Goal: Task Accomplishment & Management: Manage account settings

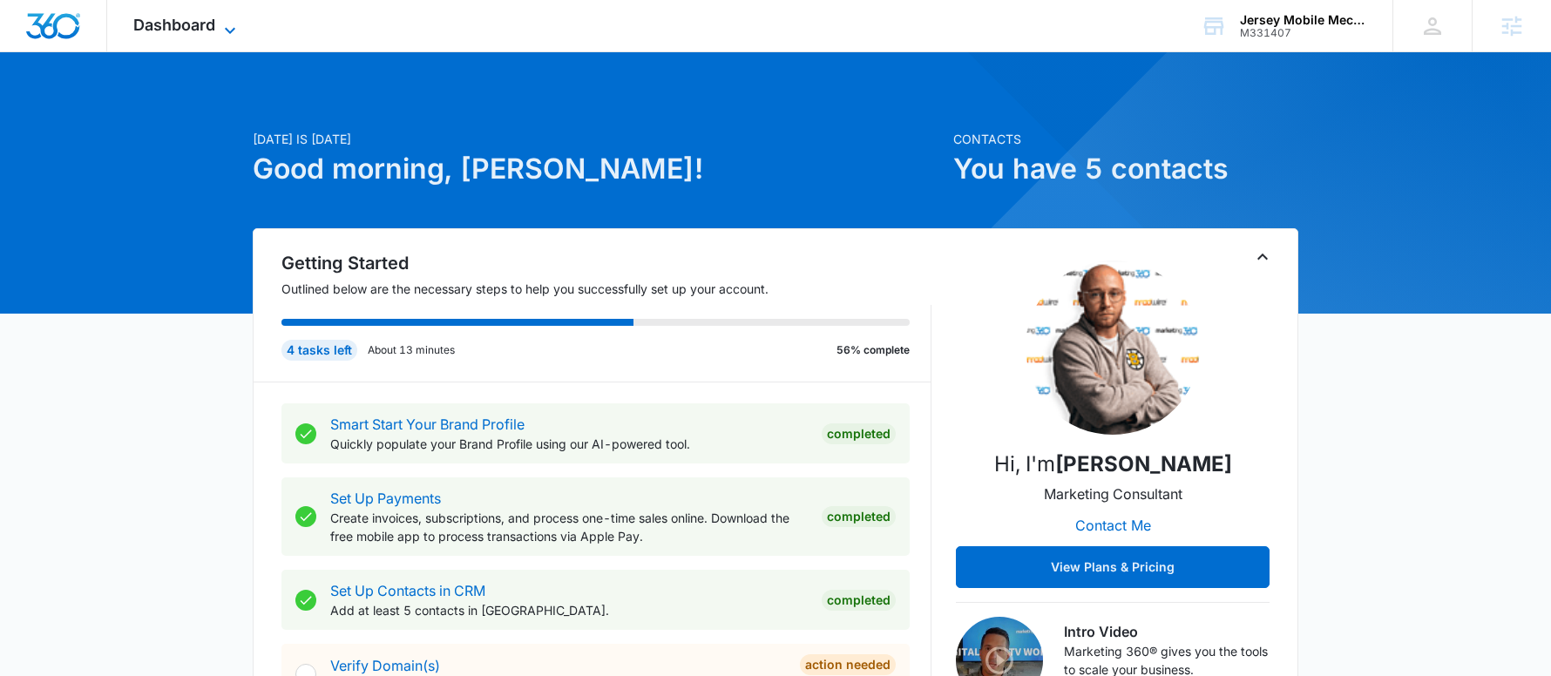
click at [197, 30] on span "Dashboard" at bounding box center [174, 25] width 82 height 18
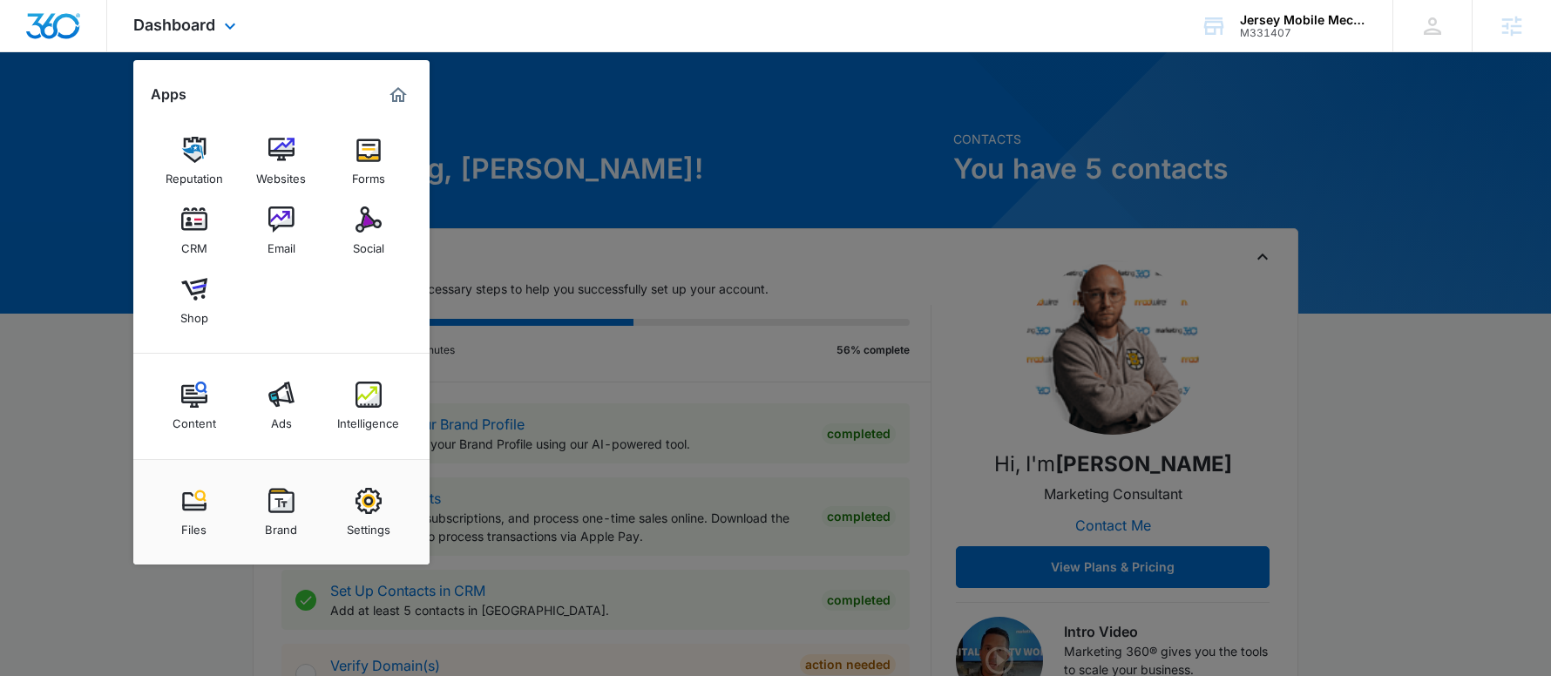
click at [348, 454] on div "Content Ads Intelligence" at bounding box center [281, 406] width 296 height 105
click at [368, 492] on img at bounding box center [368, 501] width 26 height 26
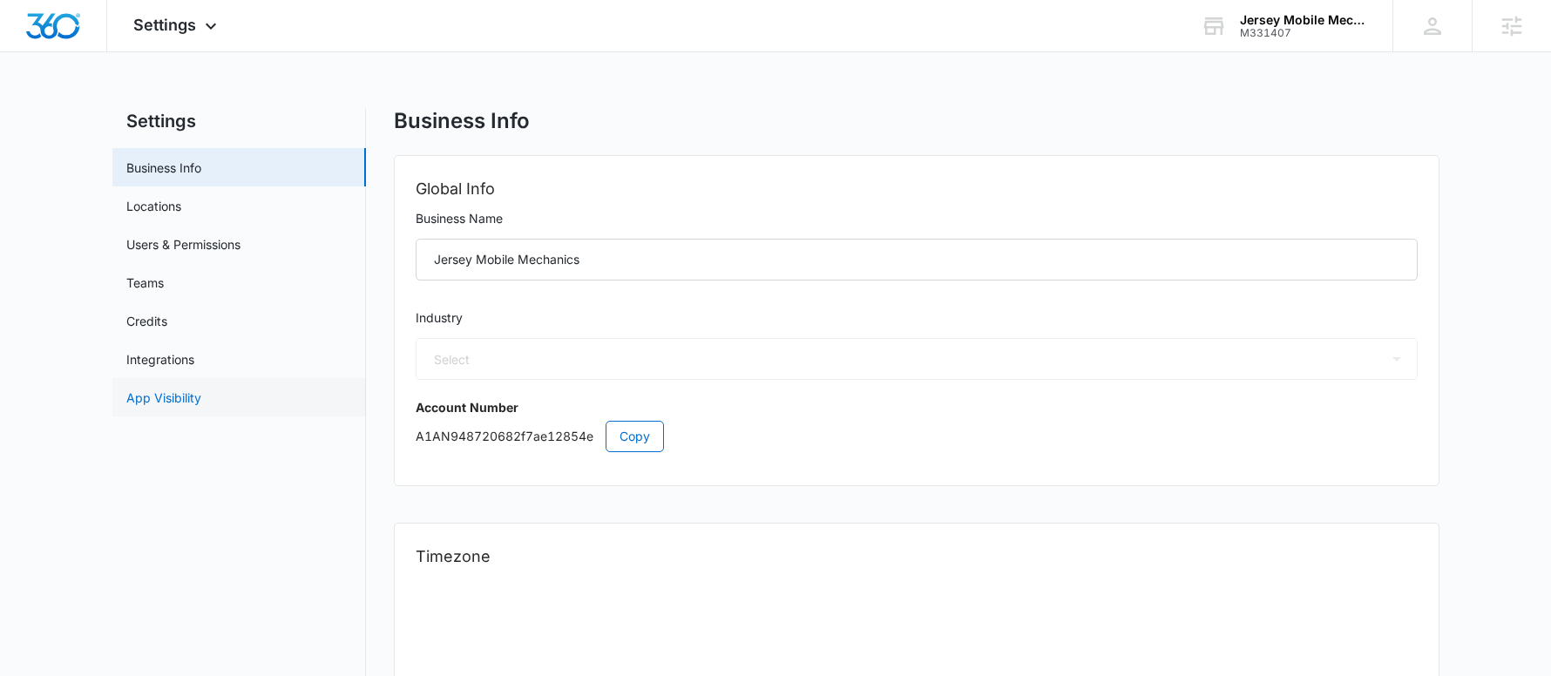
select select "44"
select select "US"
select select "America/New_York"
click at [201, 397] on link "App Visibility" at bounding box center [163, 398] width 75 height 18
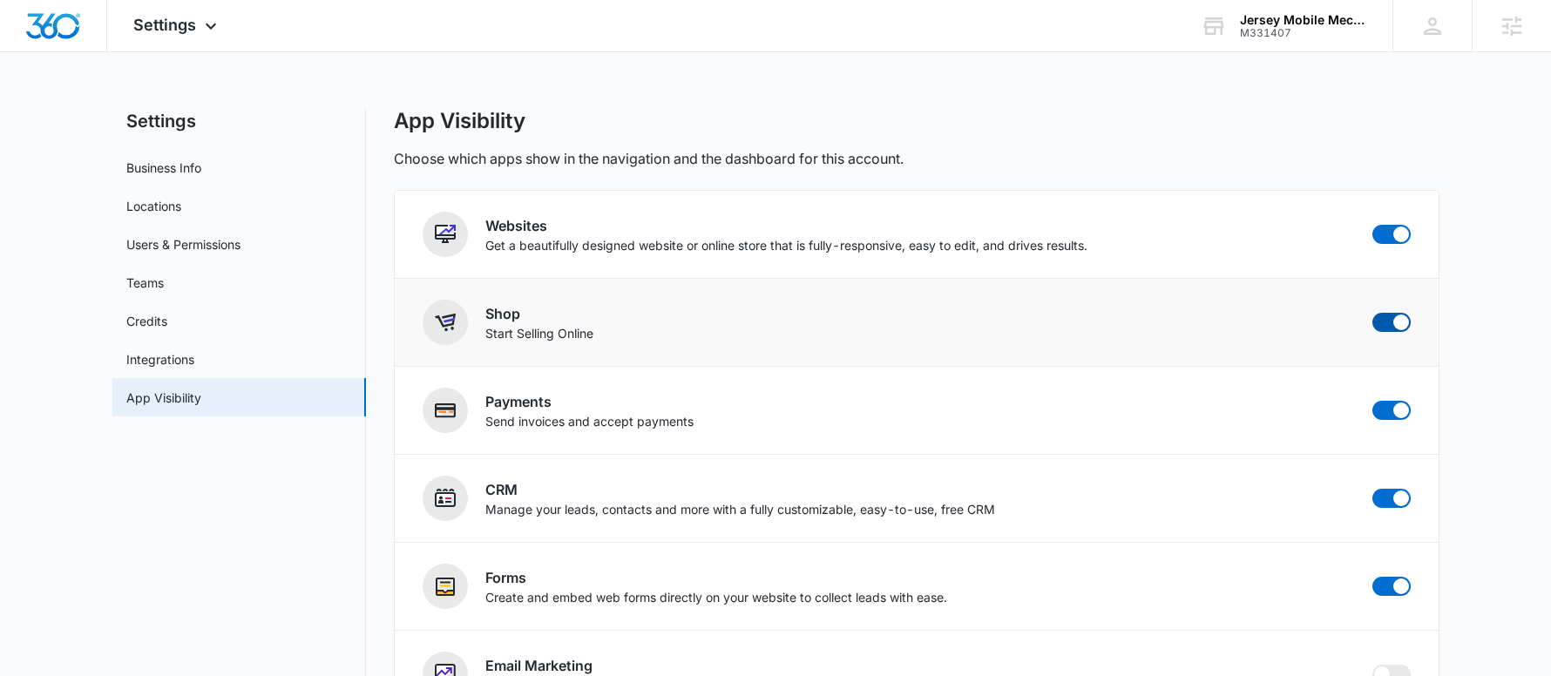
click at [1396, 322] on span at bounding box center [1401, 322] width 16 height 16
click at [1372, 313] on input "checkbox" at bounding box center [1371, 312] width 1 height 1
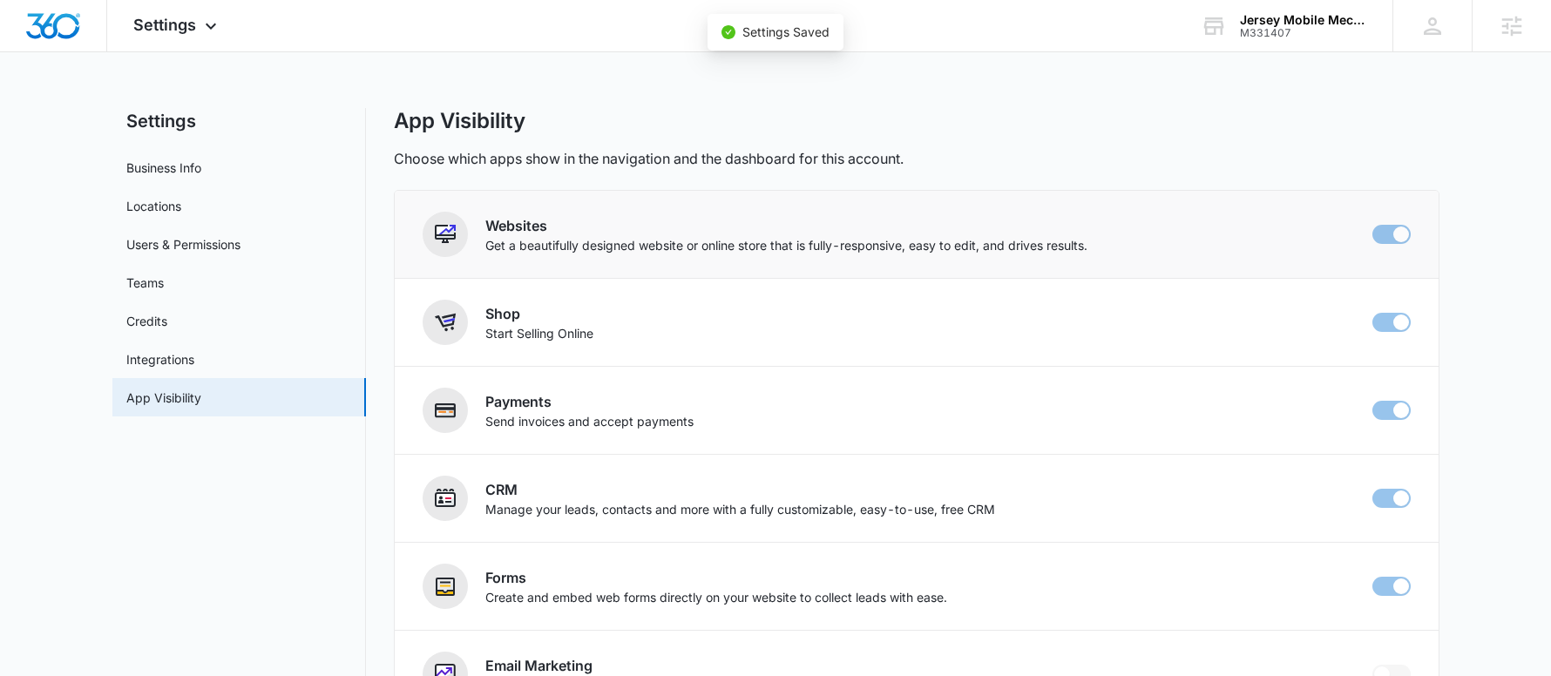
checkbox input "false"
click at [57, 24] on img "Dashboard" at bounding box center [53, 26] width 56 height 26
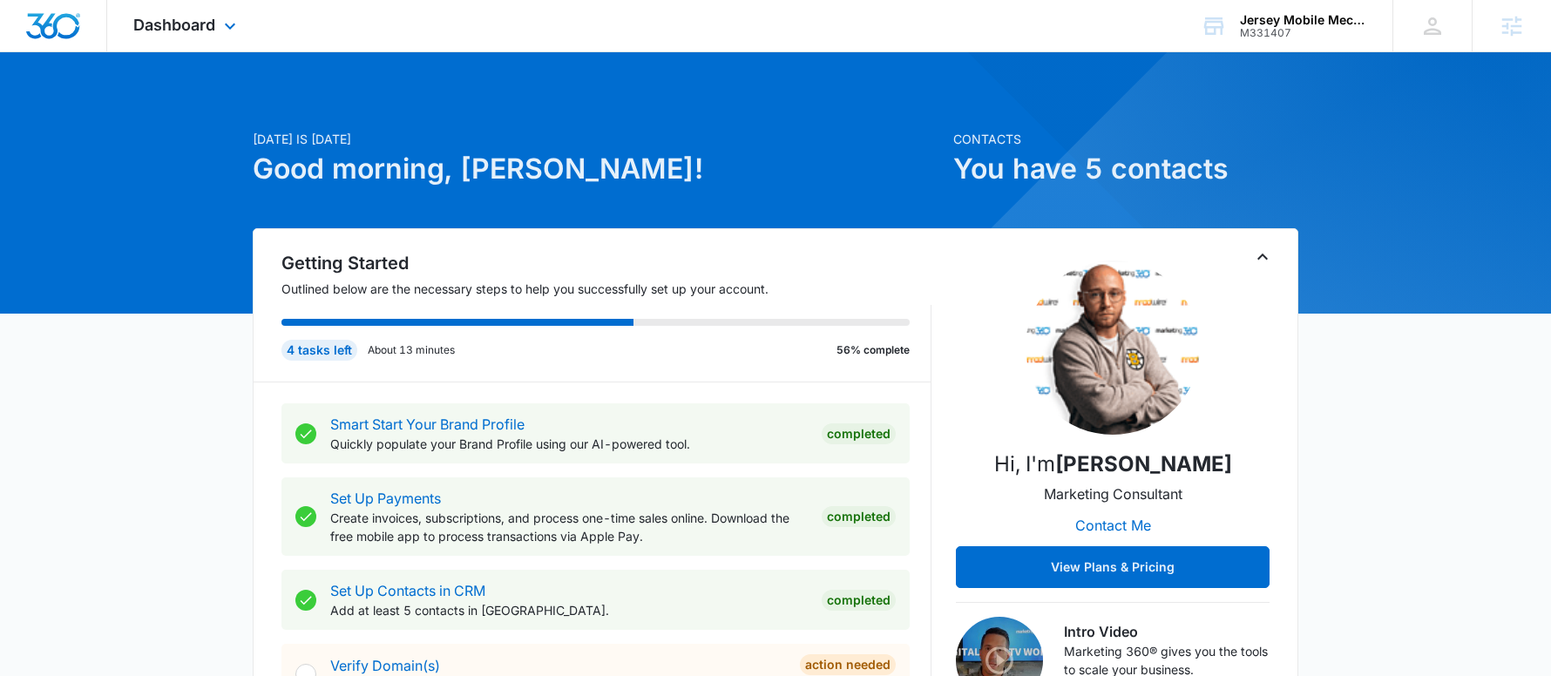
click at [137, 39] on div "Dashboard Apps Reputation Websites Forms CRM Email Social Content Ads Intellige…" at bounding box center [186, 25] width 159 height 51
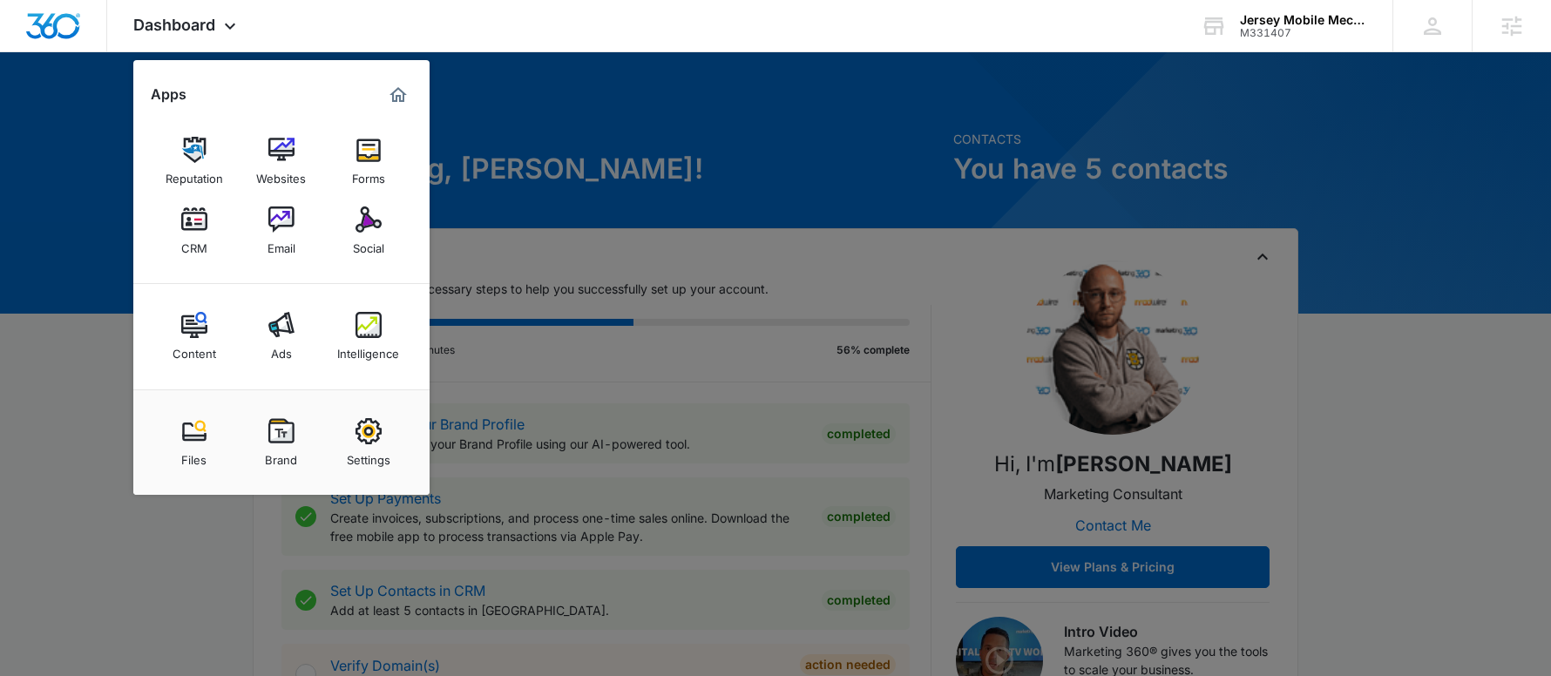
click at [734, 221] on div at bounding box center [775, 338] width 1551 height 676
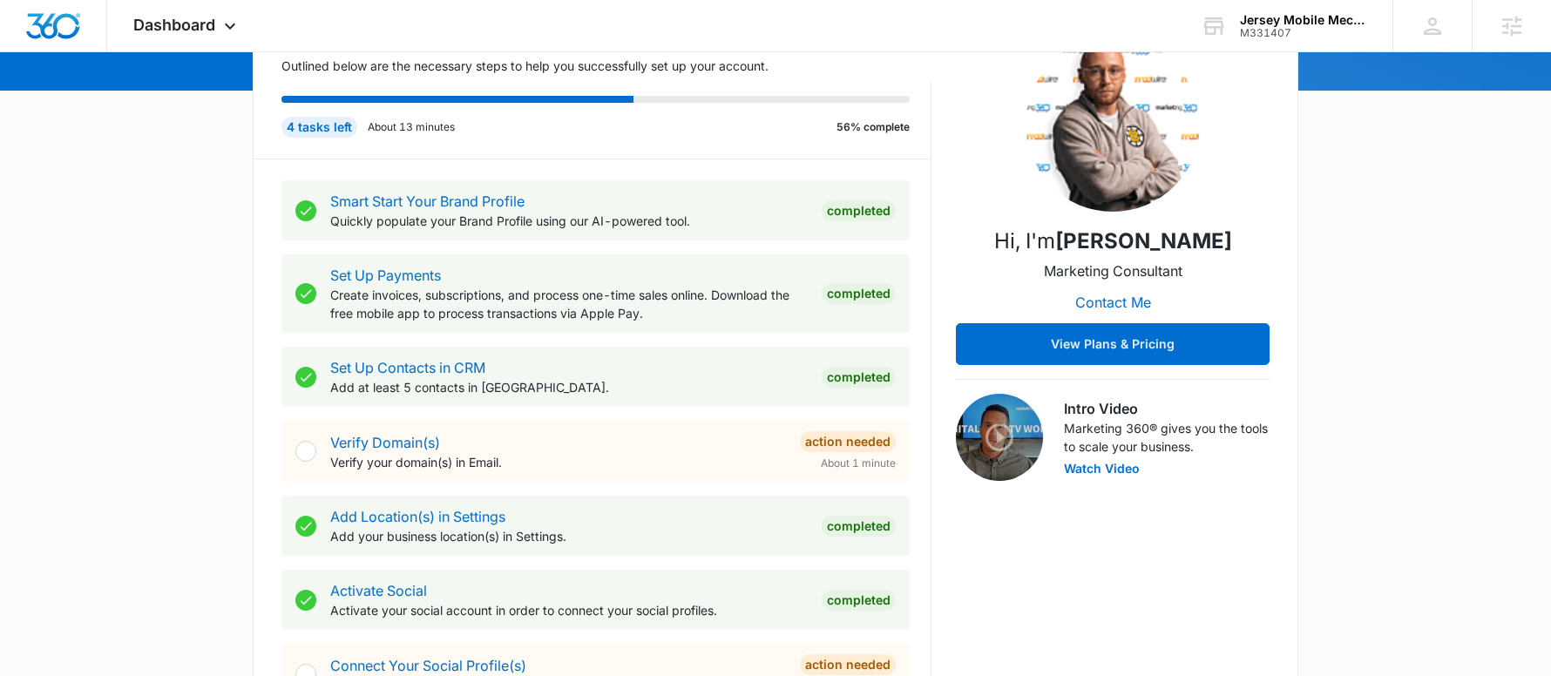
scroll to position [523, 0]
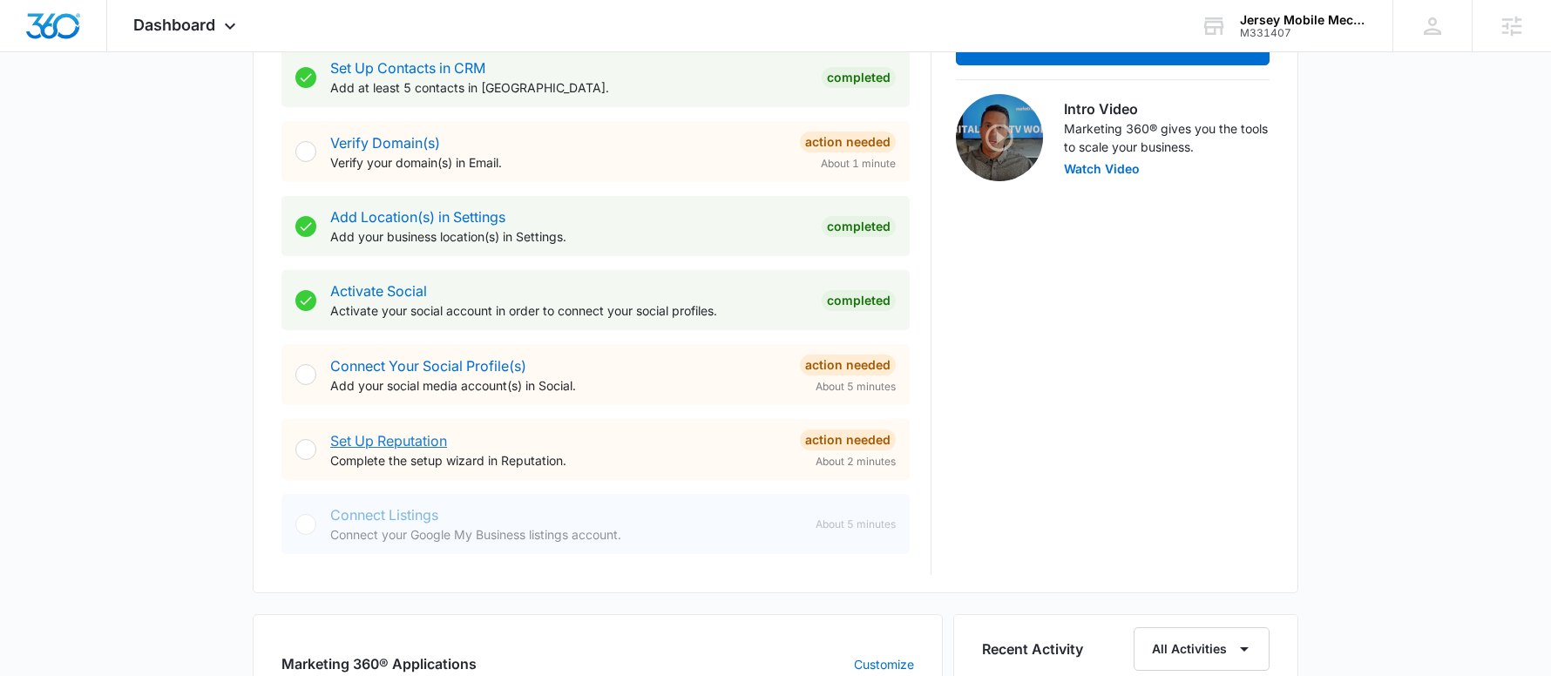
click at [416, 436] on link "Set Up Reputation" at bounding box center [388, 440] width 117 height 17
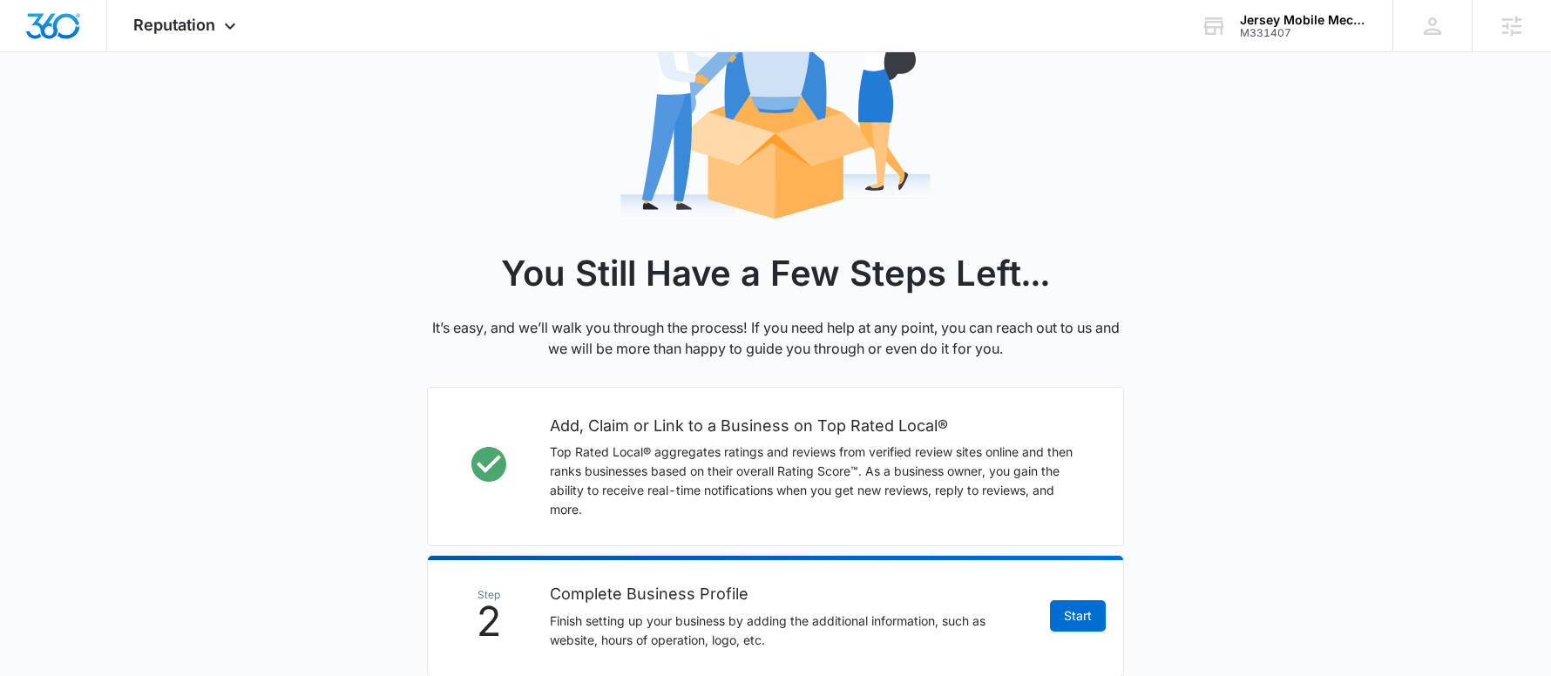
scroll to position [523, 0]
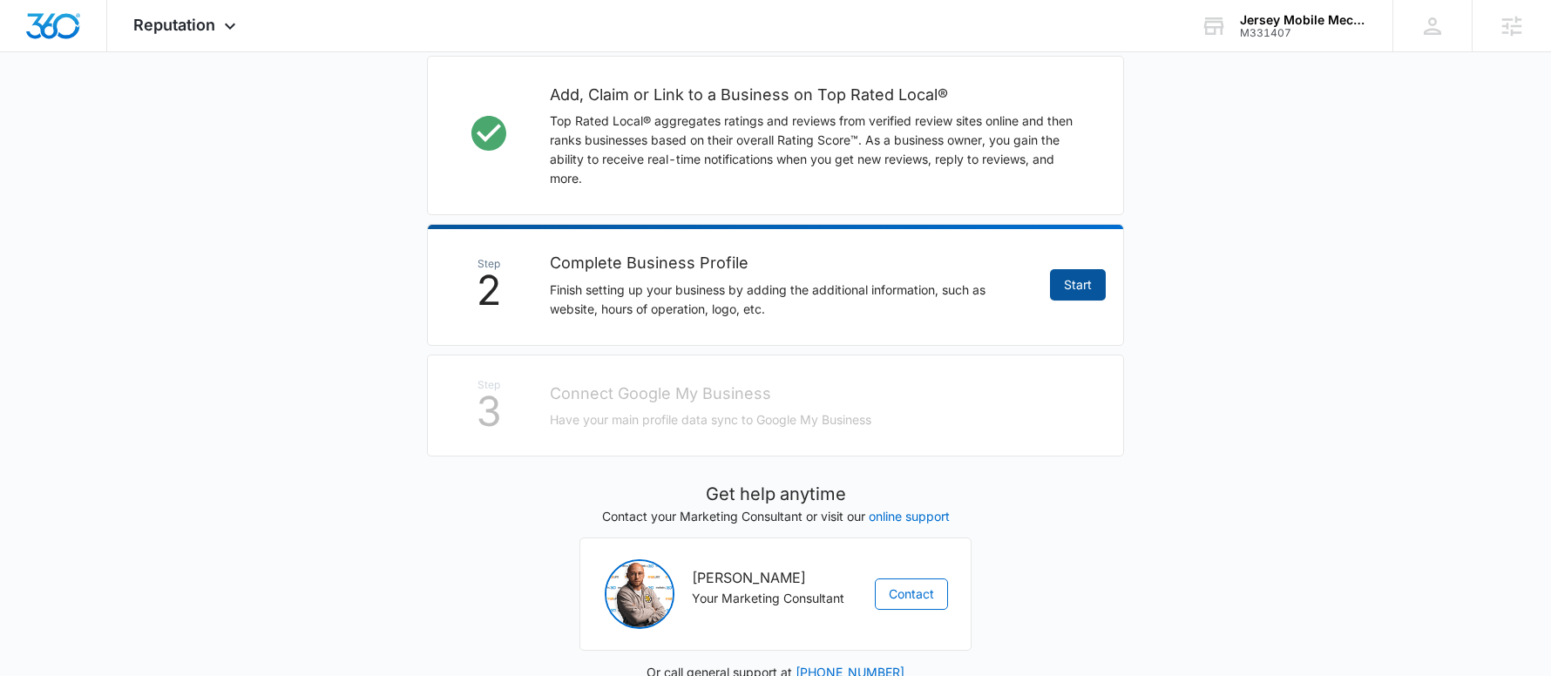
click at [1057, 290] on link "Start" at bounding box center [1078, 284] width 56 height 31
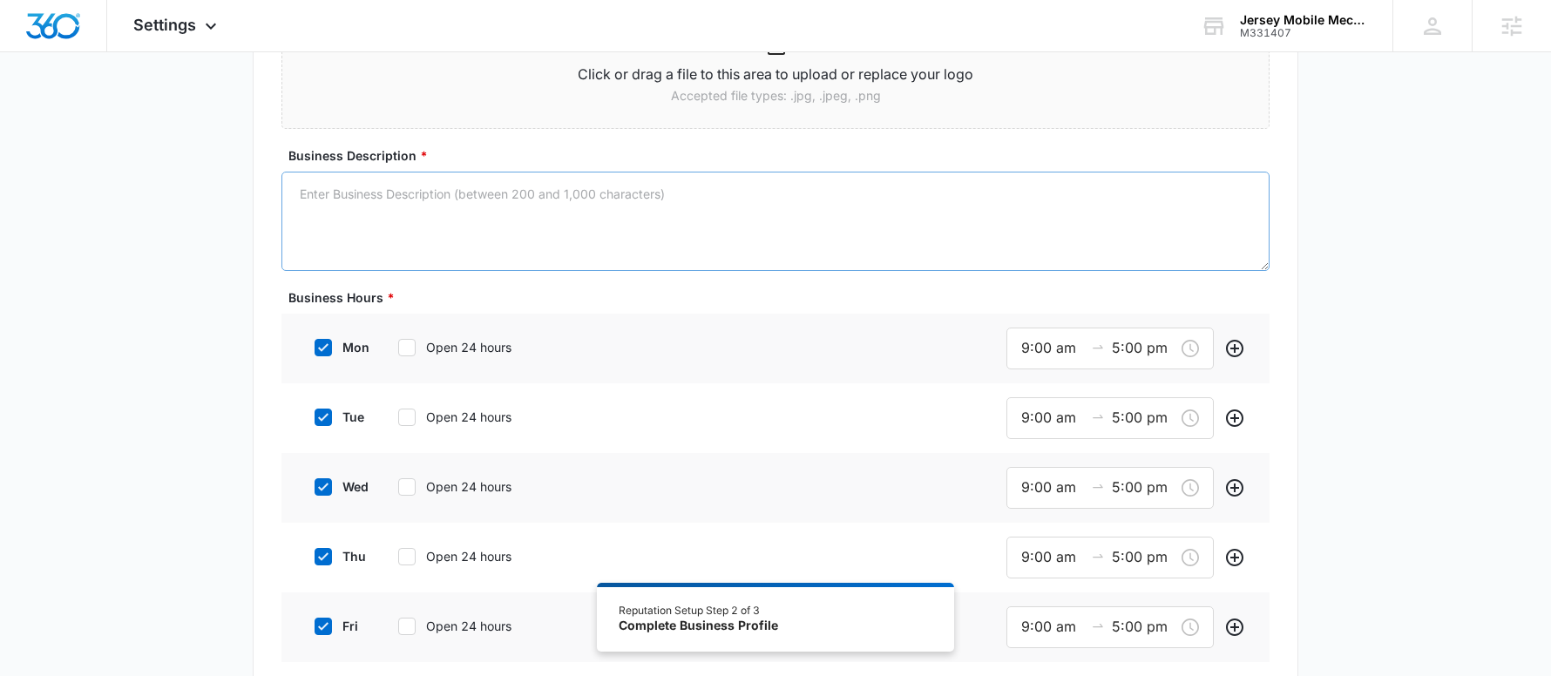
scroll to position [348, 0]
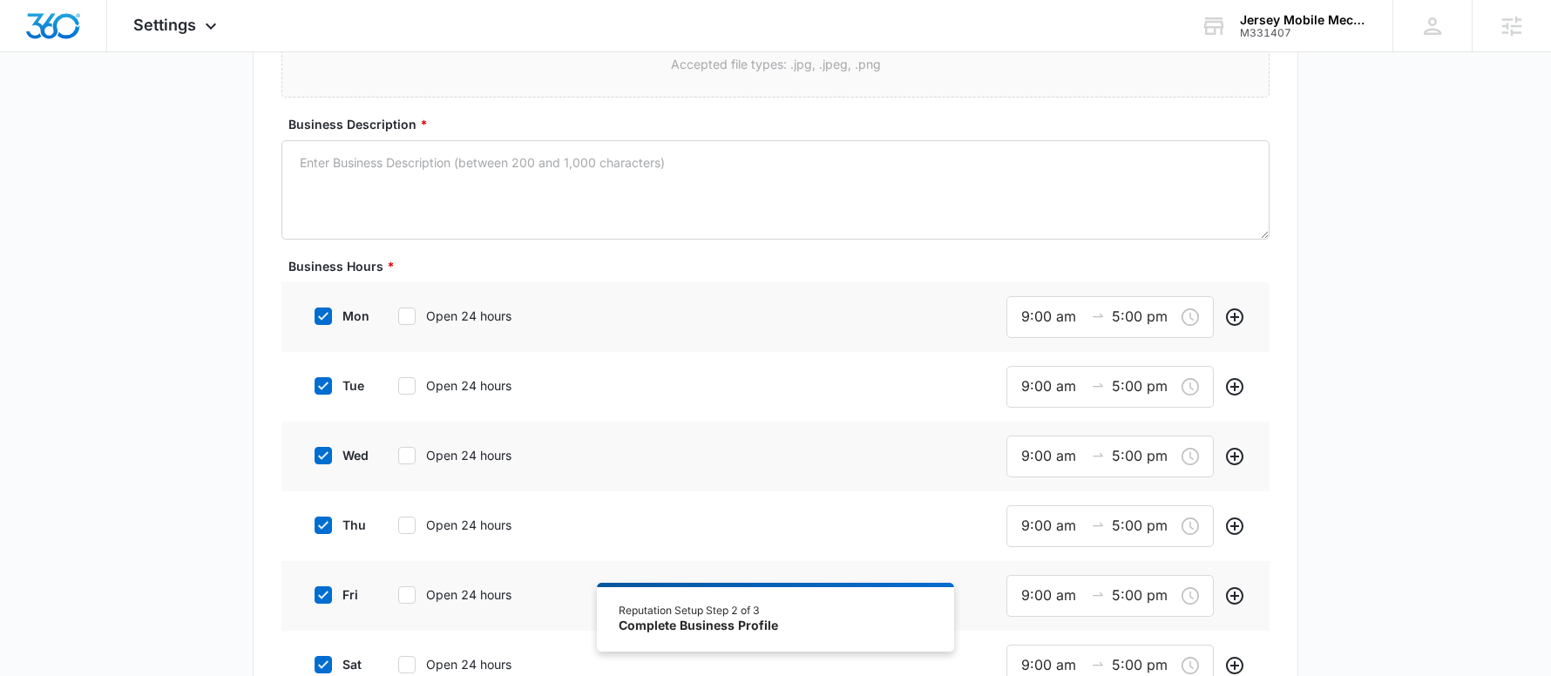
click at [323, 314] on icon at bounding box center [323, 316] width 16 height 16
click at [314, 314] on input "mon" at bounding box center [308, 316] width 12 height 12
click at [323, 314] on icon at bounding box center [323, 316] width 16 height 16
click at [314, 314] on input "mon" at bounding box center [308, 316] width 12 height 12
checkbox input "true"
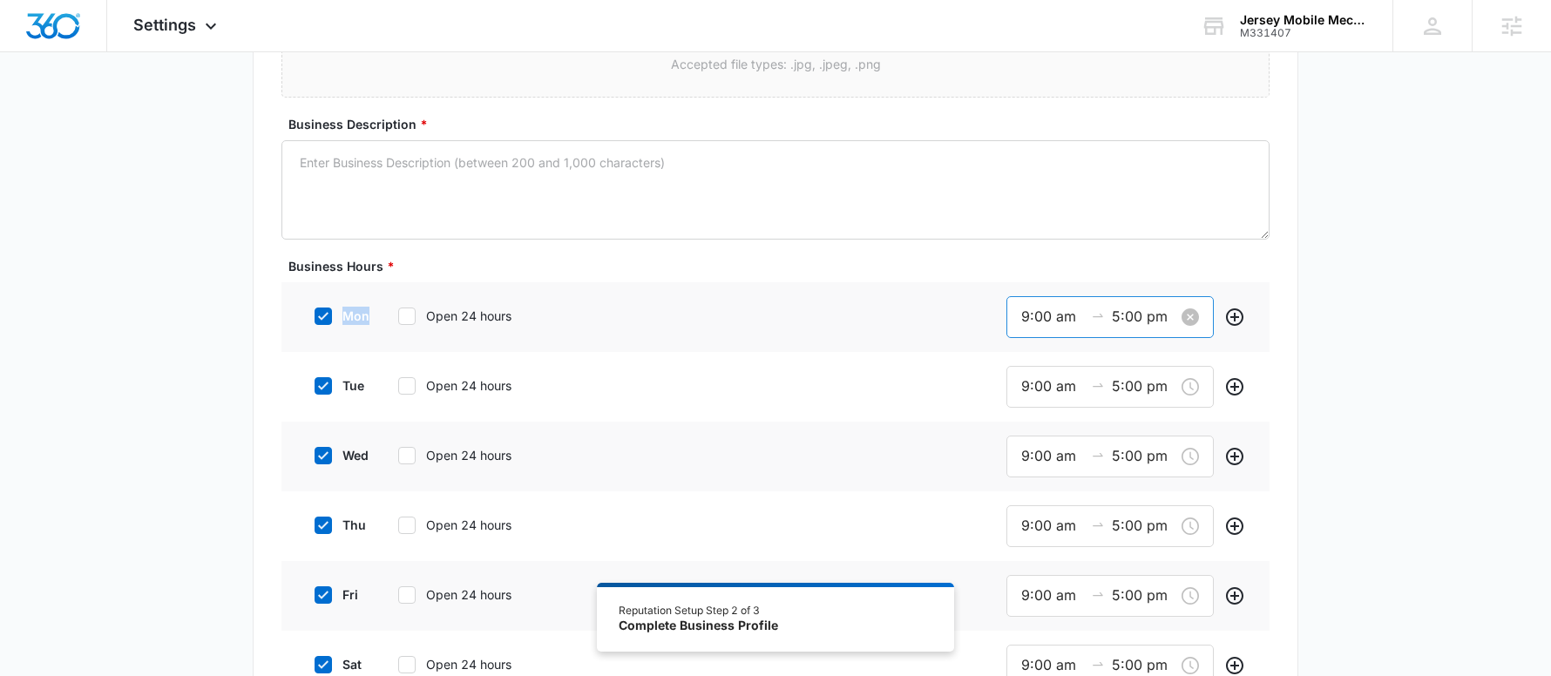
click at [1027, 324] on input "9:00 am" at bounding box center [1052, 317] width 63 height 22
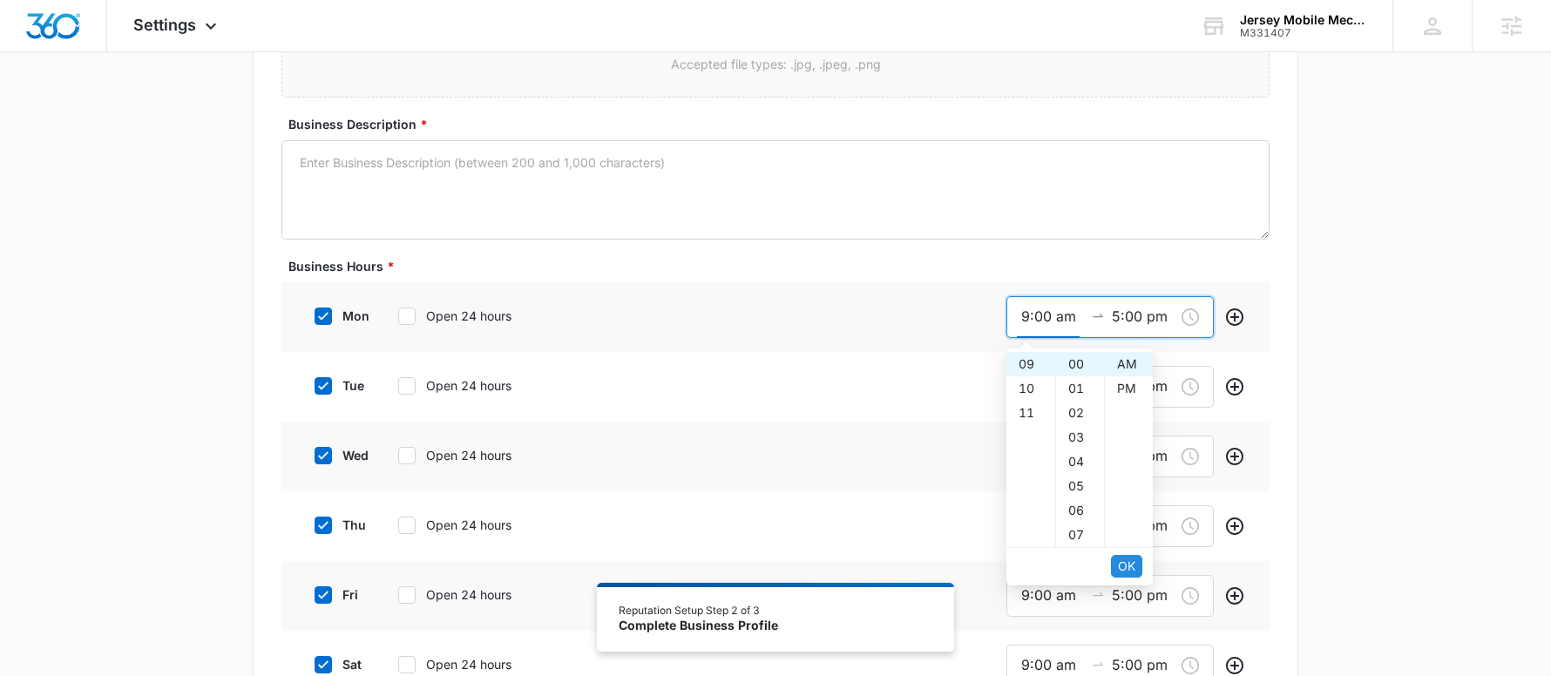
click at [1132, 561] on span "OK" at bounding box center [1126, 566] width 17 height 19
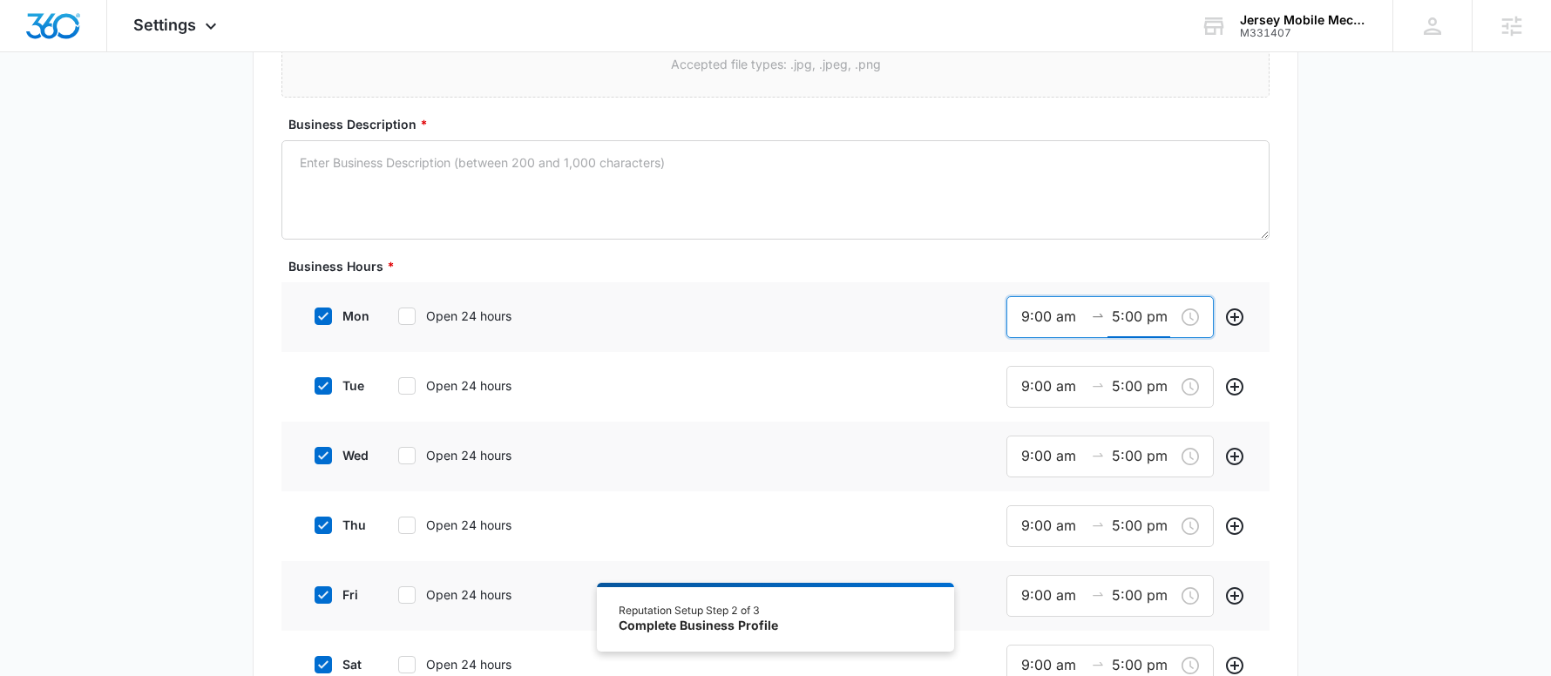
click at [320, 382] on icon at bounding box center [323, 386] width 16 height 16
click at [314, 382] on input "tue" at bounding box center [308, 386] width 12 height 12
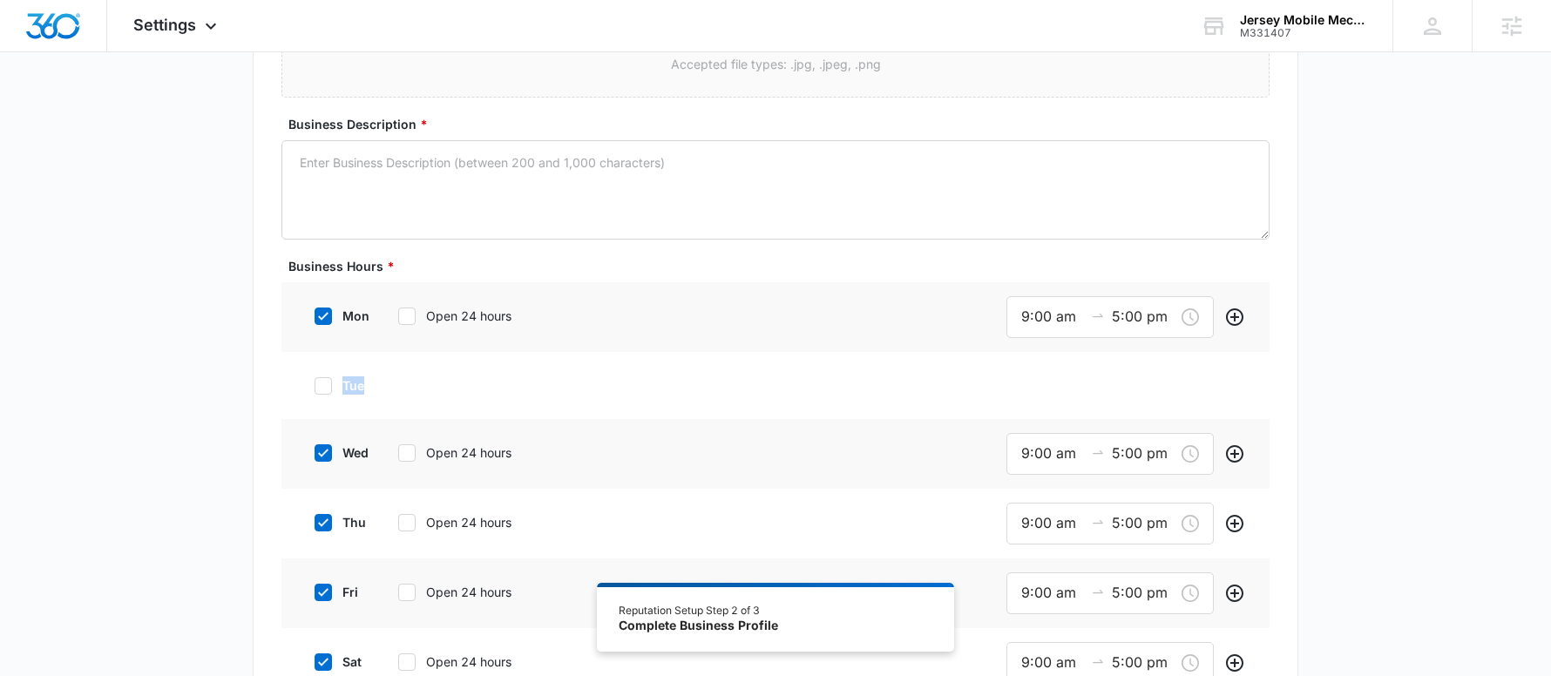
click at [320, 382] on icon at bounding box center [323, 386] width 16 height 16
click at [314, 382] on input "tue" at bounding box center [308, 386] width 12 height 12
checkbox input "true"
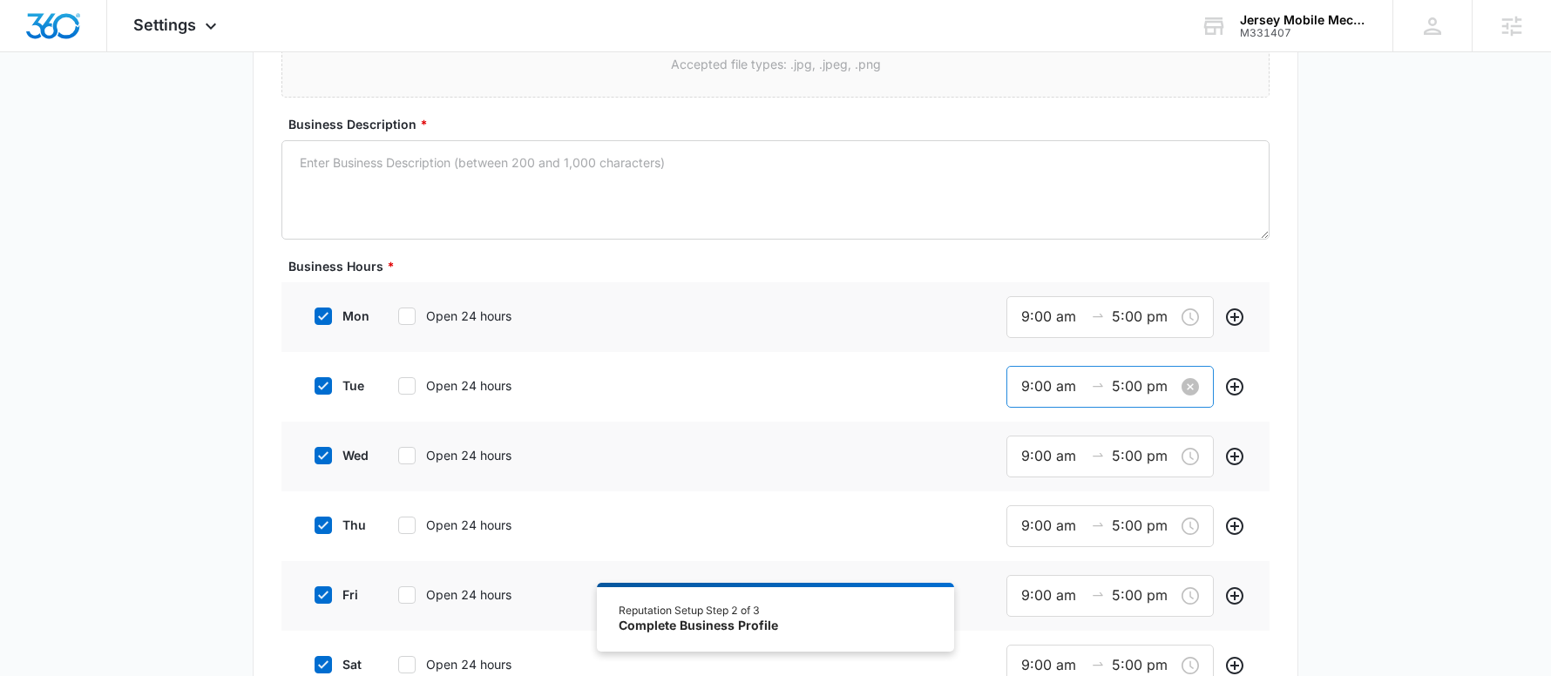
click at [1008, 382] on div "9:00 am 5:00 pm" at bounding box center [1109, 387] width 207 height 42
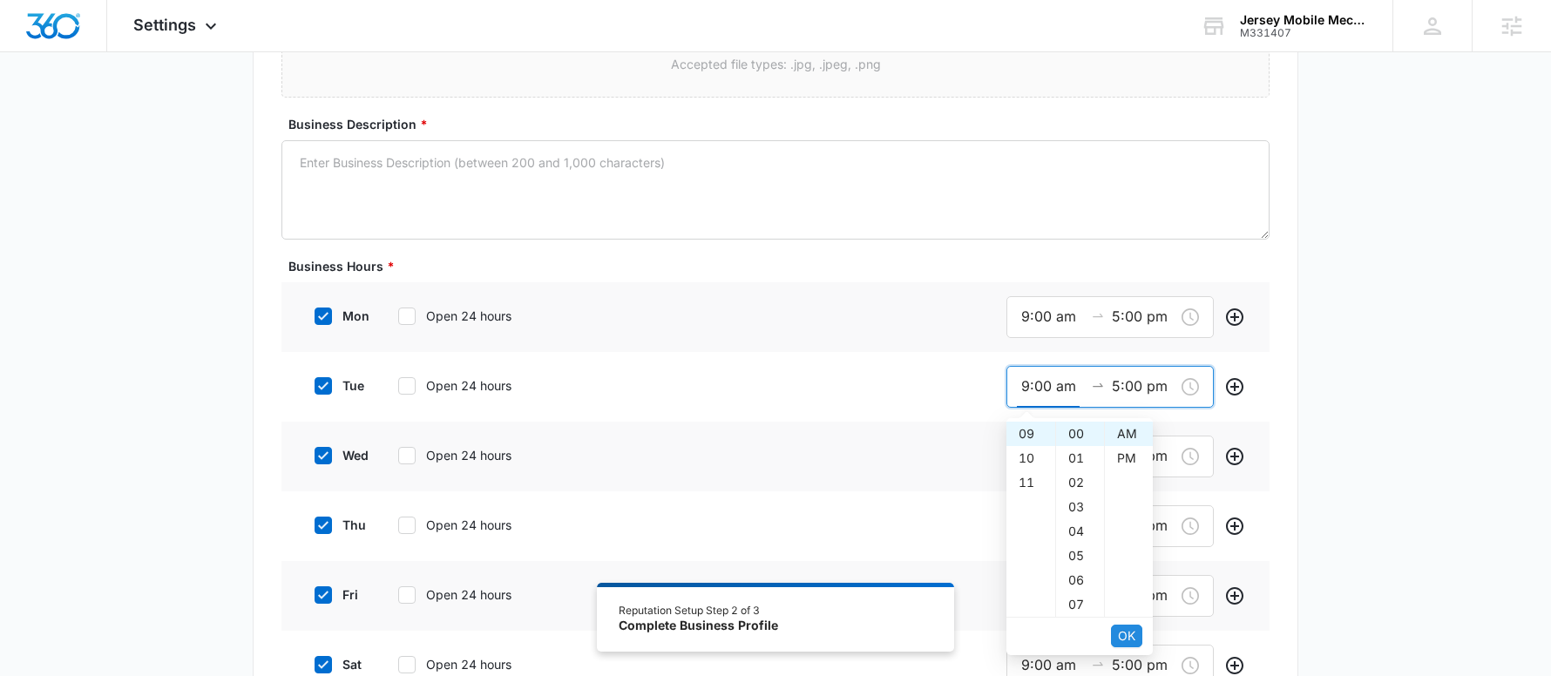
click at [1116, 636] on button "OK" at bounding box center [1126, 636] width 31 height 23
click at [1124, 638] on span "OK" at bounding box center [1126, 635] width 17 height 19
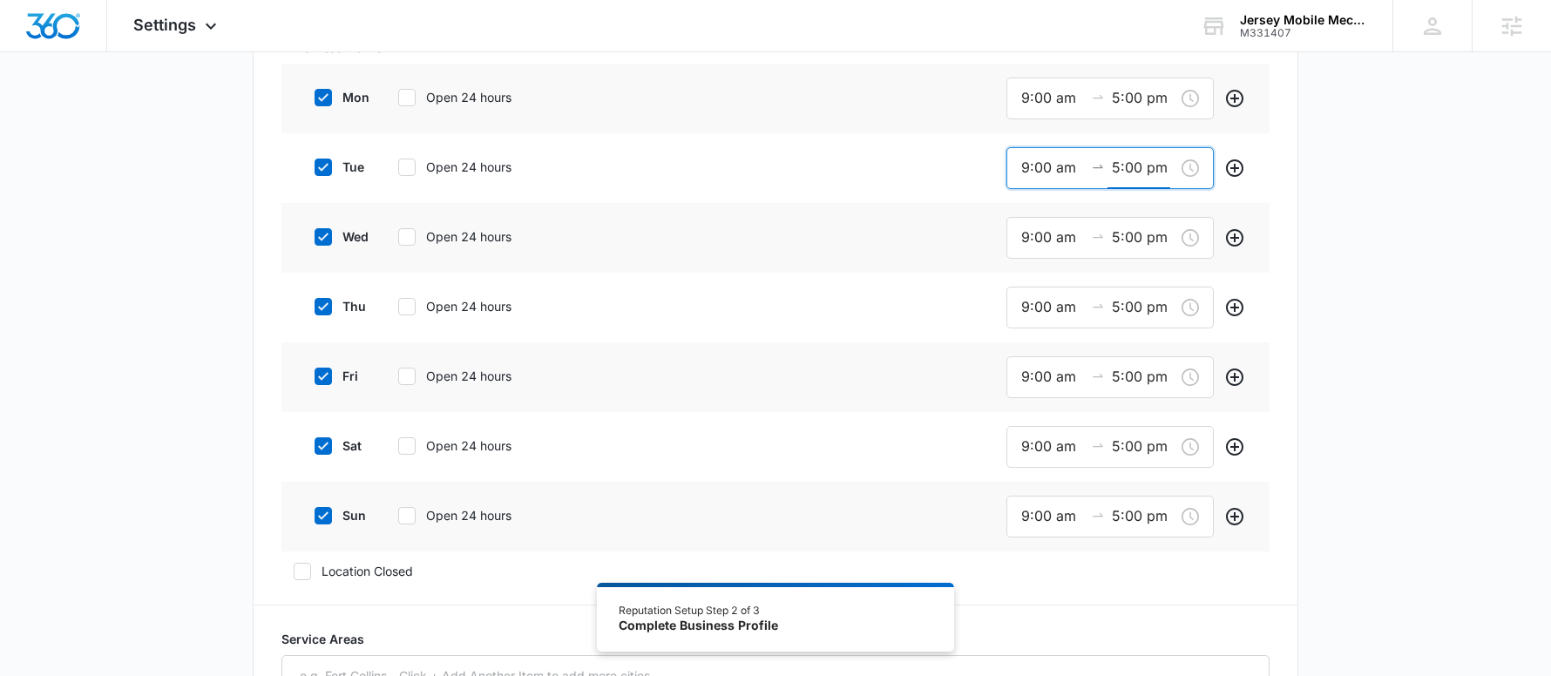
scroll to position [610, 0]
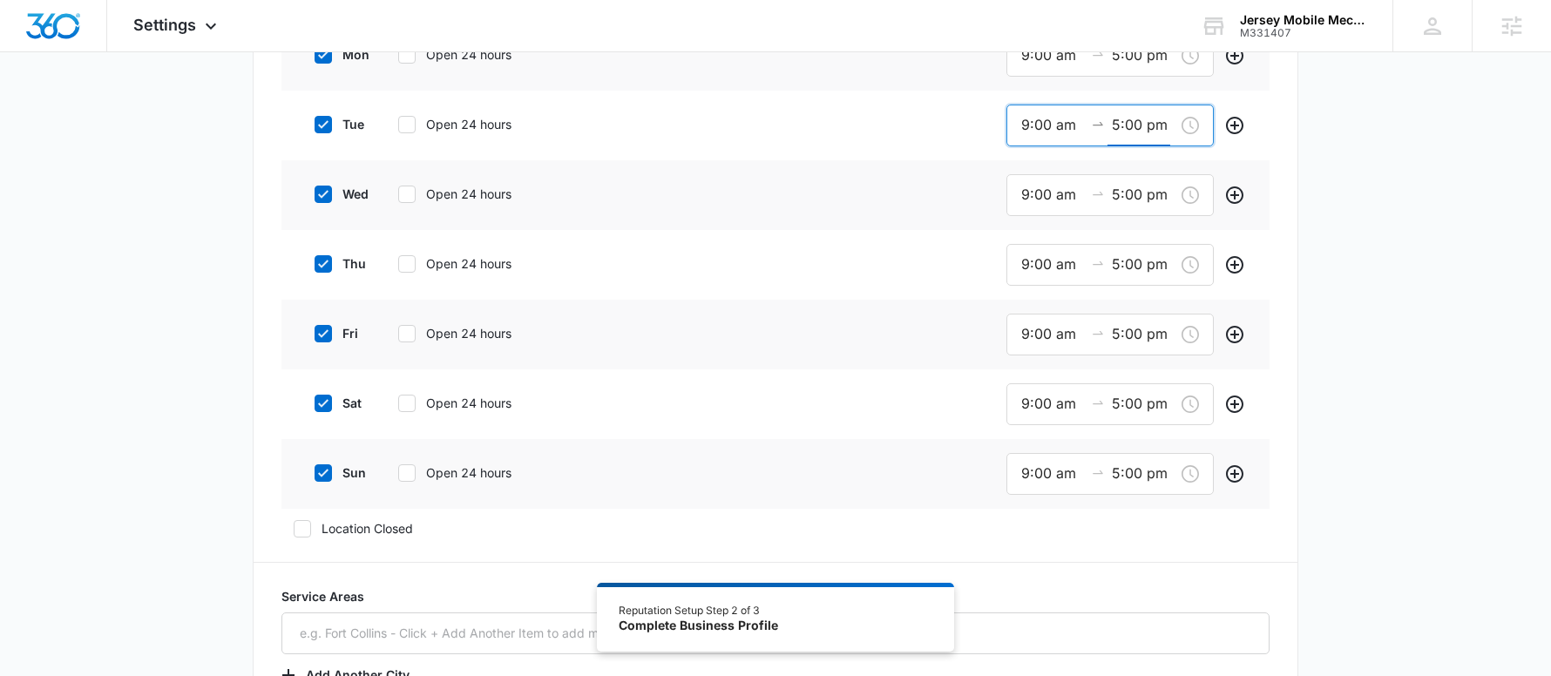
click at [338, 188] on label "wed" at bounding box center [337, 194] width 70 height 18
click at [314, 188] on input "wed" at bounding box center [308, 194] width 12 height 12
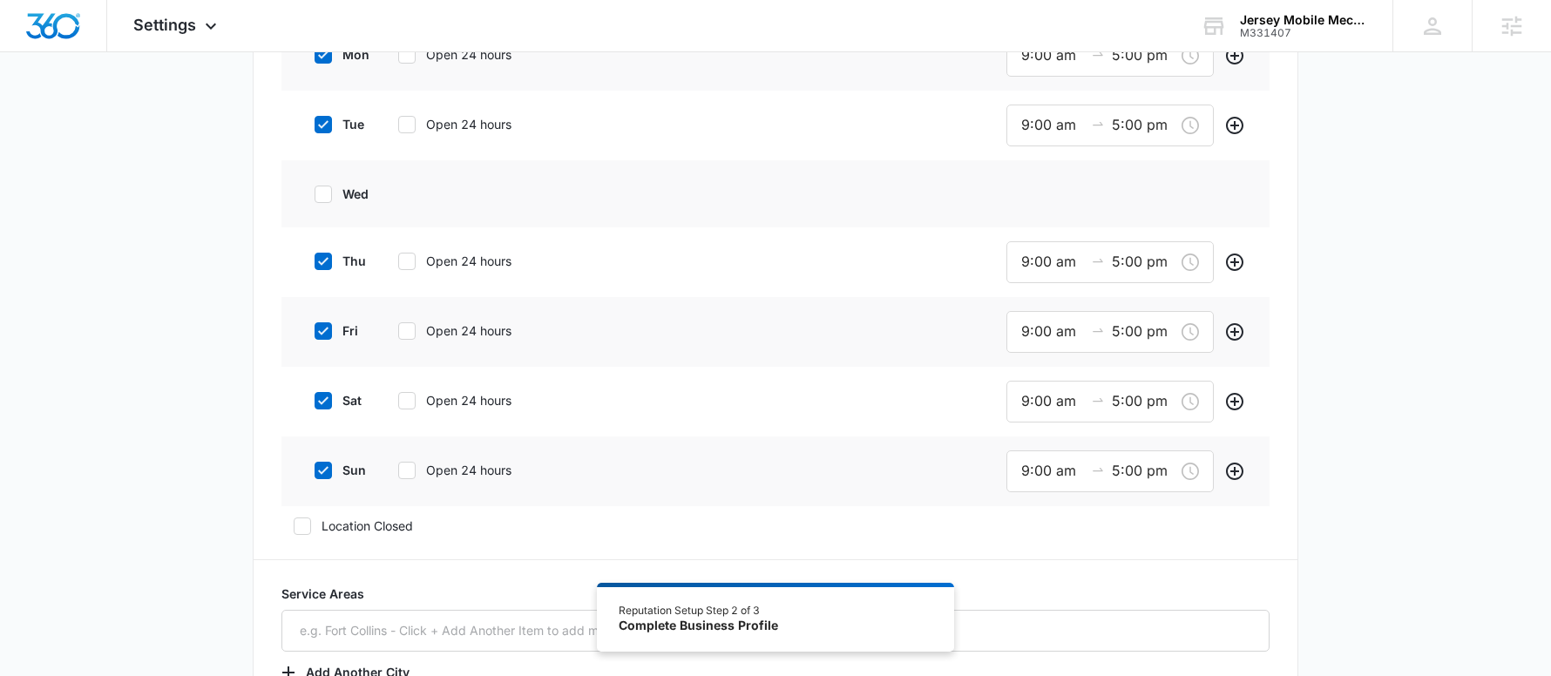
click at [328, 193] on icon at bounding box center [323, 194] width 16 height 16
click at [314, 193] on input "wed" at bounding box center [308, 194] width 12 height 12
checkbox input "true"
click at [1057, 186] on input "9:00 am" at bounding box center [1052, 195] width 63 height 22
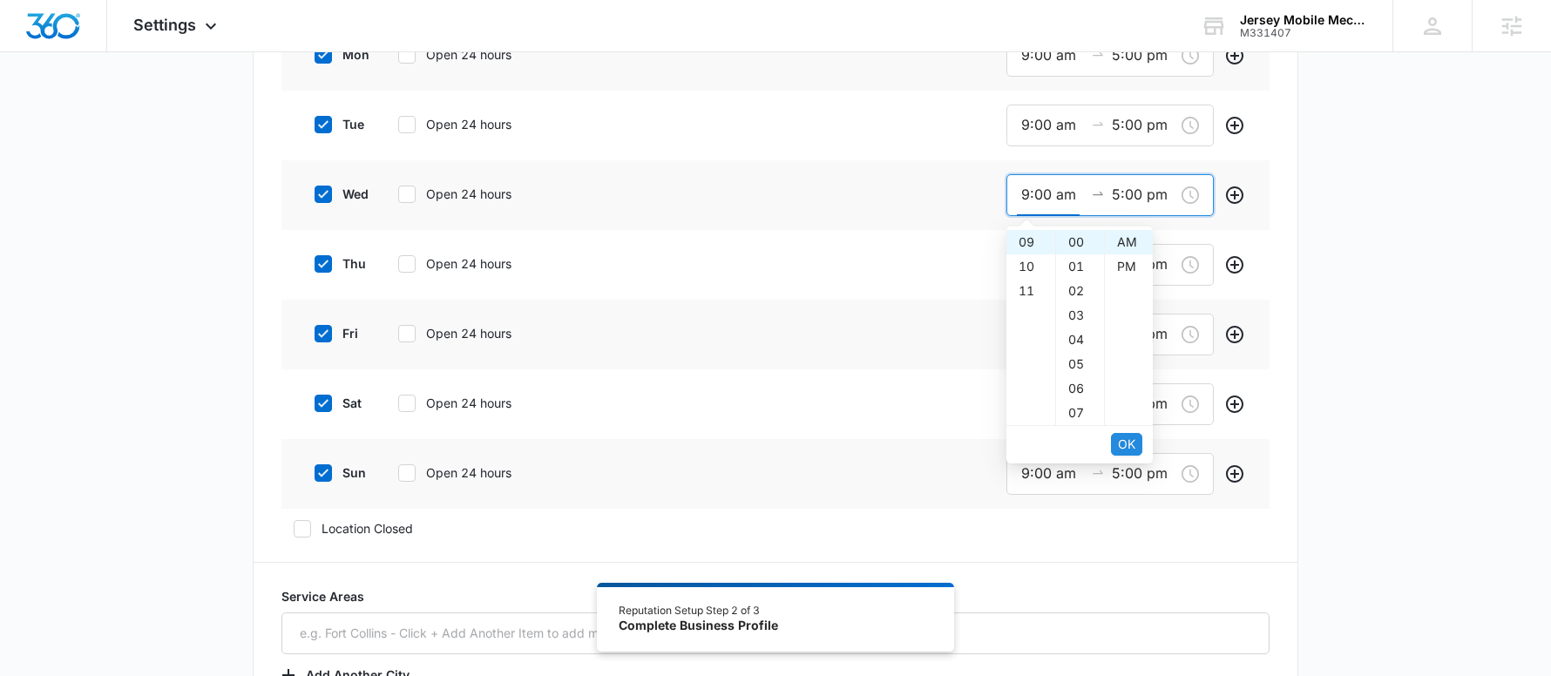
click at [1125, 442] on span "OK" at bounding box center [1126, 444] width 17 height 19
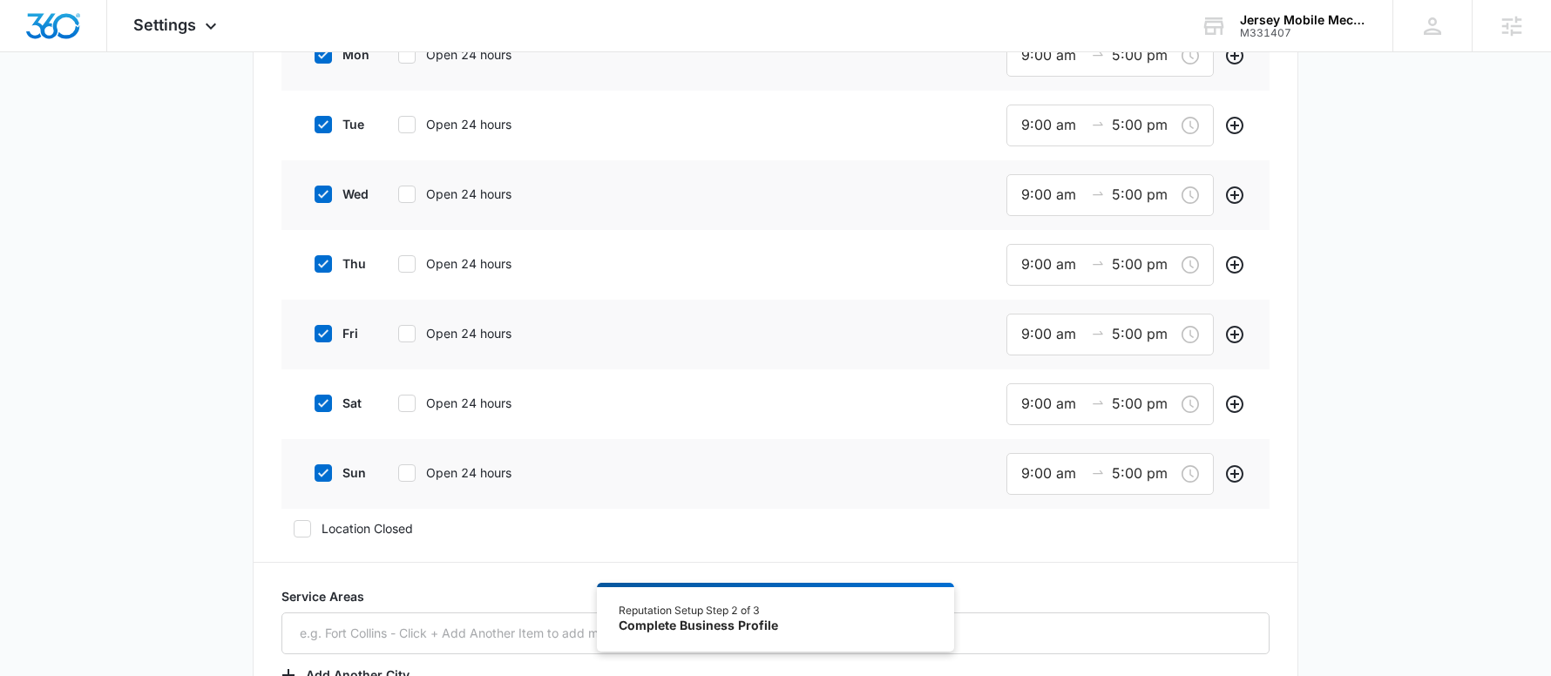
click at [327, 260] on icon at bounding box center [323, 264] width 10 height 8
click at [314, 260] on input "thu" at bounding box center [308, 264] width 12 height 12
click at [327, 260] on icon at bounding box center [323, 264] width 10 height 8
click at [314, 260] on input "thu" at bounding box center [308, 264] width 12 height 12
checkbox input "true"
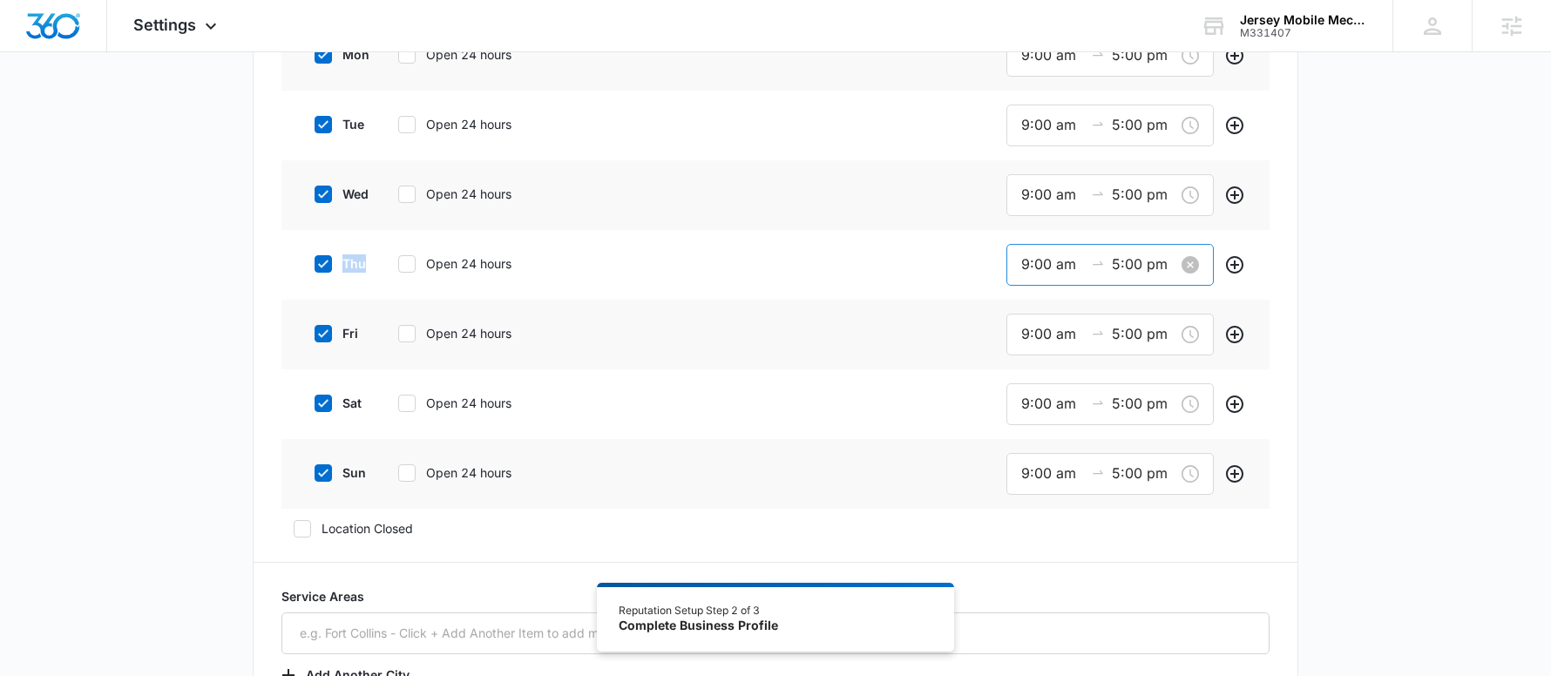
click at [1044, 254] on input "9:00 am" at bounding box center [1052, 265] width 63 height 22
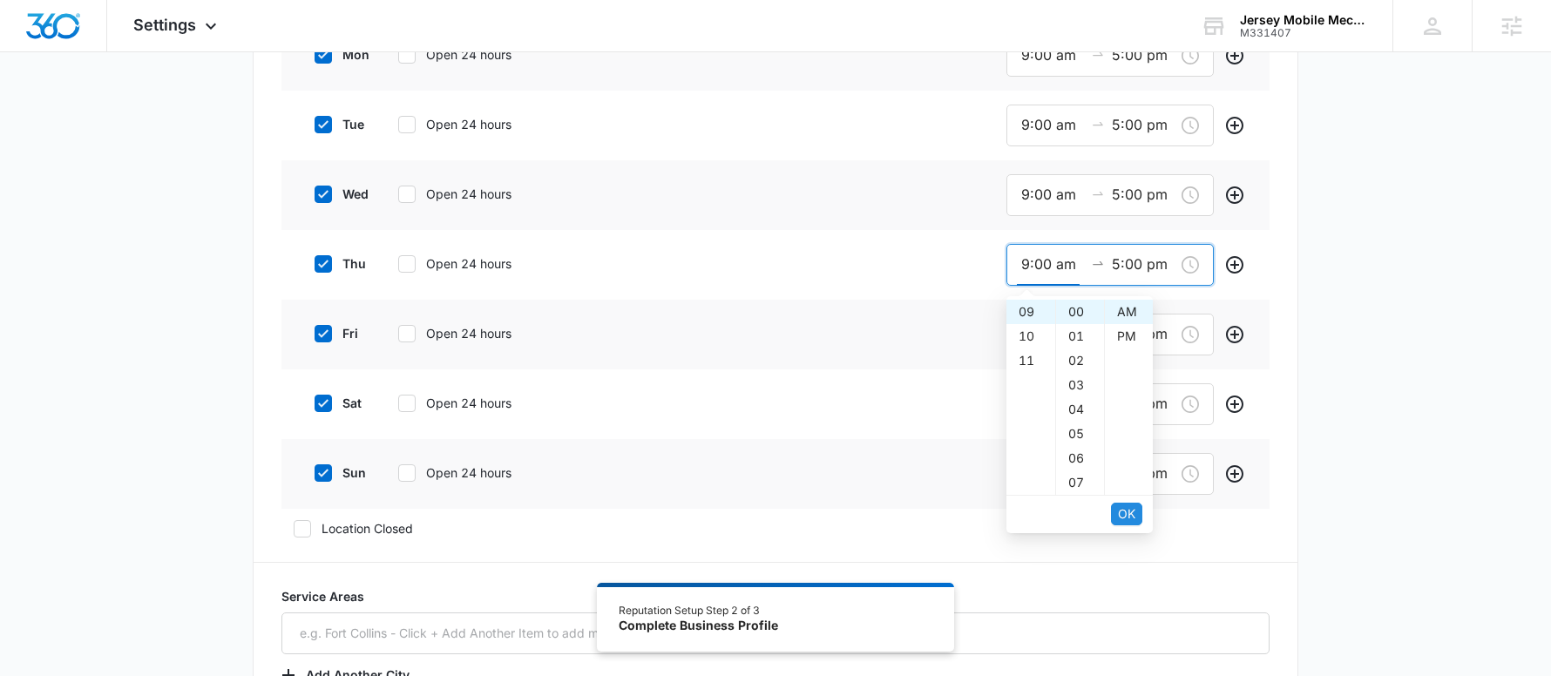
click at [1126, 509] on span "OK" at bounding box center [1126, 513] width 17 height 19
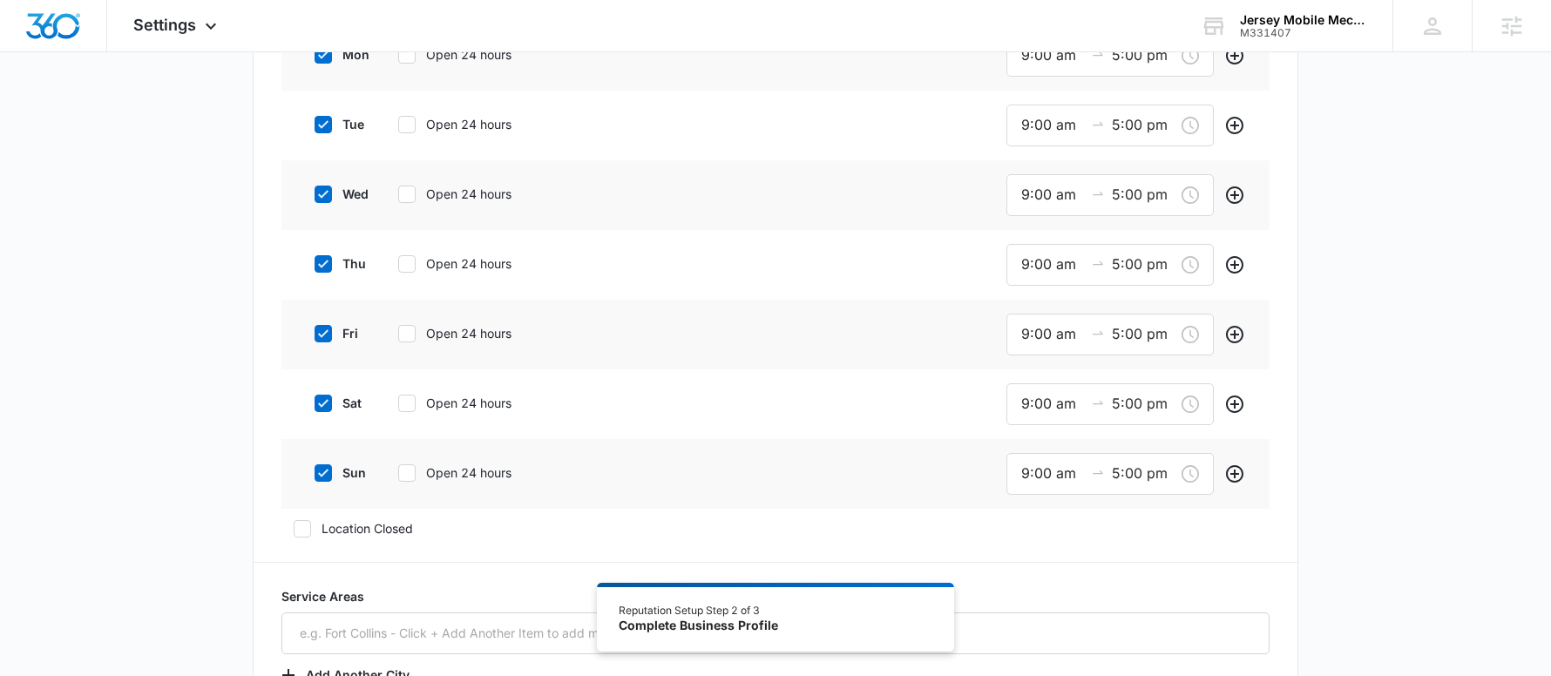
click at [314, 333] on div at bounding box center [322, 333] width 17 height 17
click at [314, 333] on input "fri" at bounding box center [308, 334] width 12 height 12
click at [314, 333] on div at bounding box center [322, 333] width 17 height 17
click at [314, 333] on input "fri" at bounding box center [308, 334] width 12 height 12
checkbox input "true"
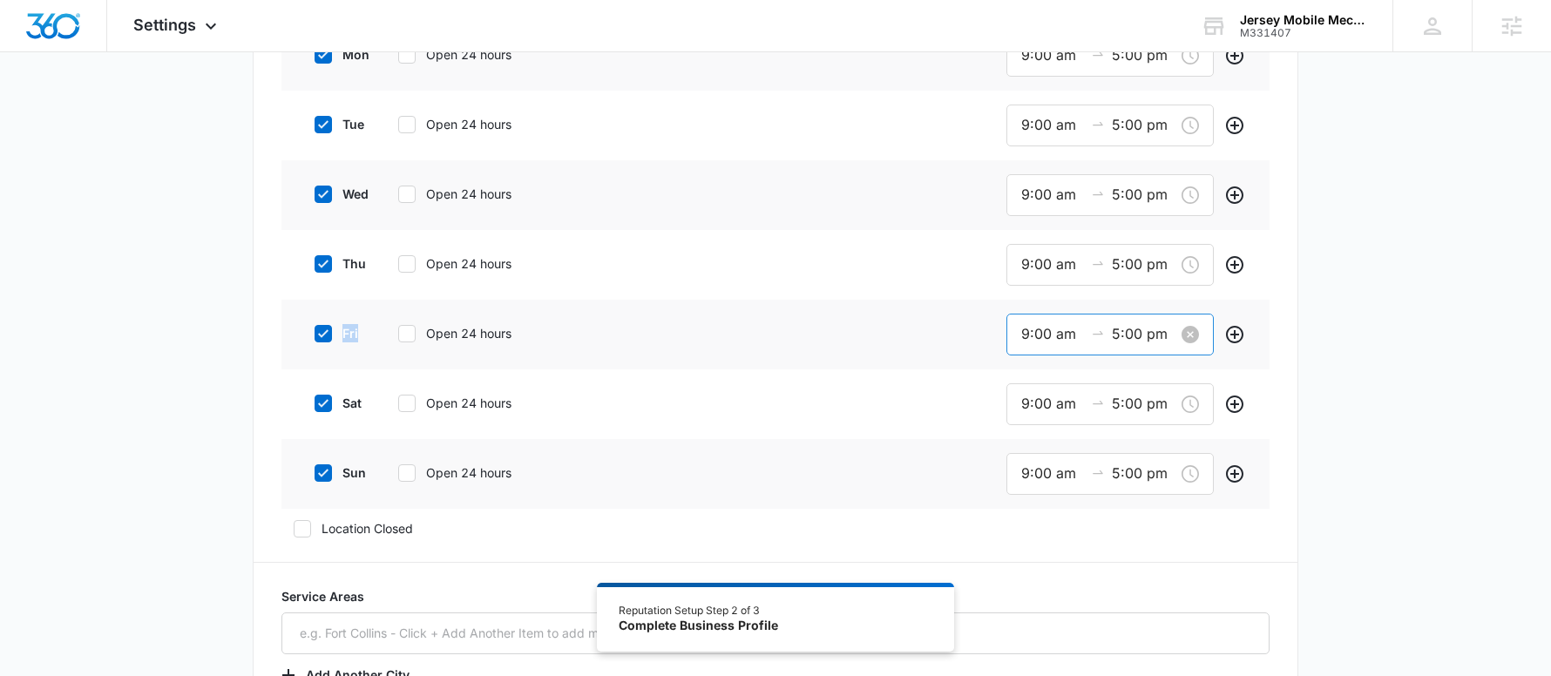
click at [1044, 341] on input "9:00 am" at bounding box center [1052, 334] width 63 height 22
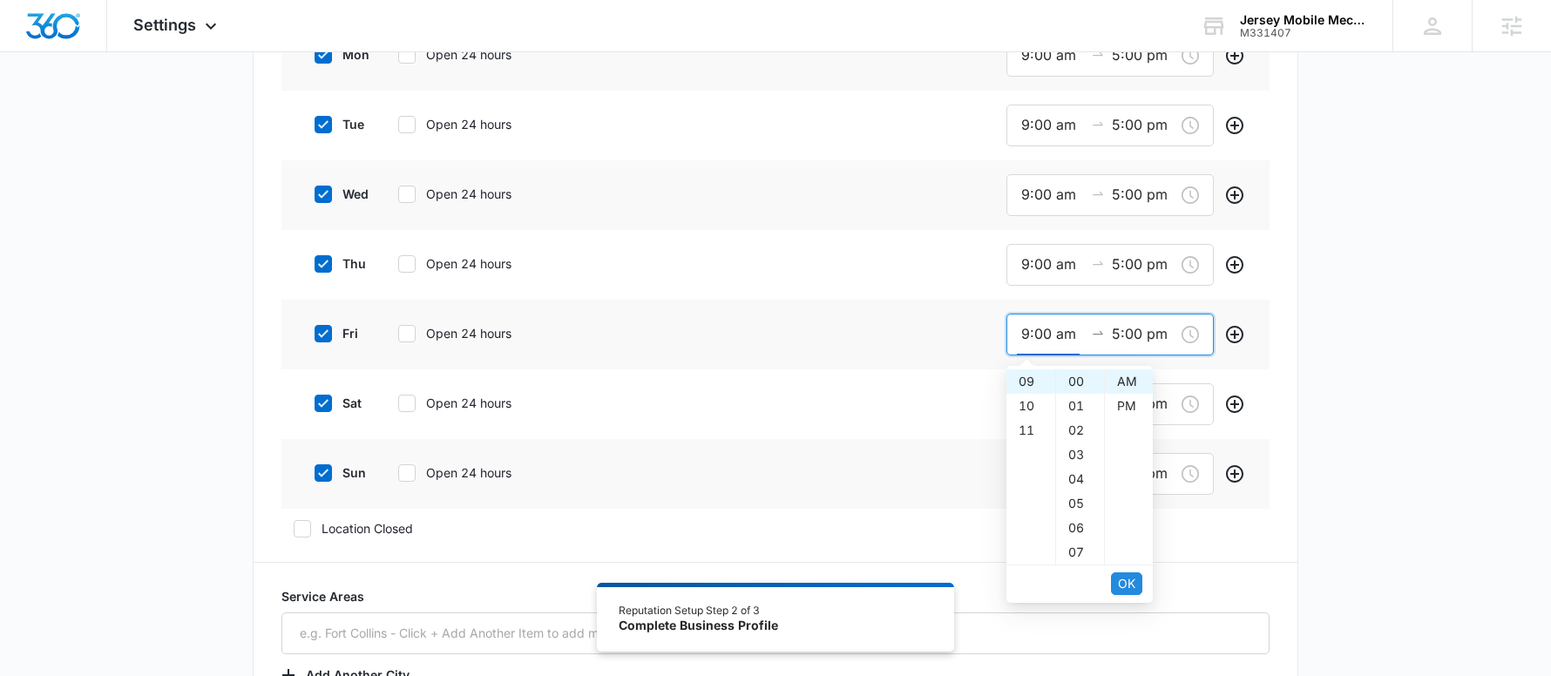
click at [1128, 582] on span "OK" at bounding box center [1126, 583] width 17 height 19
drag, startPoint x: 1128, startPoint y: 581, endPoint x: 742, endPoint y: 465, distance: 402.9
click at [1127, 581] on span "OK" at bounding box center [1126, 583] width 17 height 19
click at [316, 403] on icon at bounding box center [323, 404] width 16 height 16
click at [314, 403] on input "sat" at bounding box center [308, 403] width 12 height 12
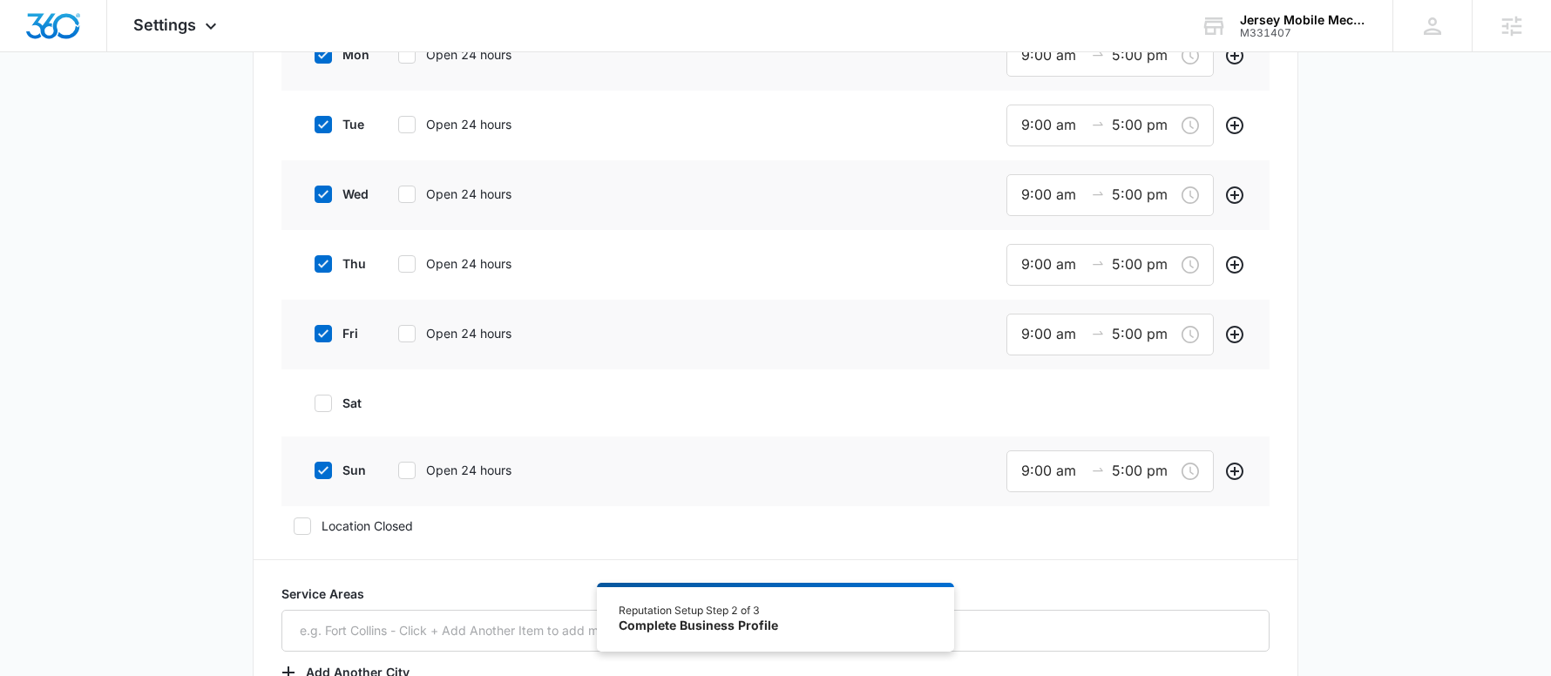
click at [317, 398] on icon at bounding box center [323, 404] width 16 height 16
click at [314, 398] on input "sat" at bounding box center [308, 403] width 12 height 12
checkbox input "true"
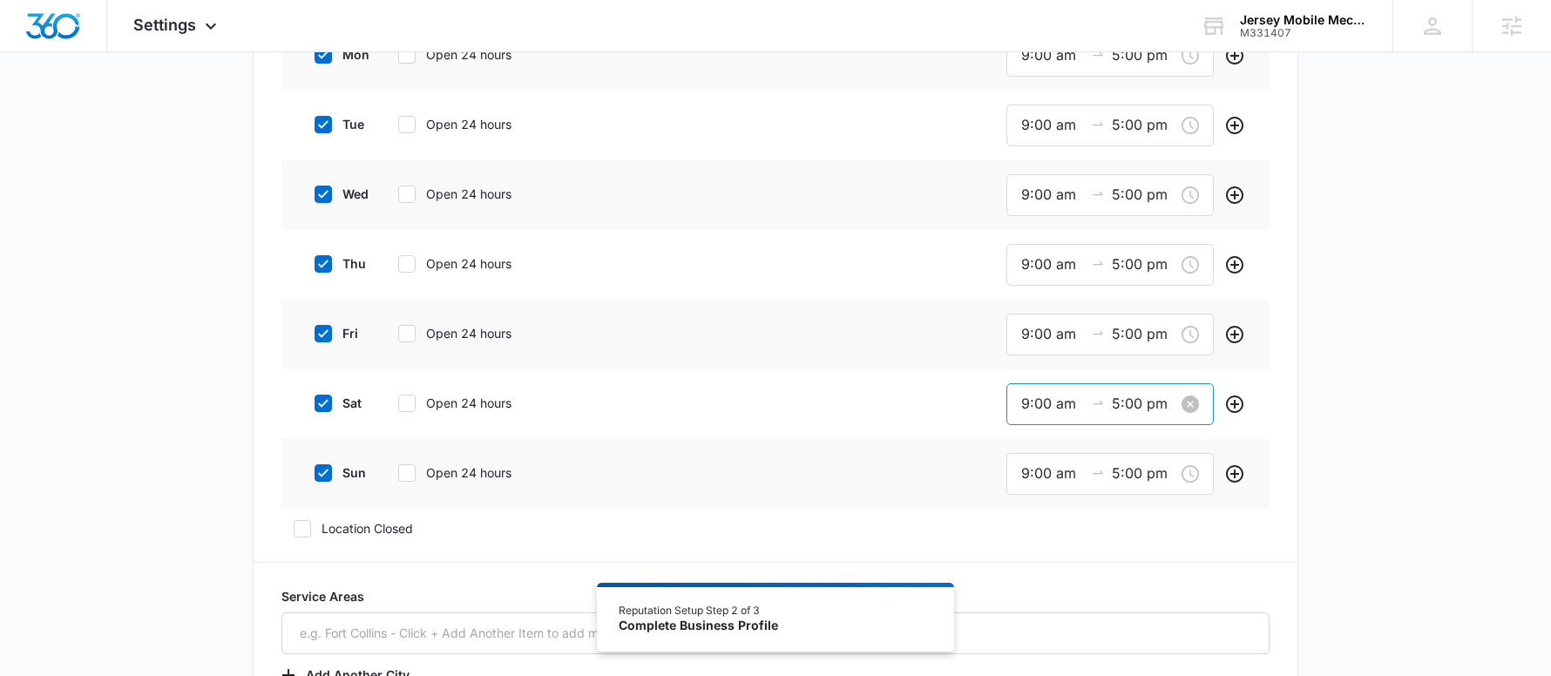
click at [1043, 405] on input "9:00 am" at bounding box center [1052, 404] width 63 height 22
click at [1129, 650] on span "OK" at bounding box center [1126, 653] width 17 height 19
click at [319, 476] on icon at bounding box center [323, 473] width 16 height 16
click at [314, 476] on input "sun" at bounding box center [308, 473] width 12 height 12
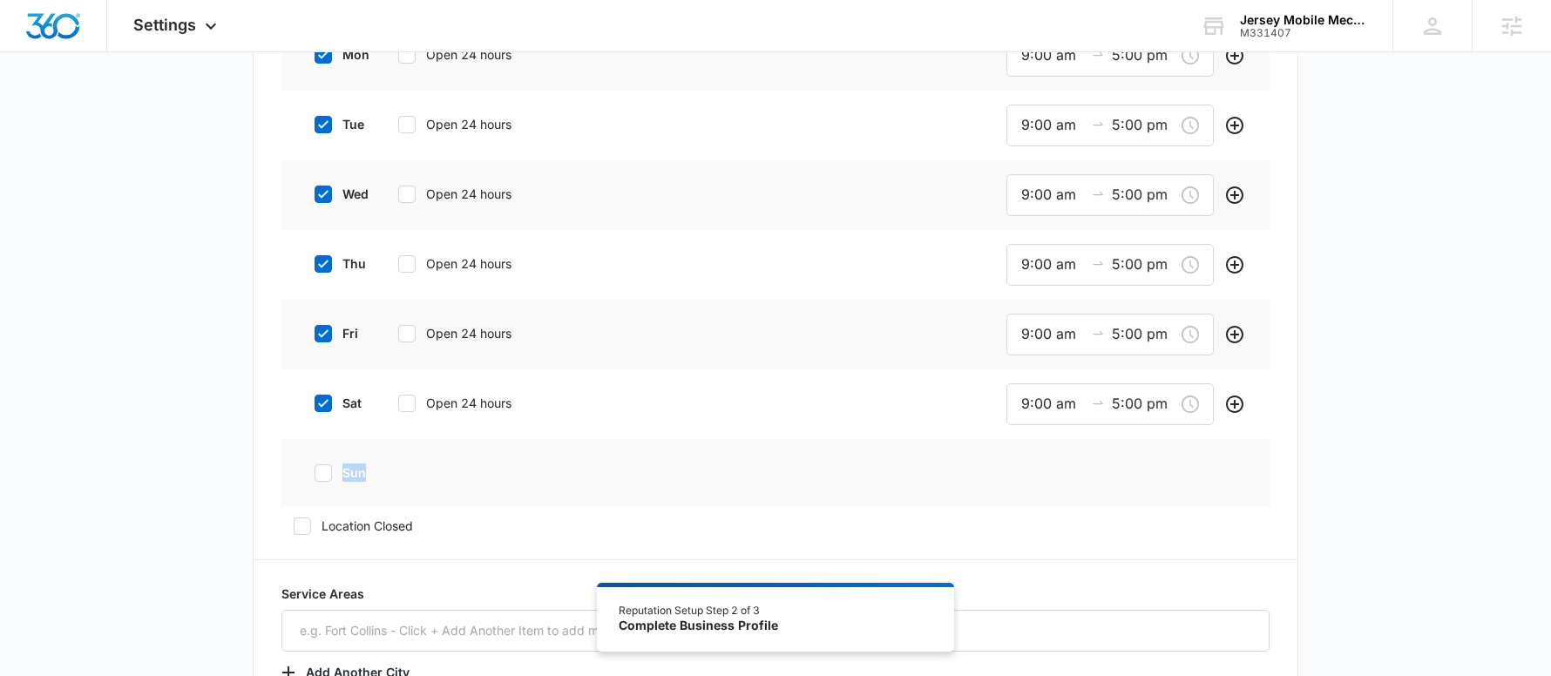
click at [319, 476] on icon at bounding box center [323, 473] width 16 height 16
click at [314, 476] on input "sun" at bounding box center [308, 473] width 12 height 12
checkbox input "true"
click at [1056, 483] on input "9:00 am" at bounding box center [1052, 474] width 63 height 22
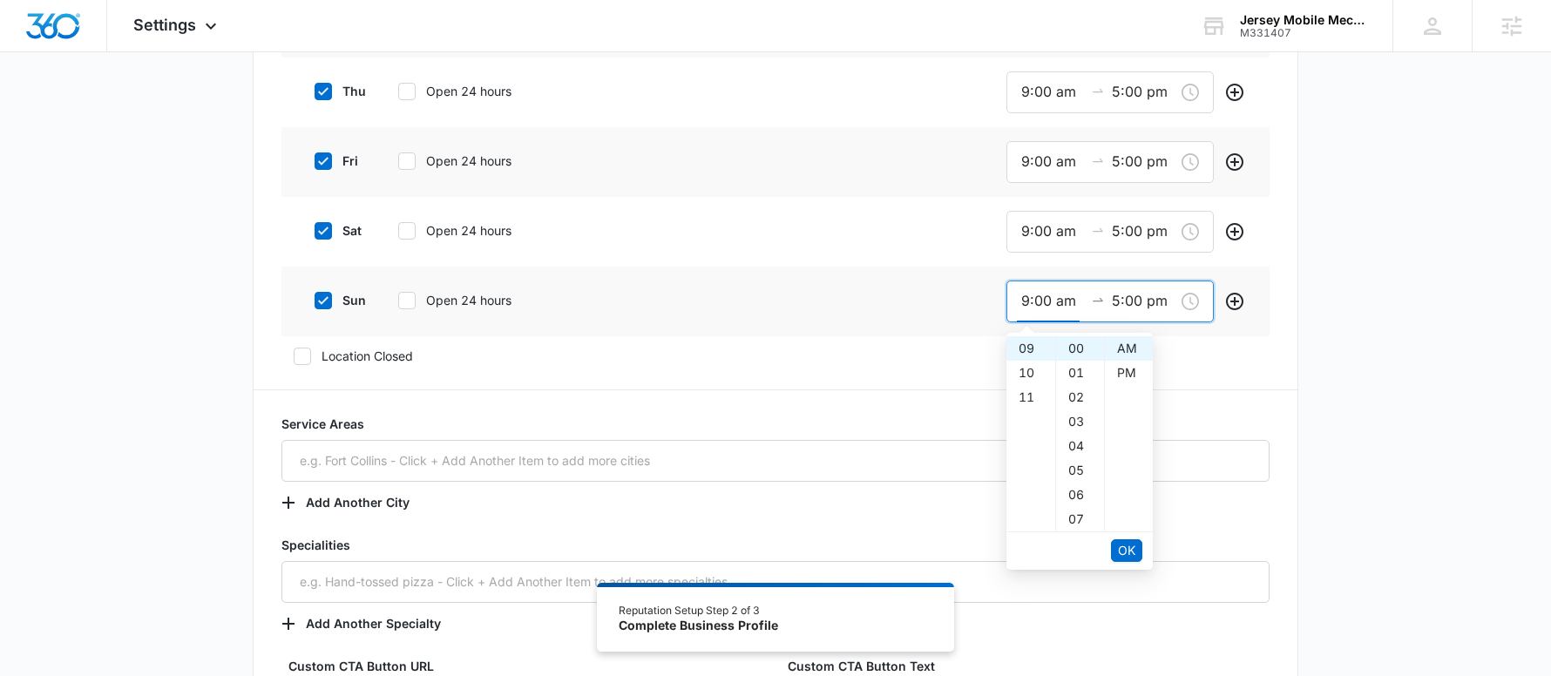
scroll to position [784, 0]
click at [1124, 548] on span "OK" at bounding box center [1126, 548] width 17 height 19
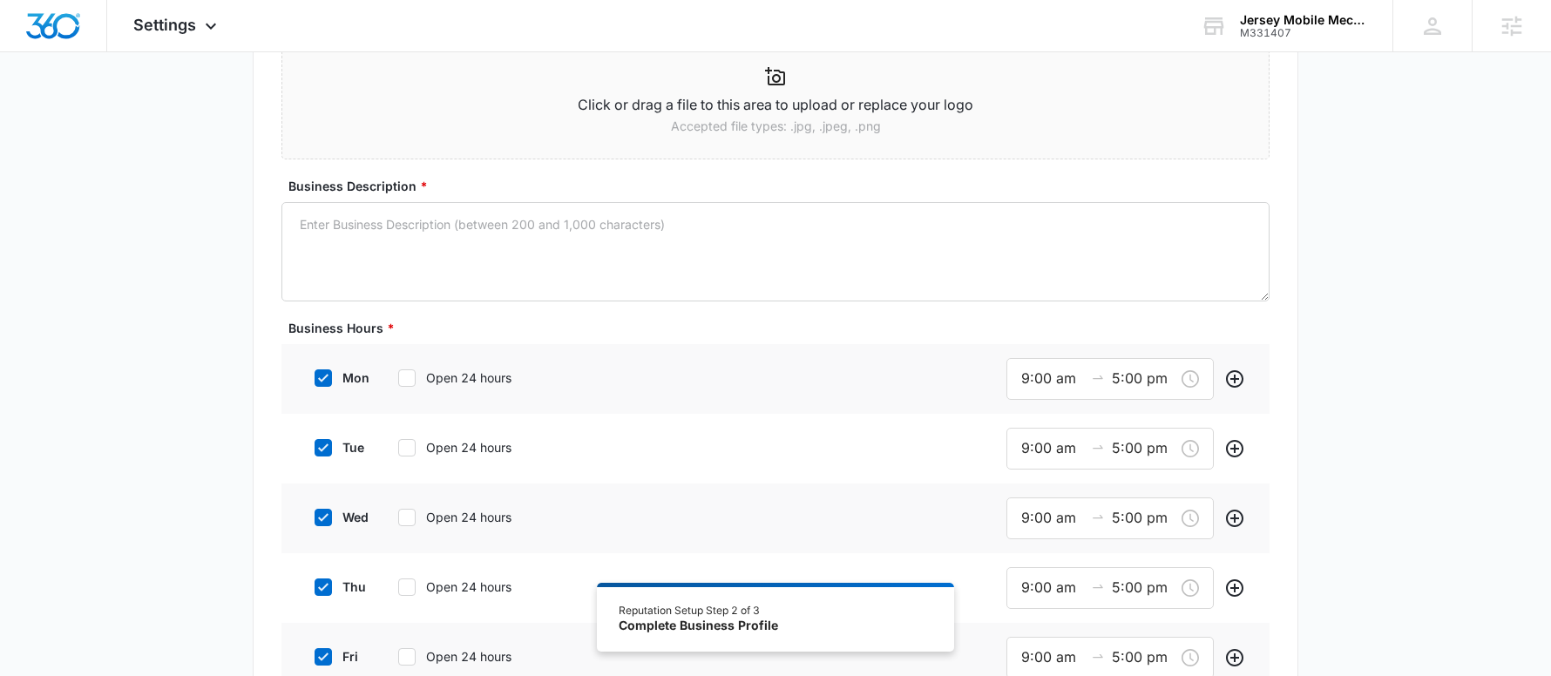
scroll to position [0, 0]
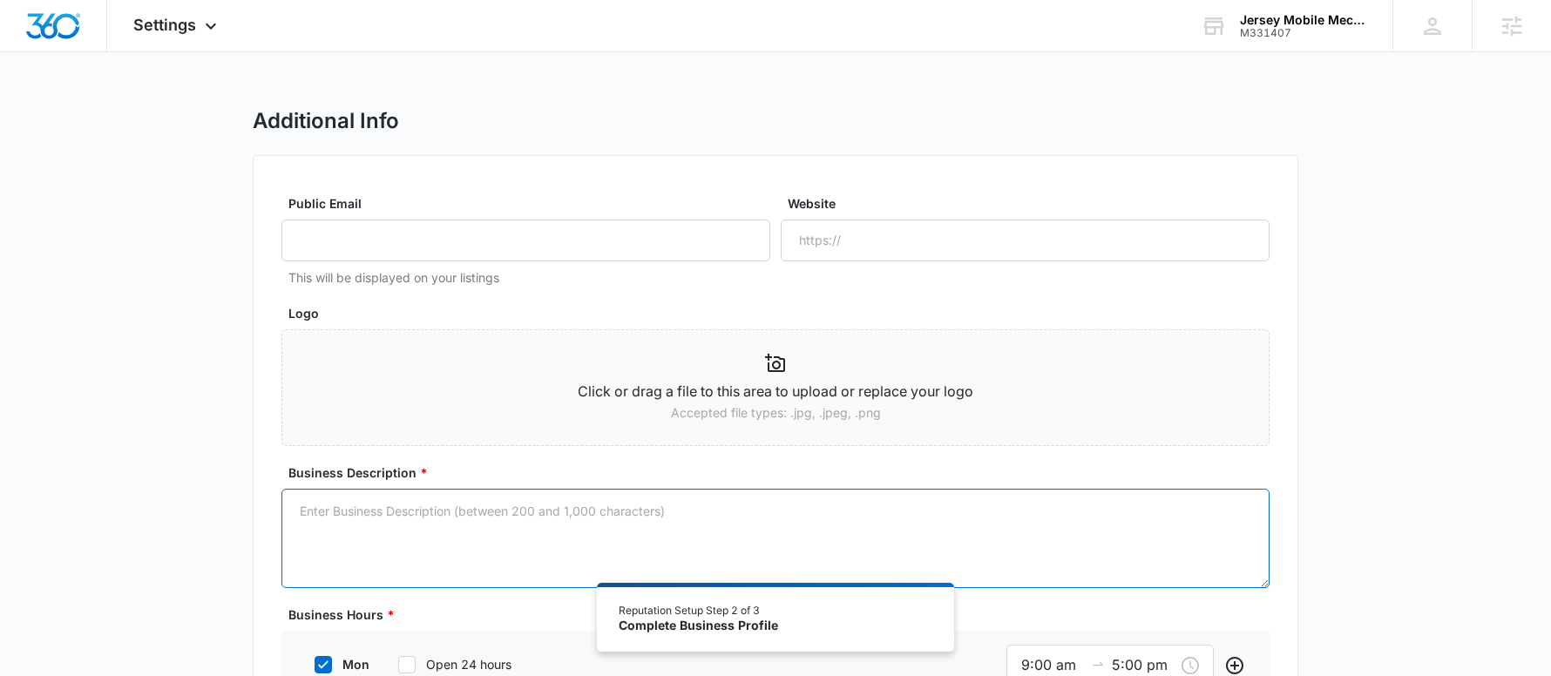
click at [540, 538] on textarea "Business Description *" at bounding box center [775, 538] width 988 height 99
paste textarea "No need to deal with the hassle of a garage. We bring professional automotive r…"
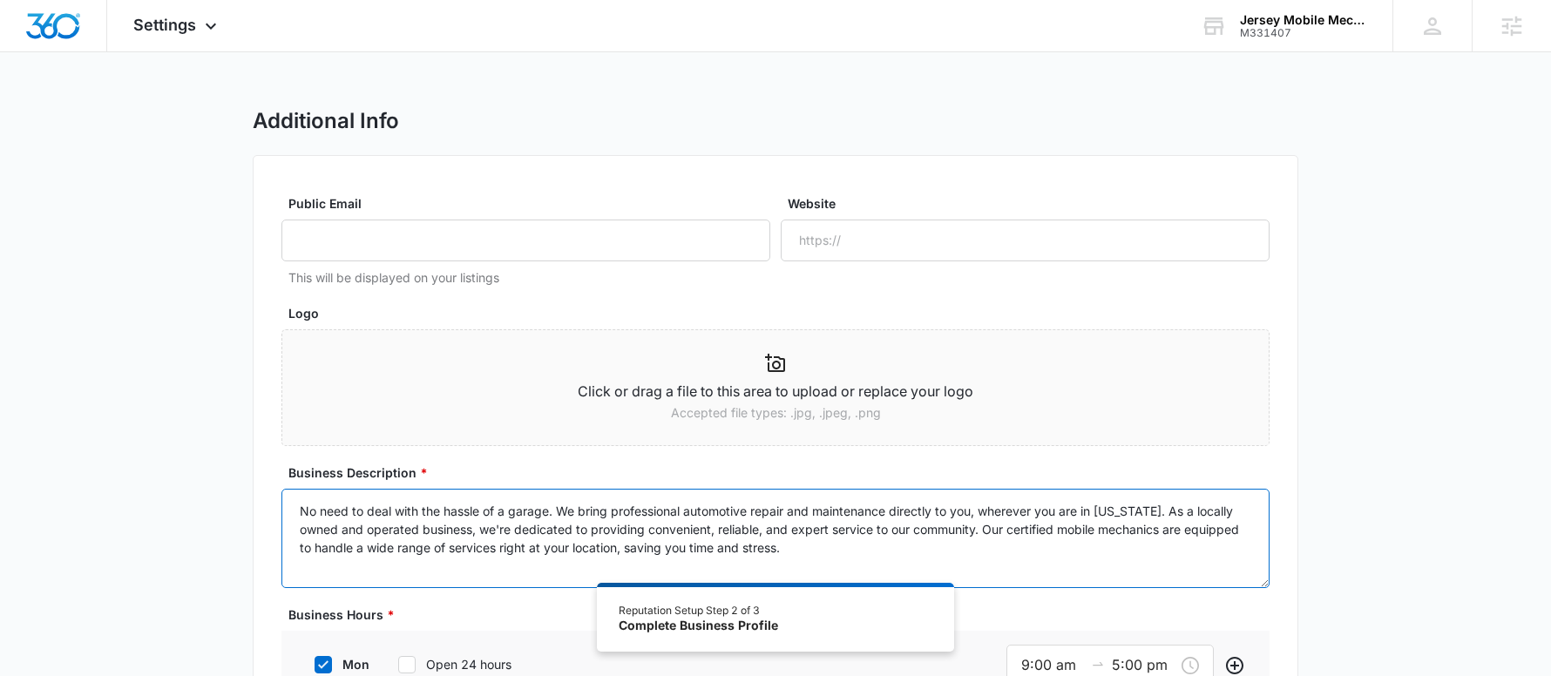
type textarea "No need to deal with the hassle of a garage. We bring professional automotive r…"
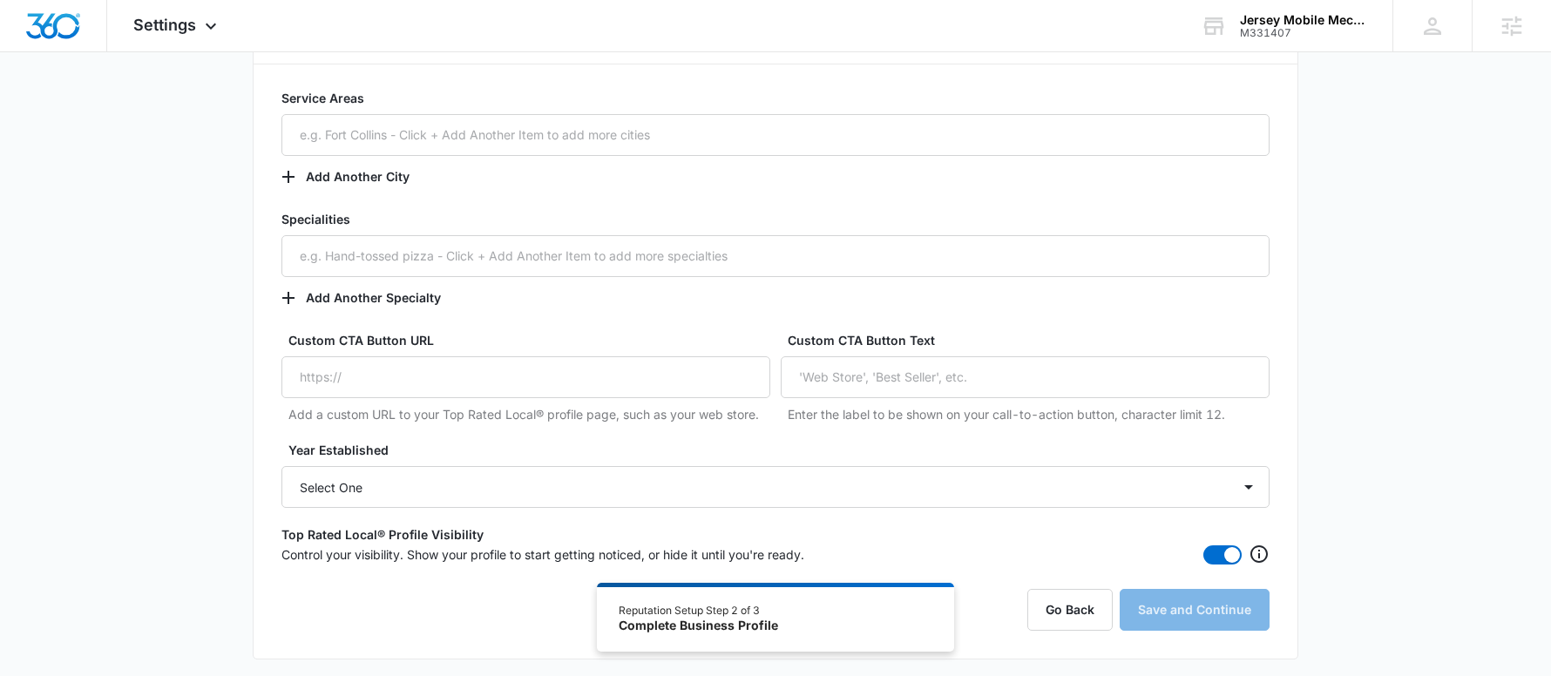
scroll to position [1187, 0]
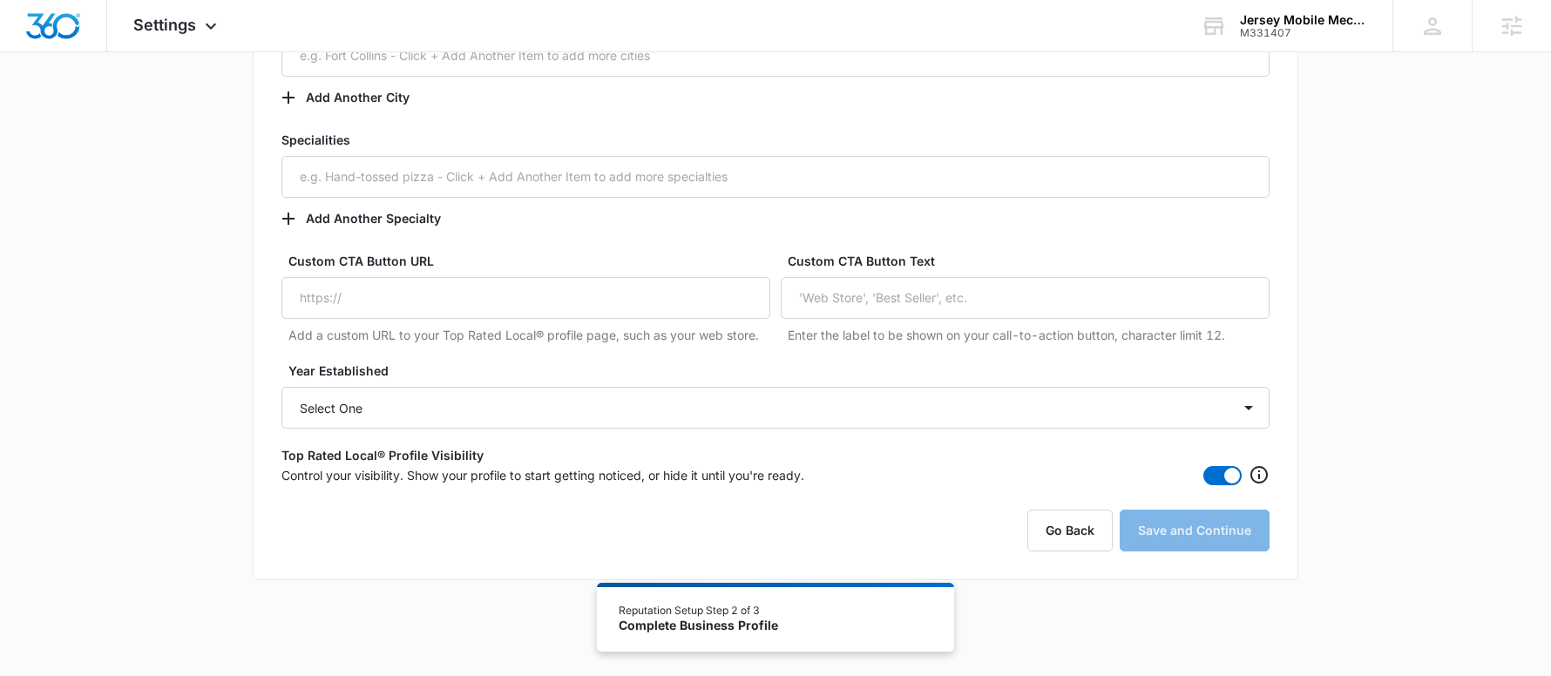
click at [1200, 538] on div "Go Back Save and Continue" at bounding box center [775, 531] width 988 height 42
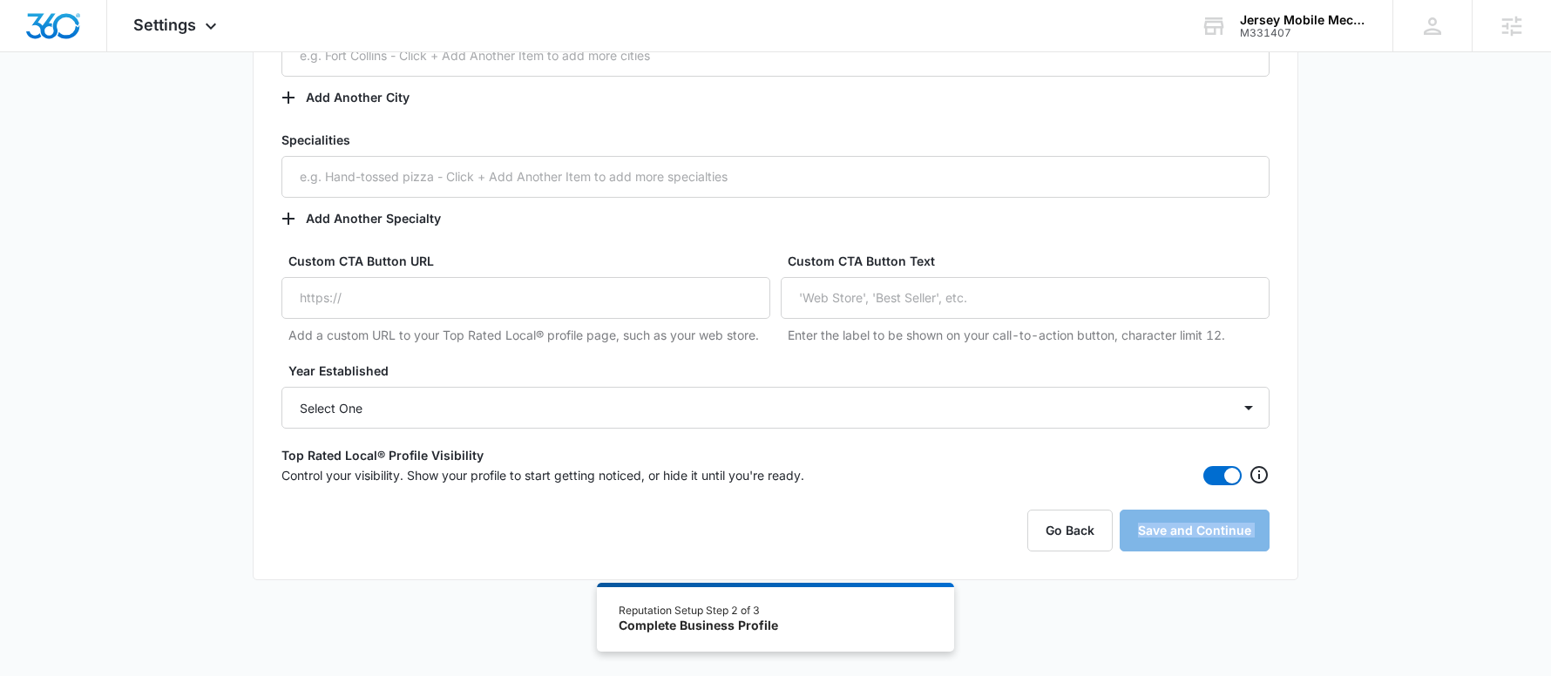
drag, startPoint x: 1380, startPoint y: 537, endPoint x: 1373, endPoint y: 528, distance: 11.2
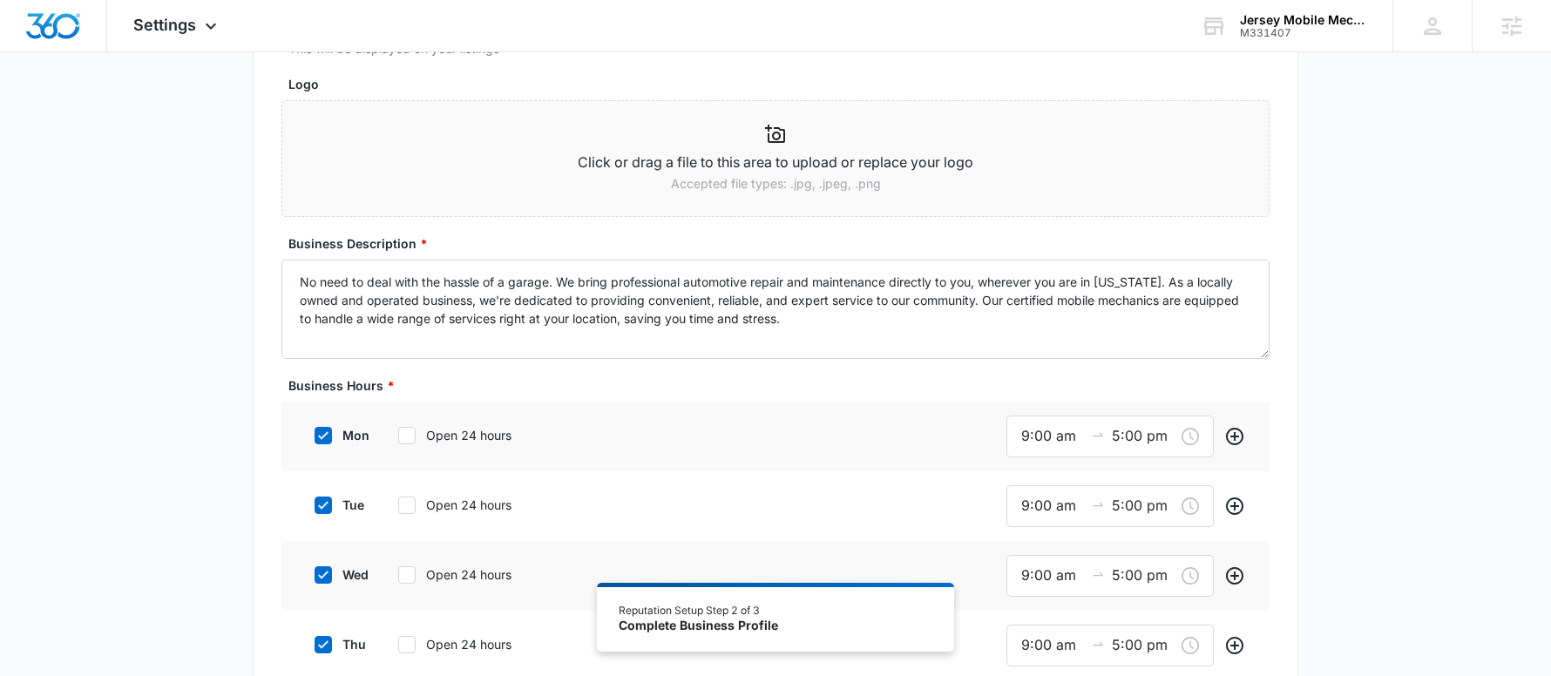
scroll to position [100, 0]
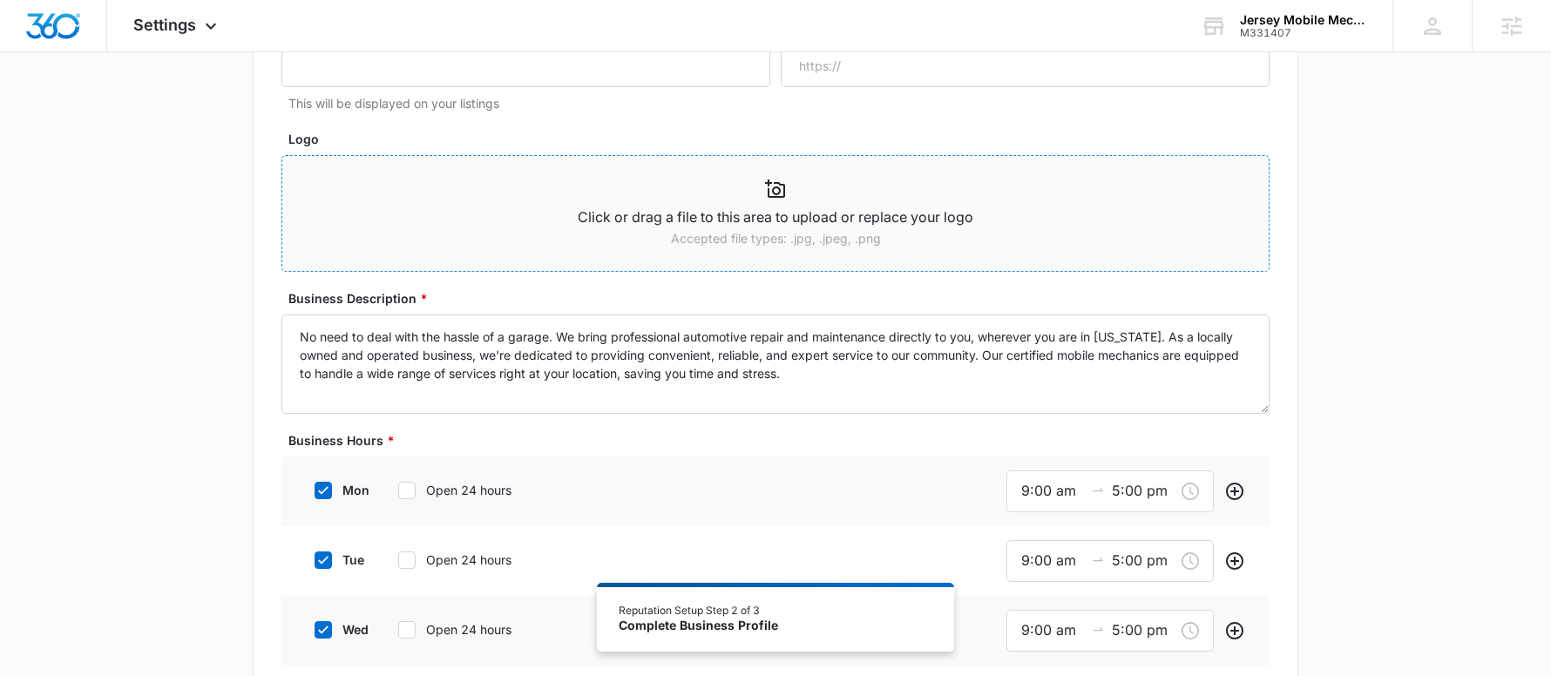
click at [762, 229] on p "Accepted file types: .jpg, .jpeg, .png" at bounding box center [775, 238] width 986 height 19
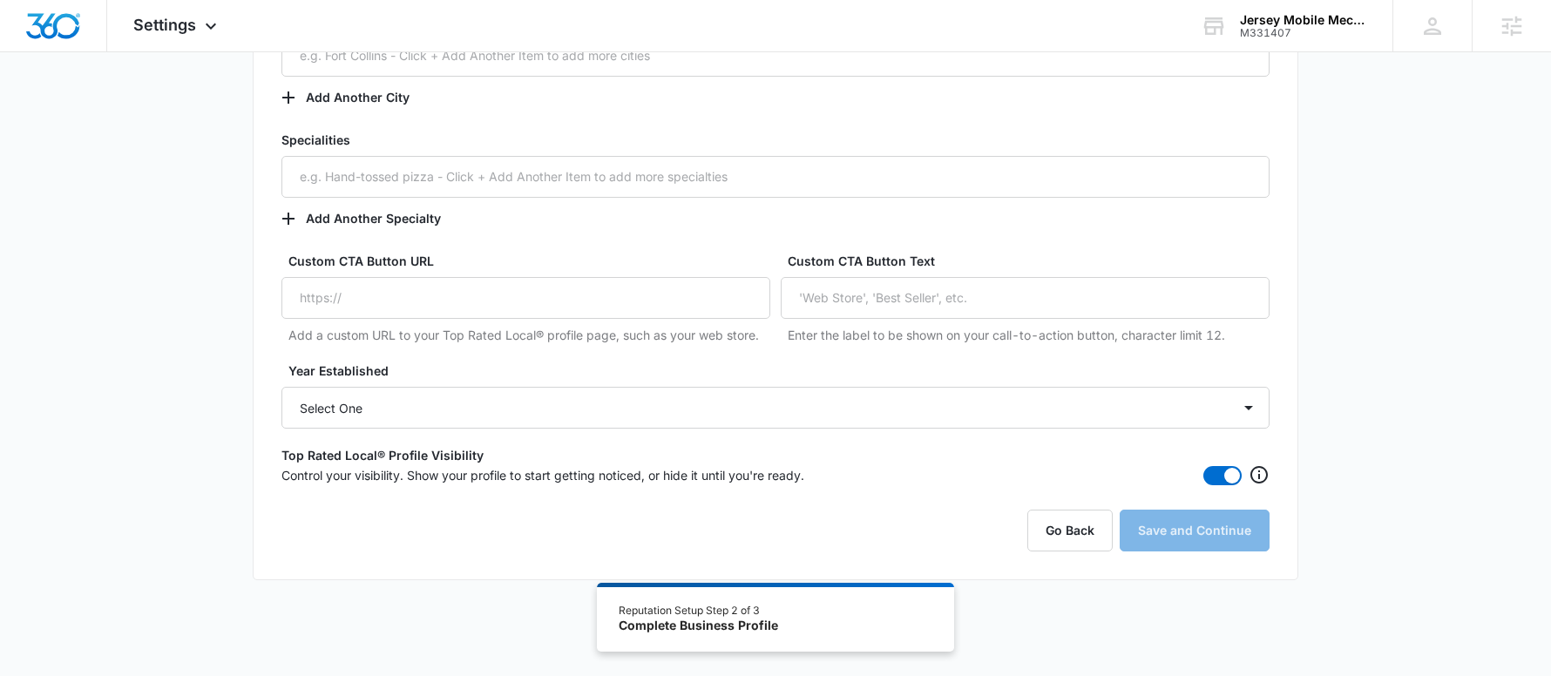
click at [1221, 517] on div "Go Back Save and Continue" at bounding box center [775, 531] width 988 height 42
click at [1220, 517] on div "Go Back Save and Continue" at bounding box center [775, 531] width 988 height 42
click at [1220, 516] on div "Go Back Save and Continue" at bounding box center [775, 531] width 988 height 42
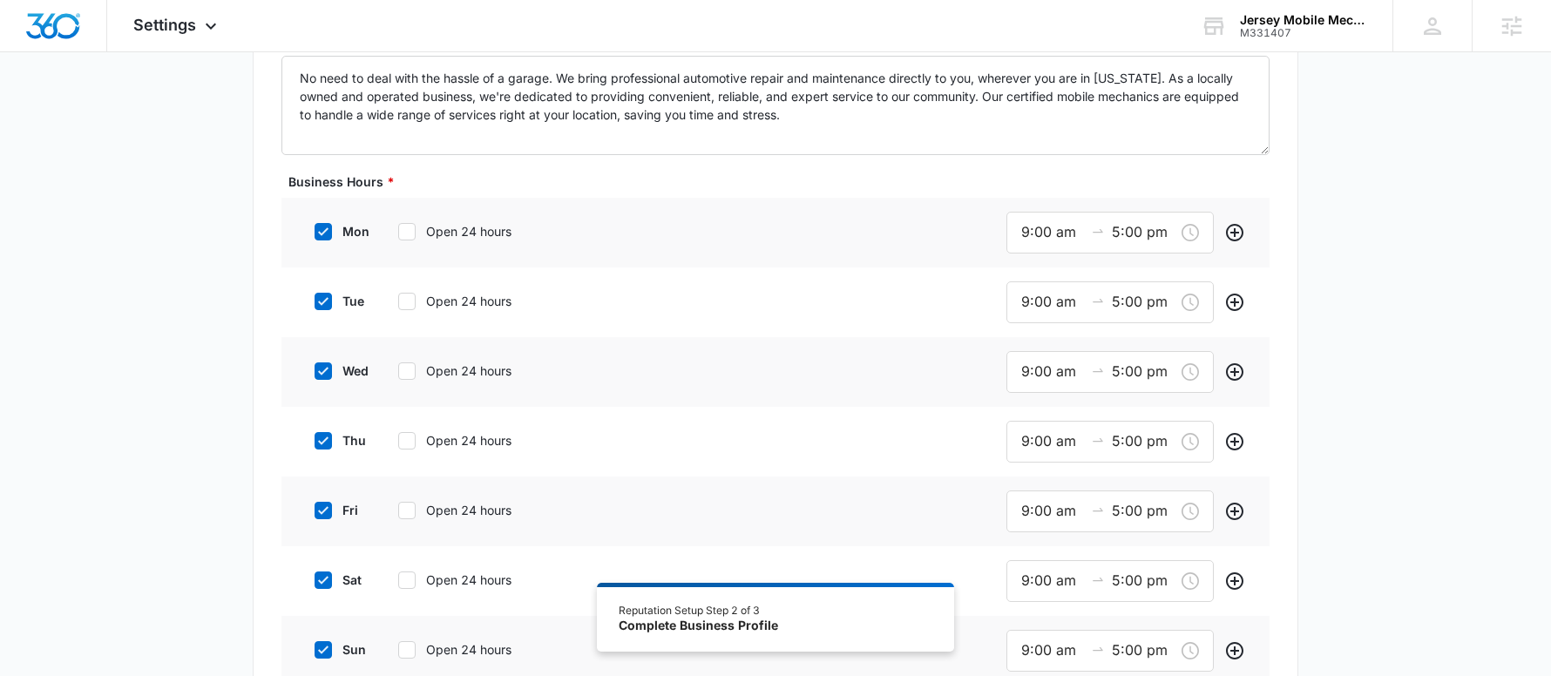
scroll to position [468, 0]
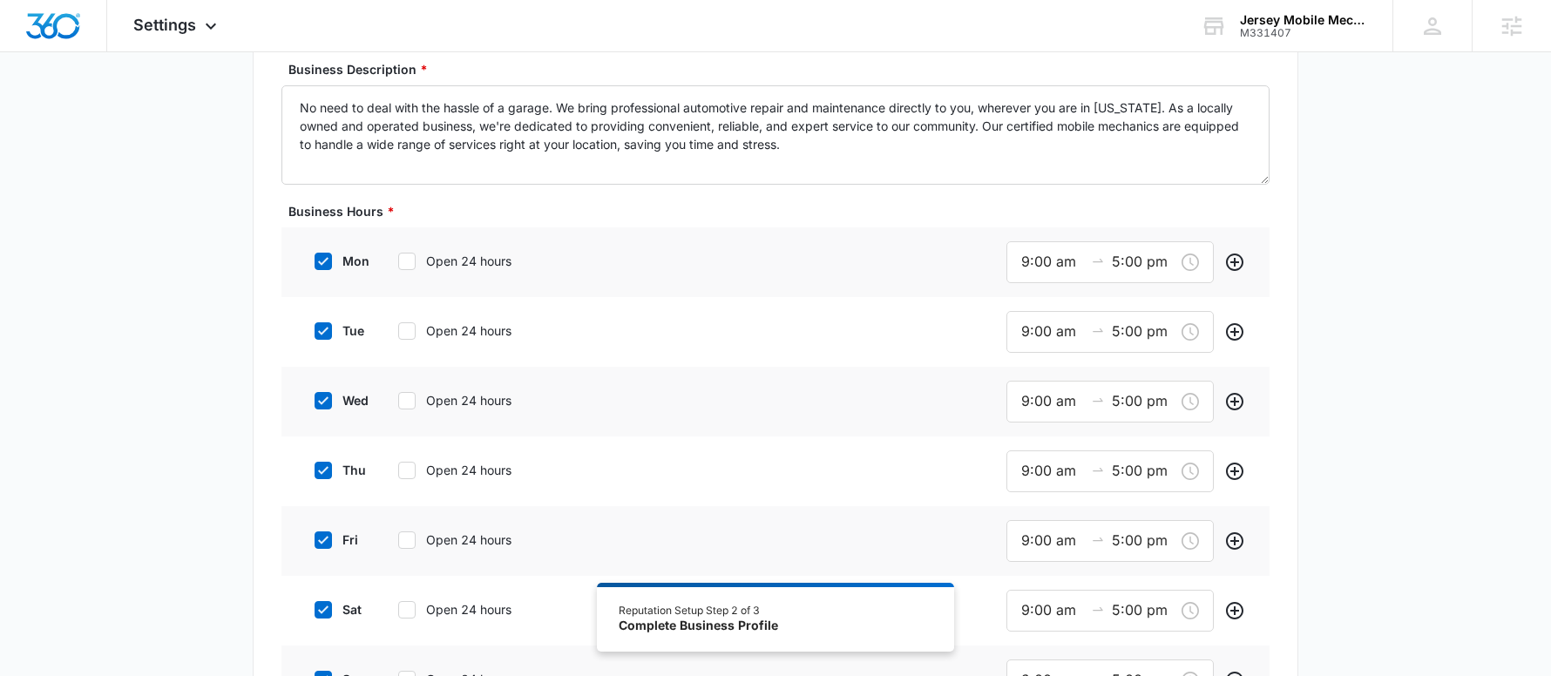
click at [317, 257] on icon at bounding box center [323, 262] width 16 height 16
click at [314, 257] on input "mon" at bounding box center [308, 261] width 12 height 12
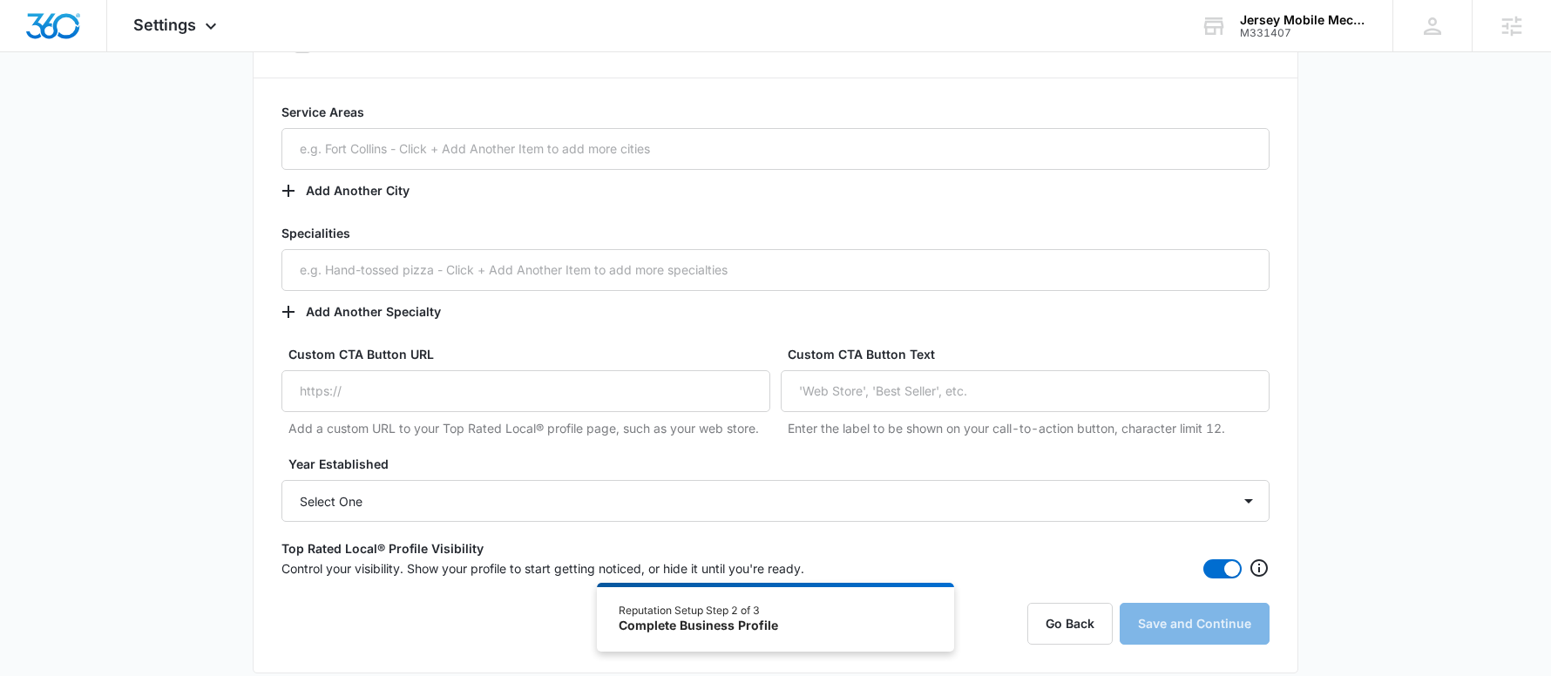
scroll to position [1249, 0]
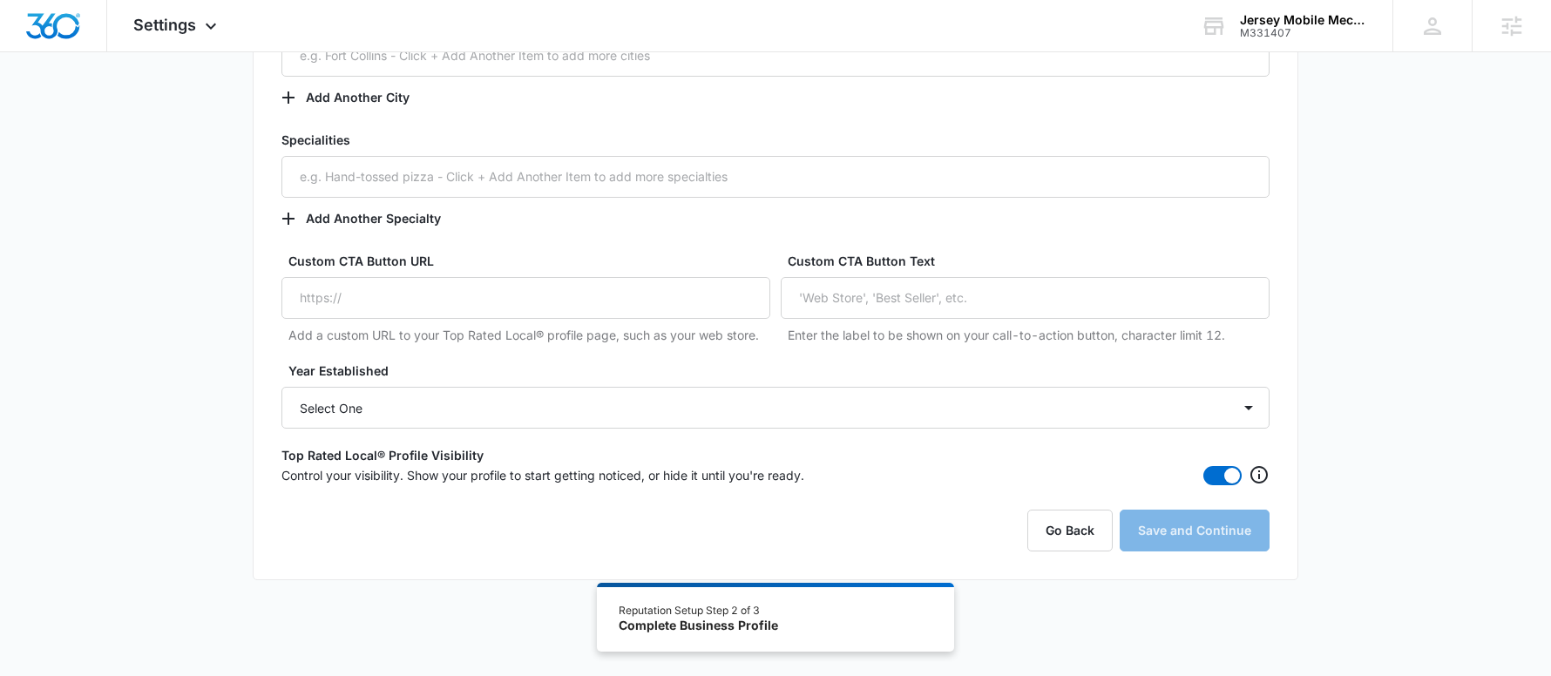
click at [1244, 543] on div "Go Back Save and Continue" at bounding box center [775, 531] width 988 height 42
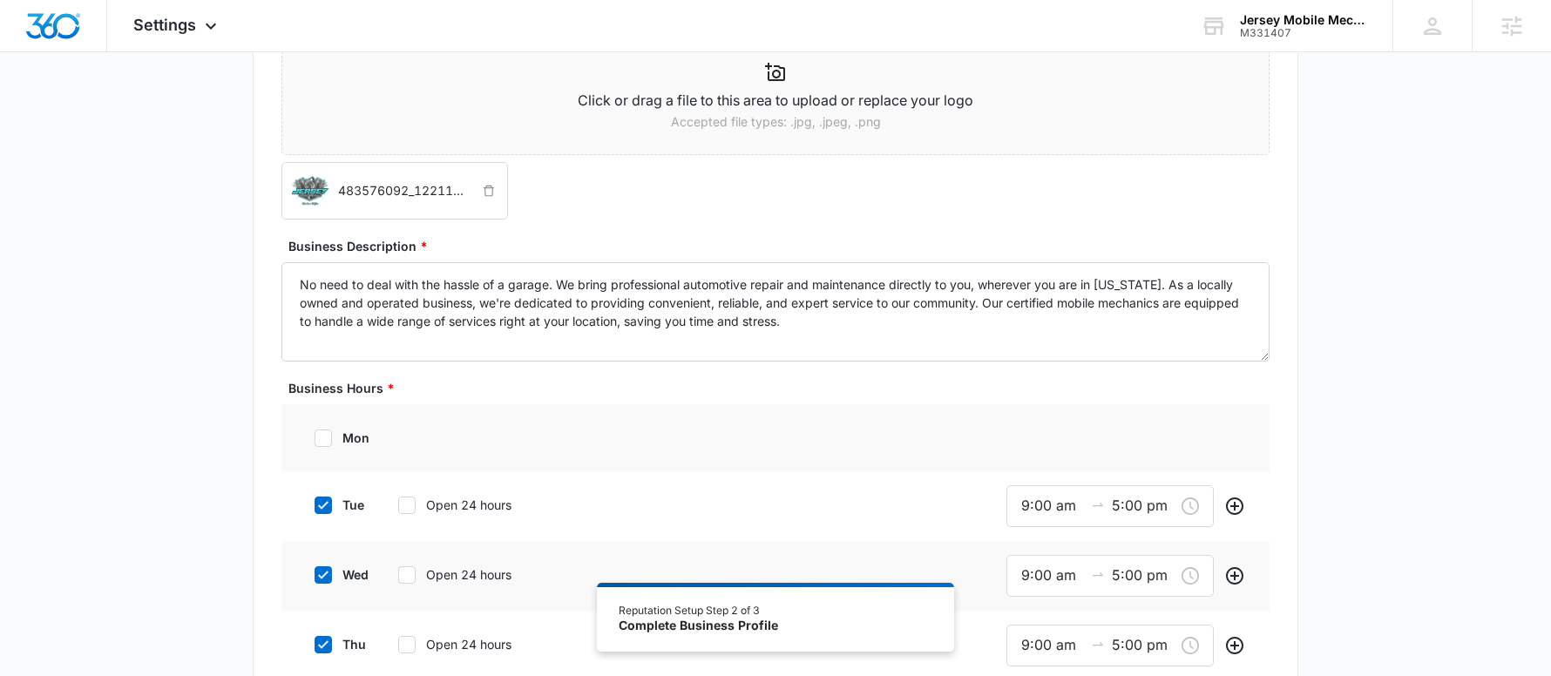
click at [321, 433] on icon at bounding box center [323, 438] width 16 height 16
click at [314, 433] on input "mon" at bounding box center [308, 438] width 12 height 12
checkbox input "true"
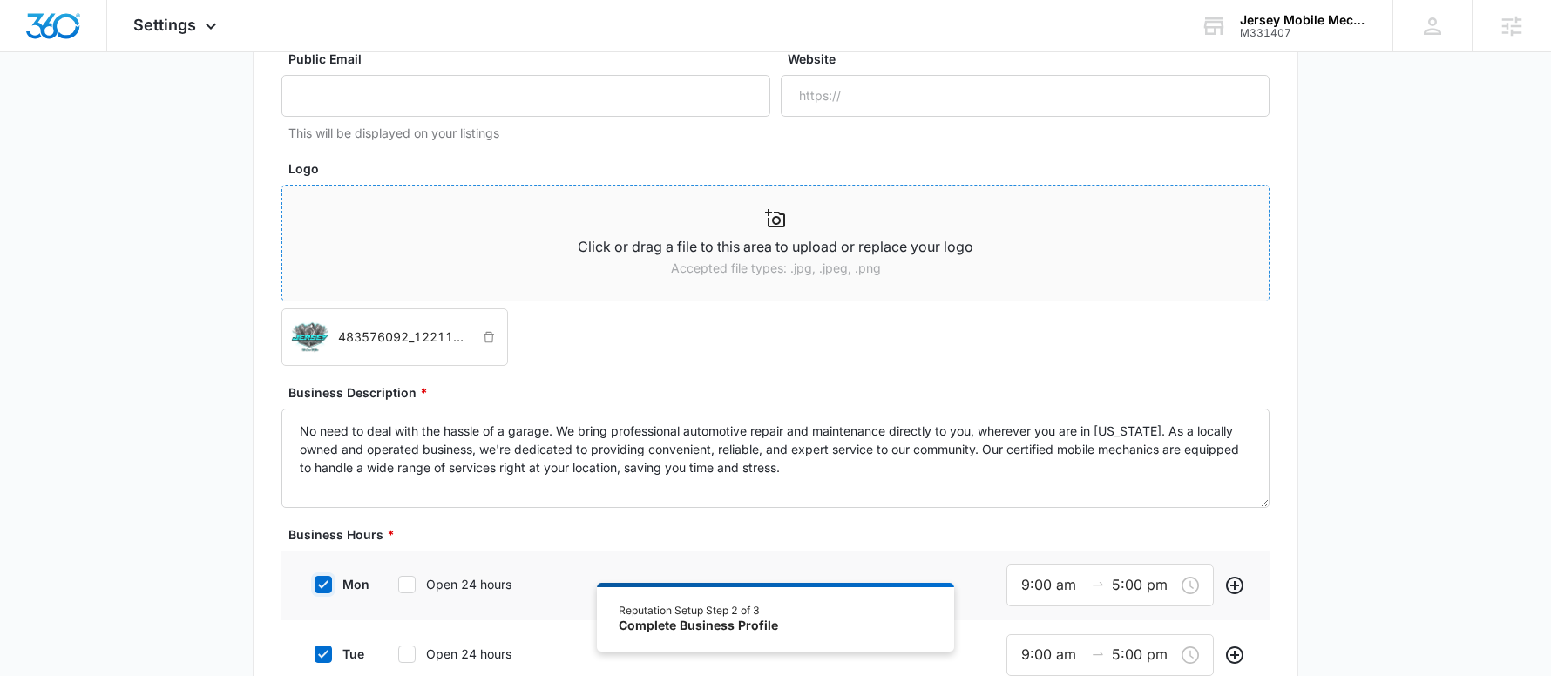
scroll to position [0, 0]
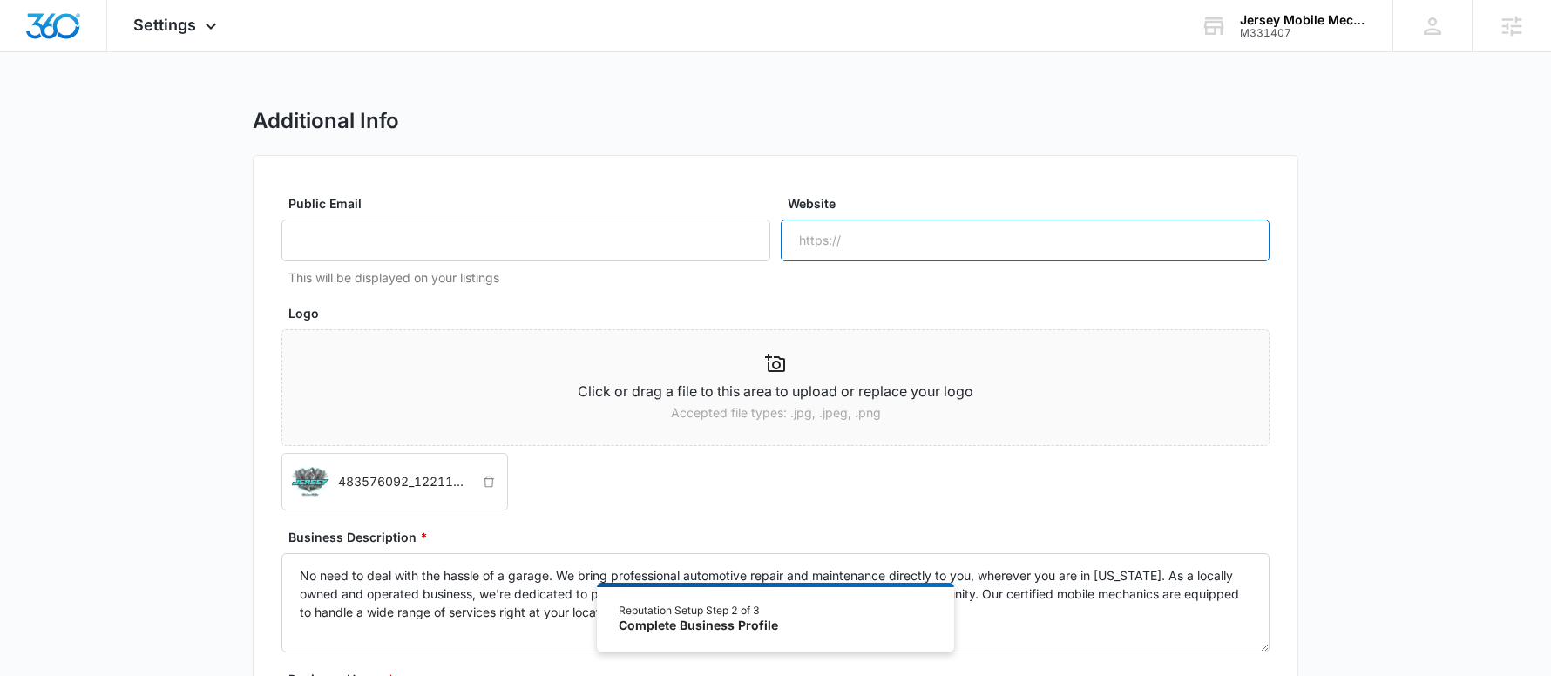
click at [847, 237] on input "Website" at bounding box center [1025, 241] width 489 height 42
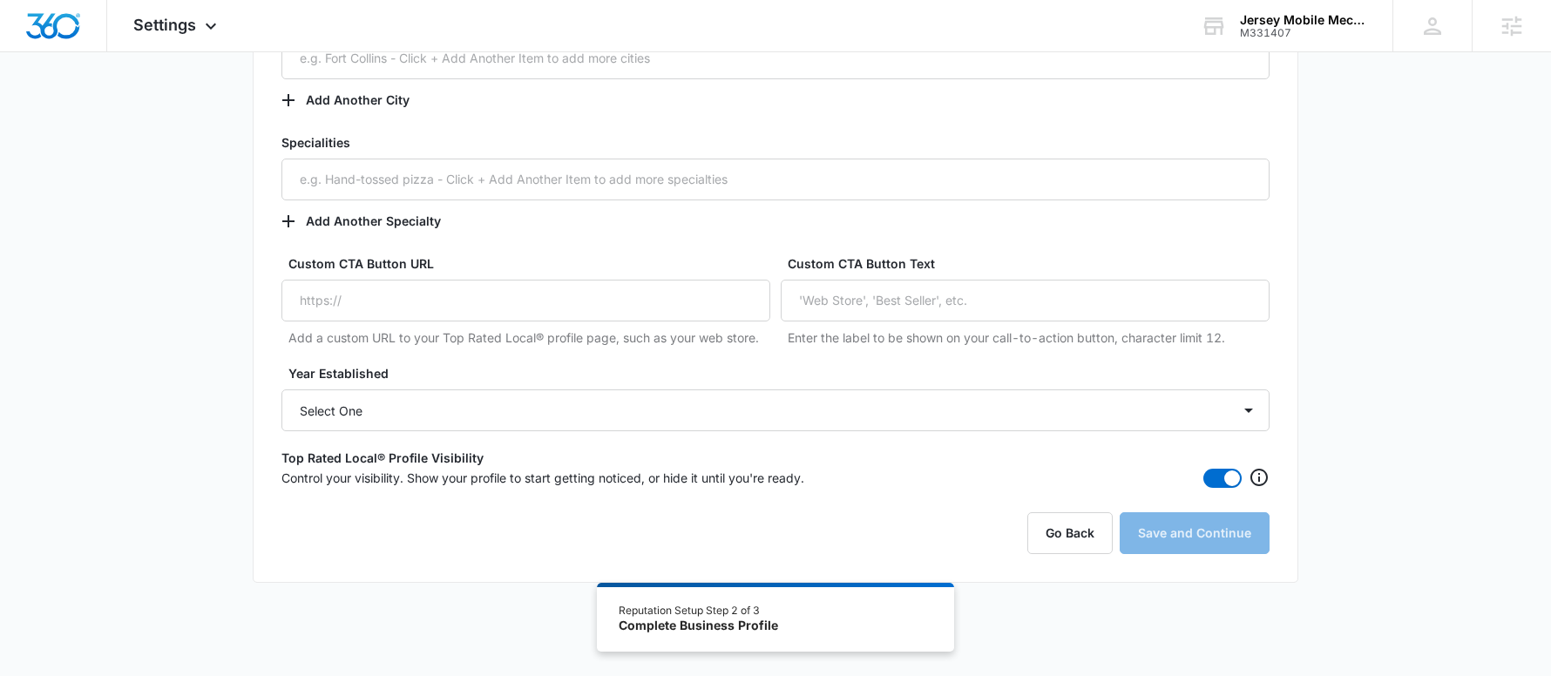
scroll to position [1252, 0]
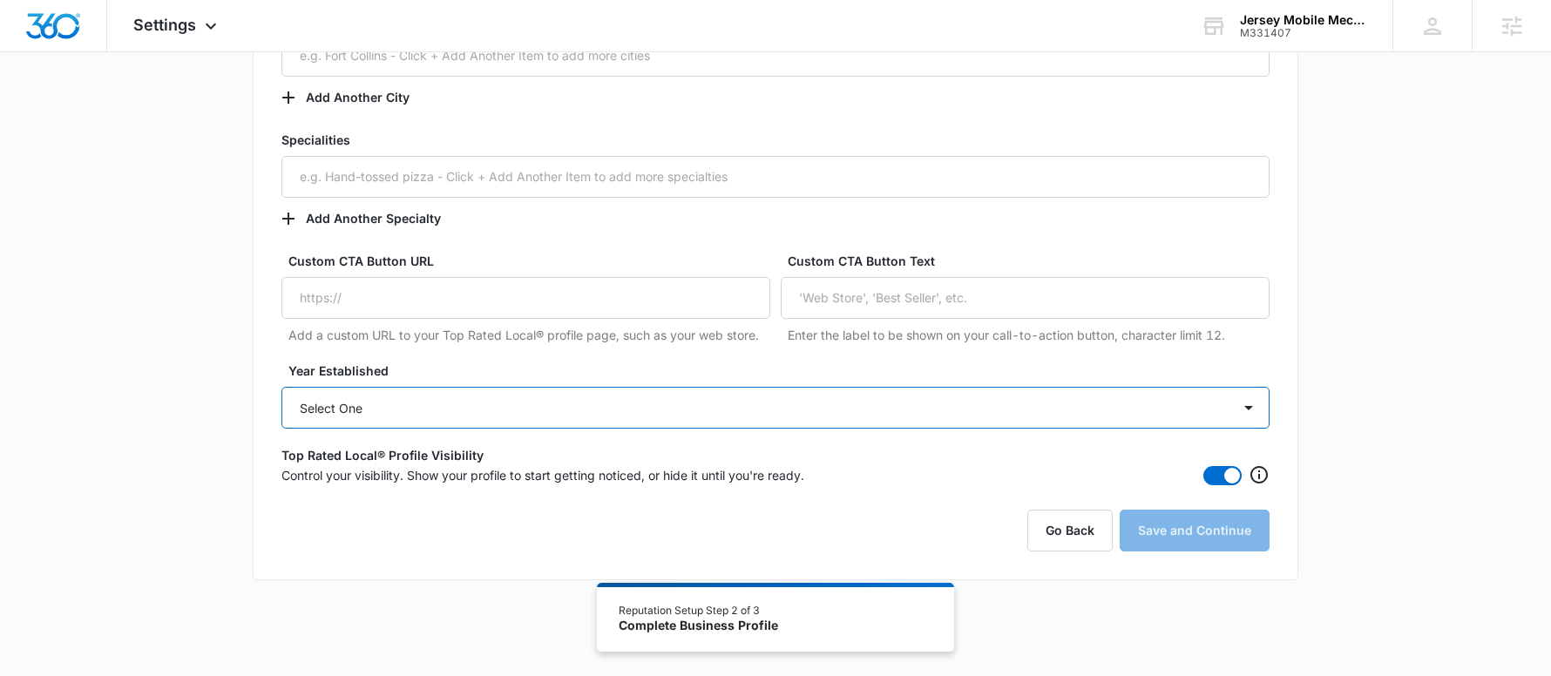
click at [616, 416] on select "Select One 2025 2024 2023 2022 2021 2020 2019 2018 2017 2016 2015 2014 2013 201…" at bounding box center [775, 408] width 988 height 42
click at [485, 406] on select "Select One 2025 2024 2023 2022 2021 2020 2019 2018 2017 2016 2015 2014 2013 201…" at bounding box center [775, 408] width 988 height 42
select select "2020"
click at [281, 387] on select "Select One 2025 2024 2023 2022 2021 2020 2019 2018 2017 2016 2015 2014 2013 201…" at bounding box center [775, 408] width 988 height 42
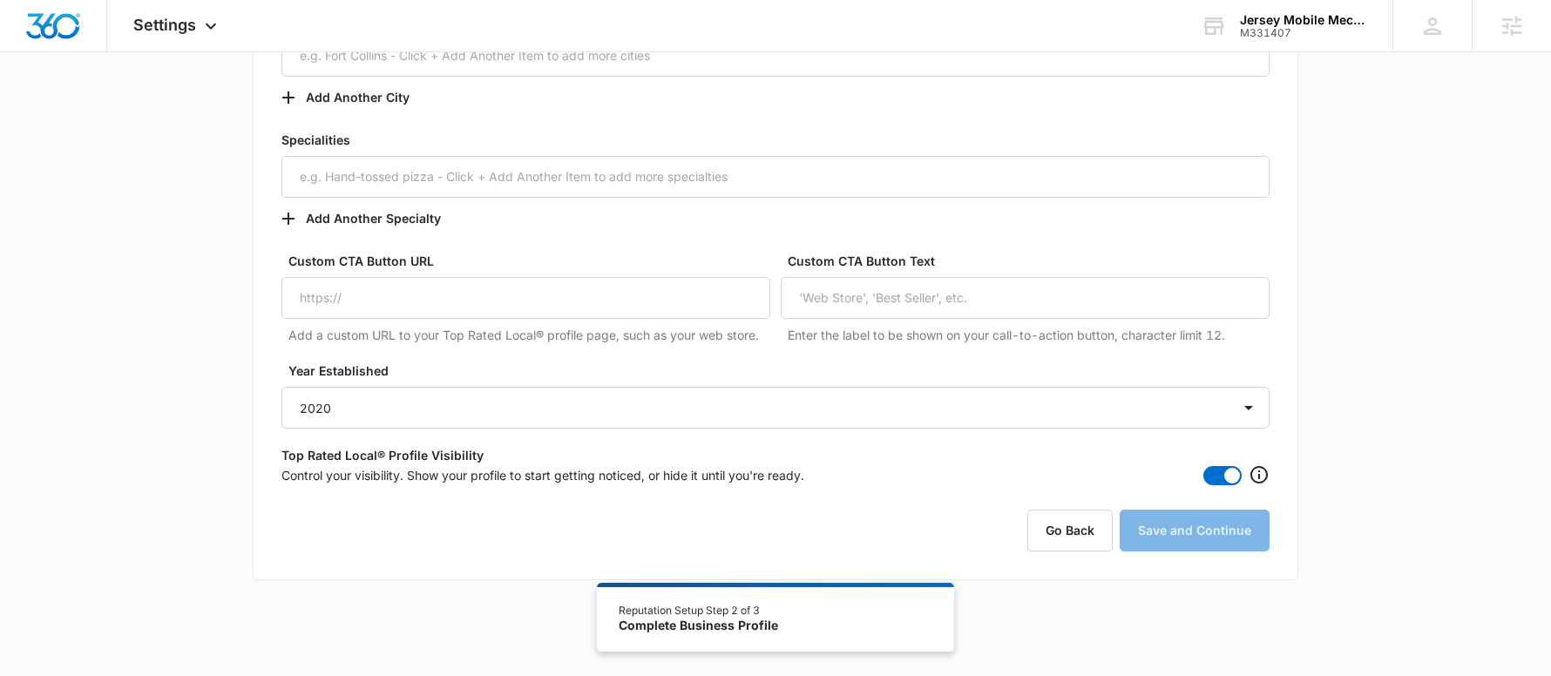
click at [1230, 476] on span at bounding box center [1232, 476] width 16 height 16
click at [1214, 476] on input "checkbox" at bounding box center [1208, 471] width 12 height 12
click at [1230, 476] on span at bounding box center [1222, 475] width 38 height 19
click at [1214, 476] on input "checkbox" at bounding box center [1208, 471] width 12 height 12
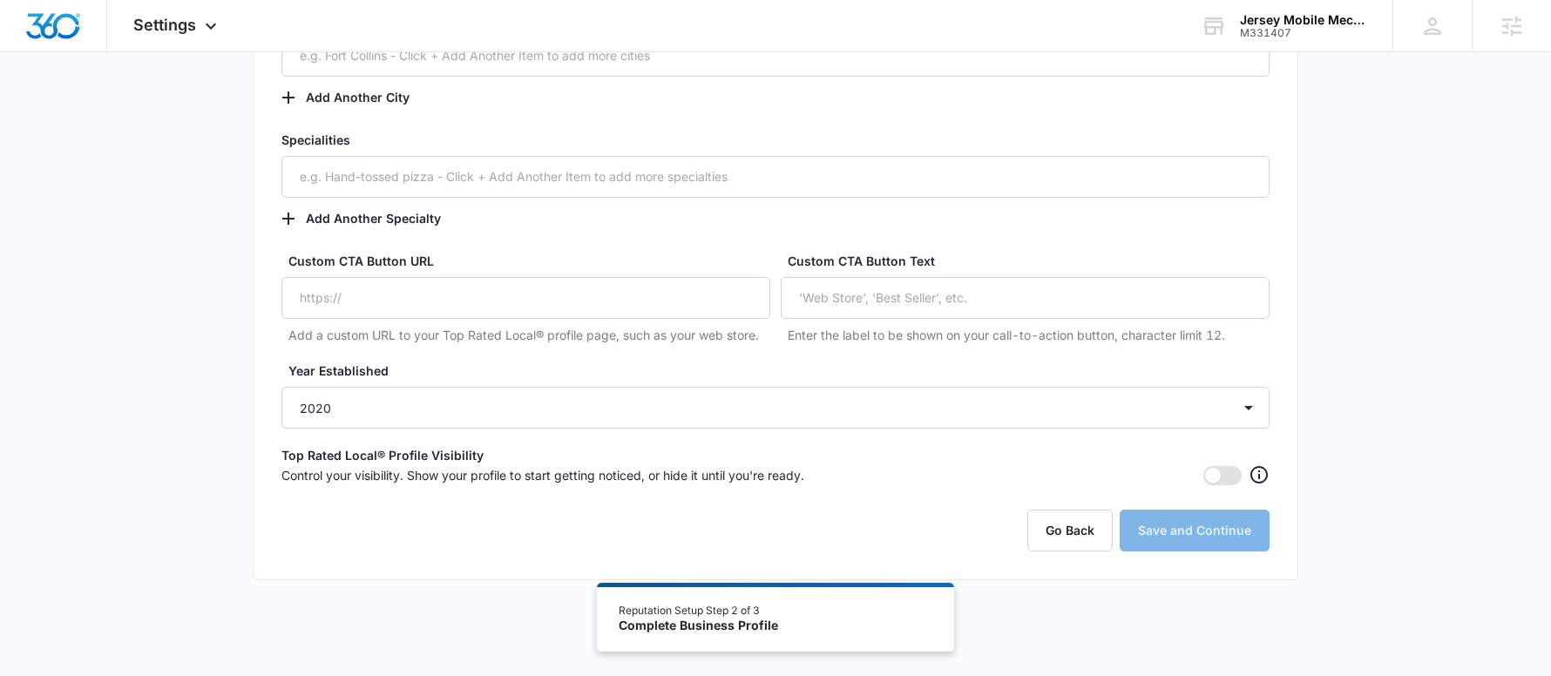
checkbox input "true"
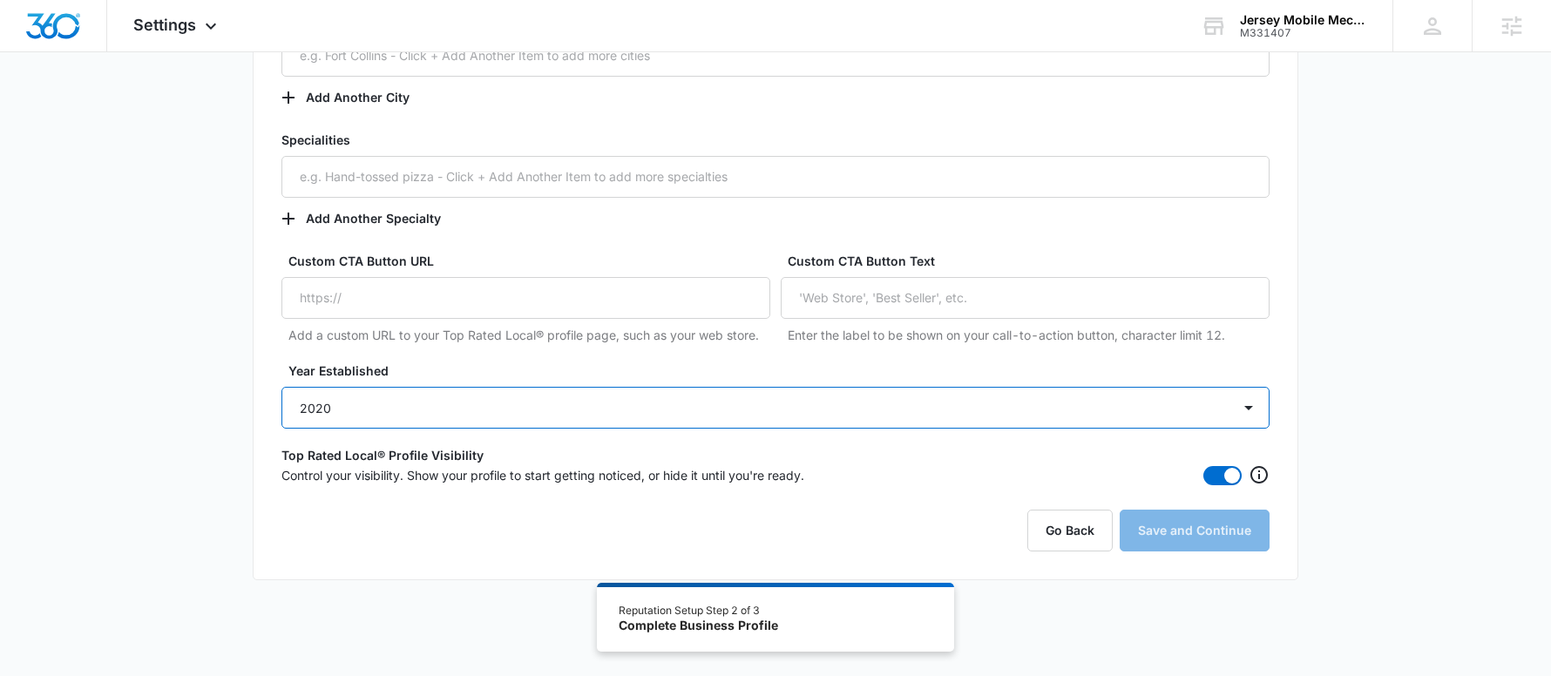
click at [1243, 411] on select "Select One 2025 2024 2023 2022 2021 2020 2019 2018 2017 2016 2015 2014 2013 201…" at bounding box center [775, 408] width 988 height 42
click at [416, 403] on select "Select One 2025 2024 2023 2022 2021 2020 2019 2018 2017 2016 2015 2014 2013 201…" at bounding box center [775, 408] width 988 height 42
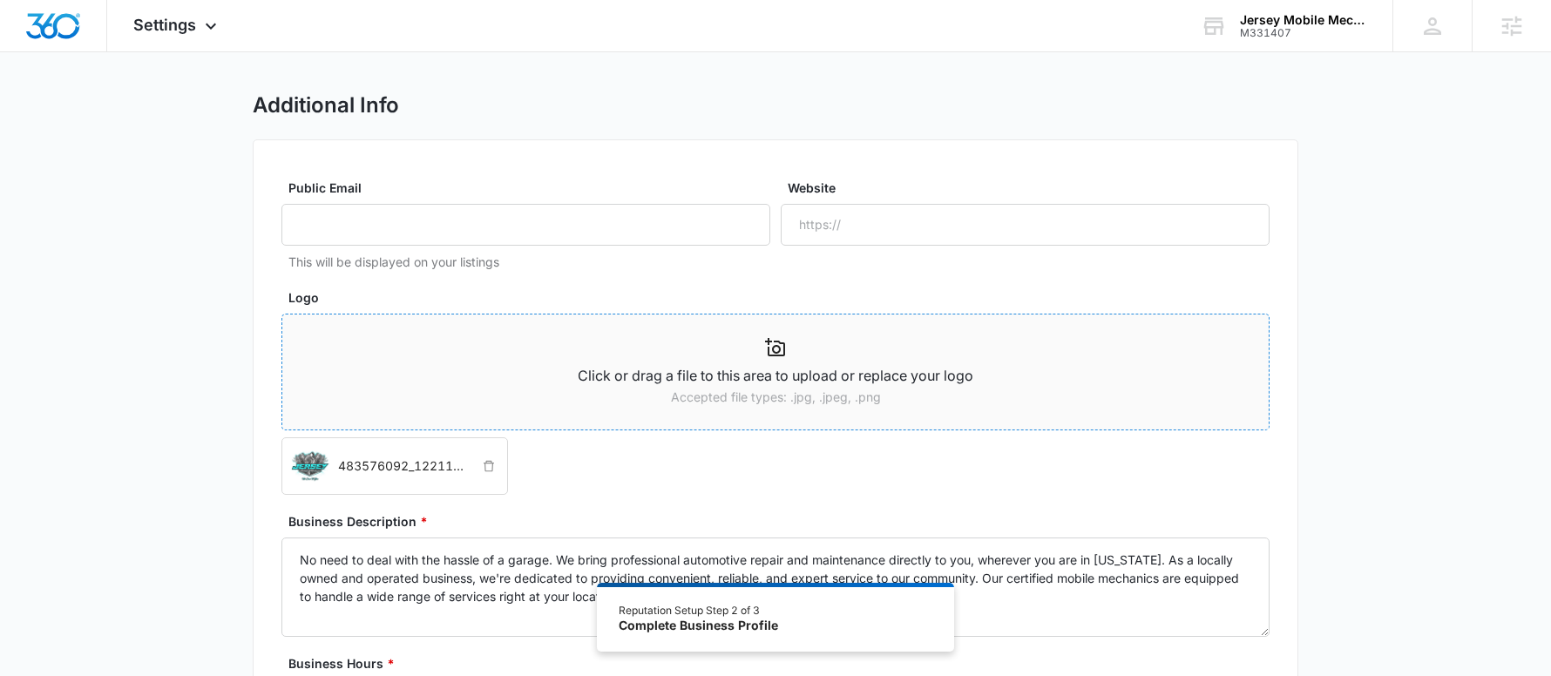
scroll to position [0, 0]
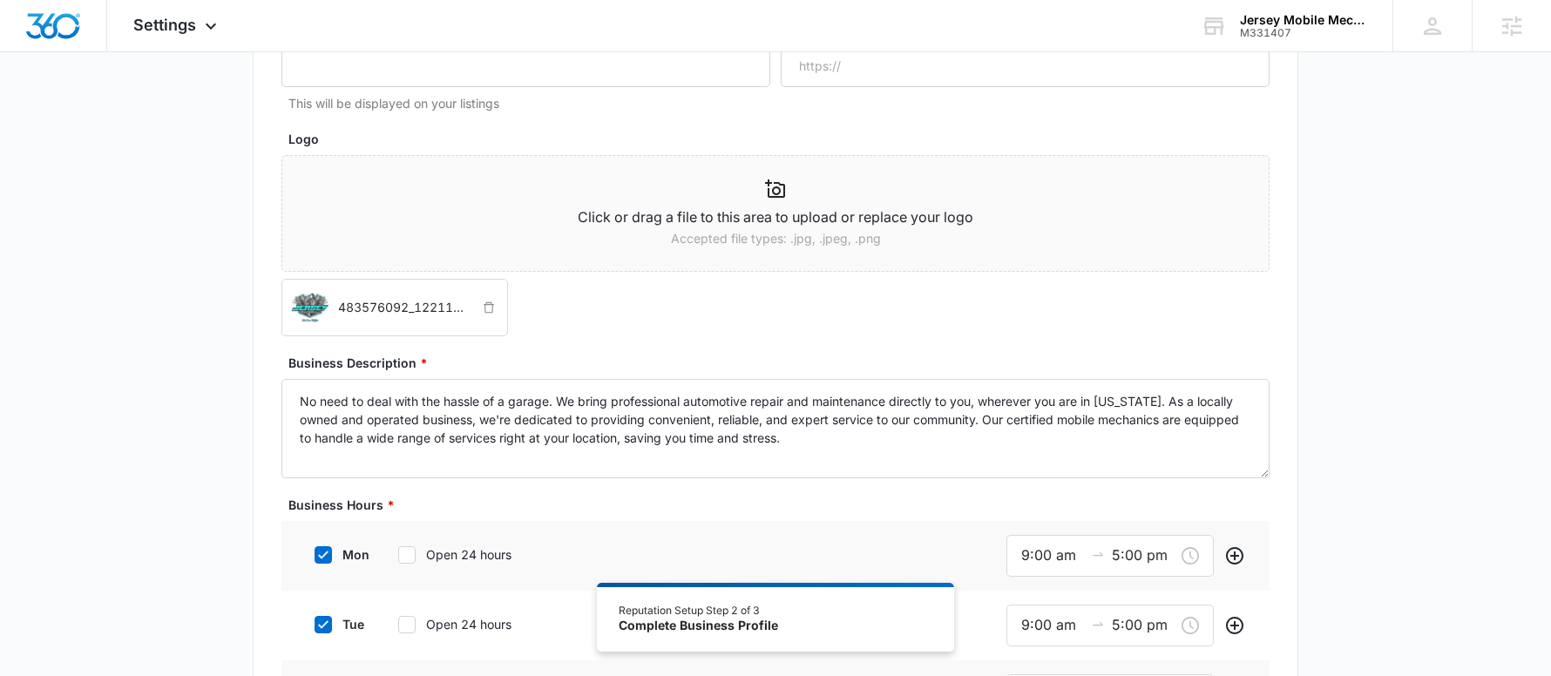
click at [804, 616] on div "Reputation Setup Step 2 of 3 Complete Business Profile" at bounding box center [776, 618] width 314 height 30
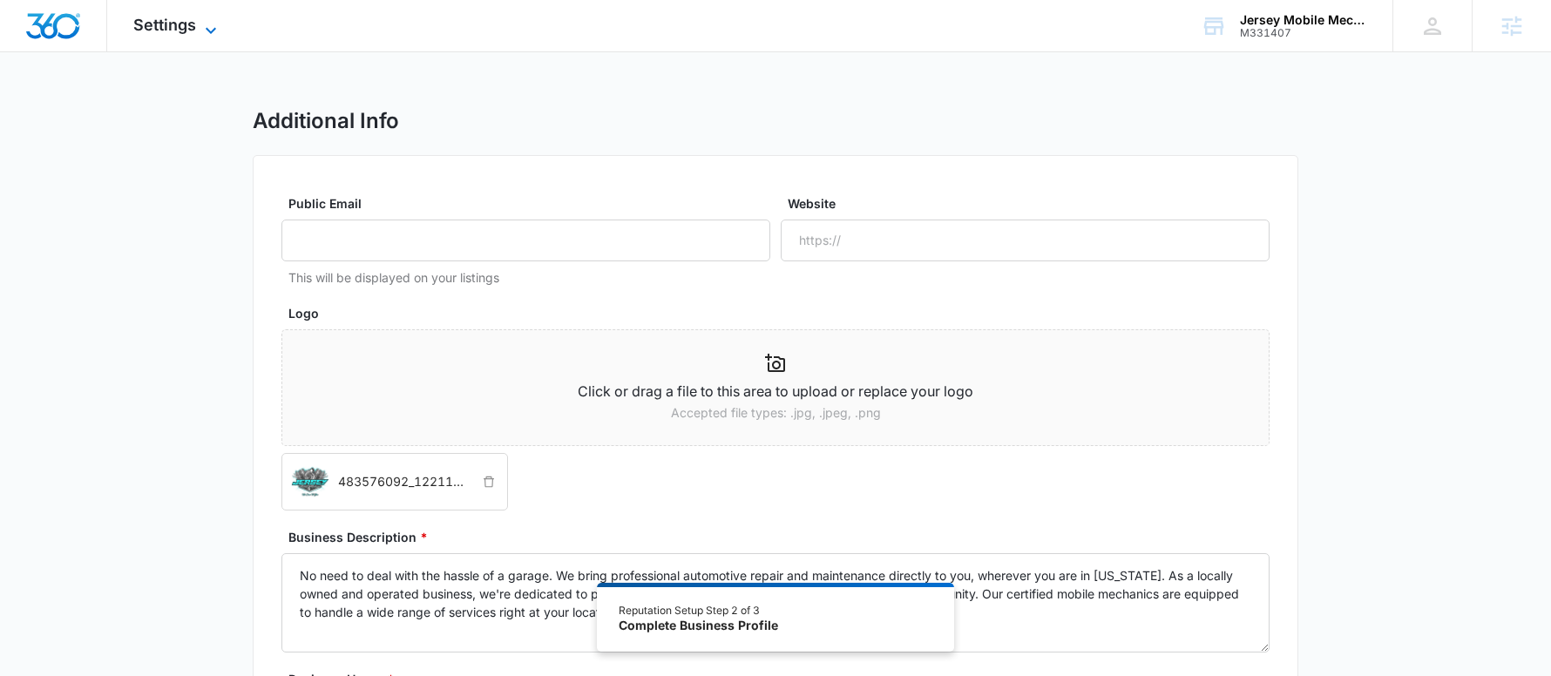
click at [201, 35] on icon at bounding box center [210, 30] width 21 height 21
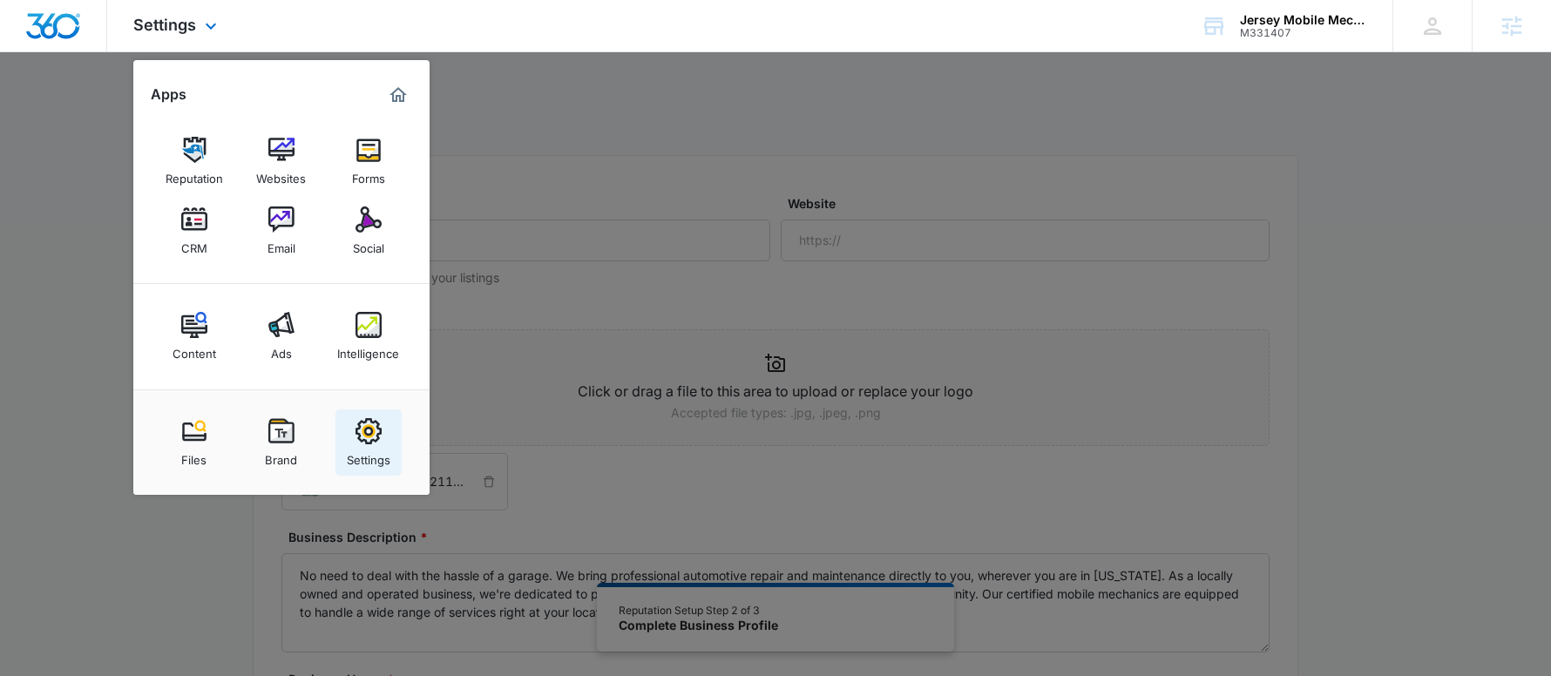
click at [375, 455] on div "Settings" at bounding box center [369, 455] width 44 height 23
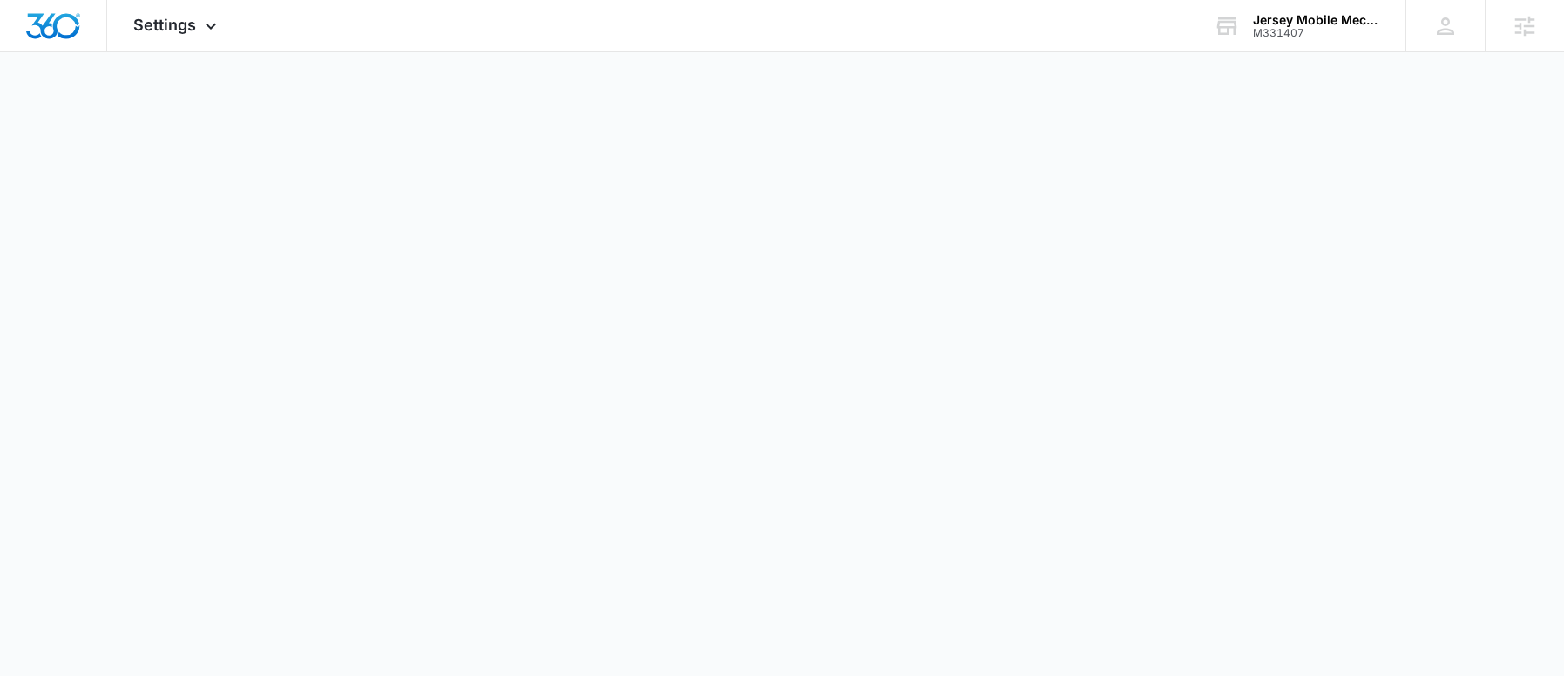
select select "44"
select select "US"
select select "America/New_York"
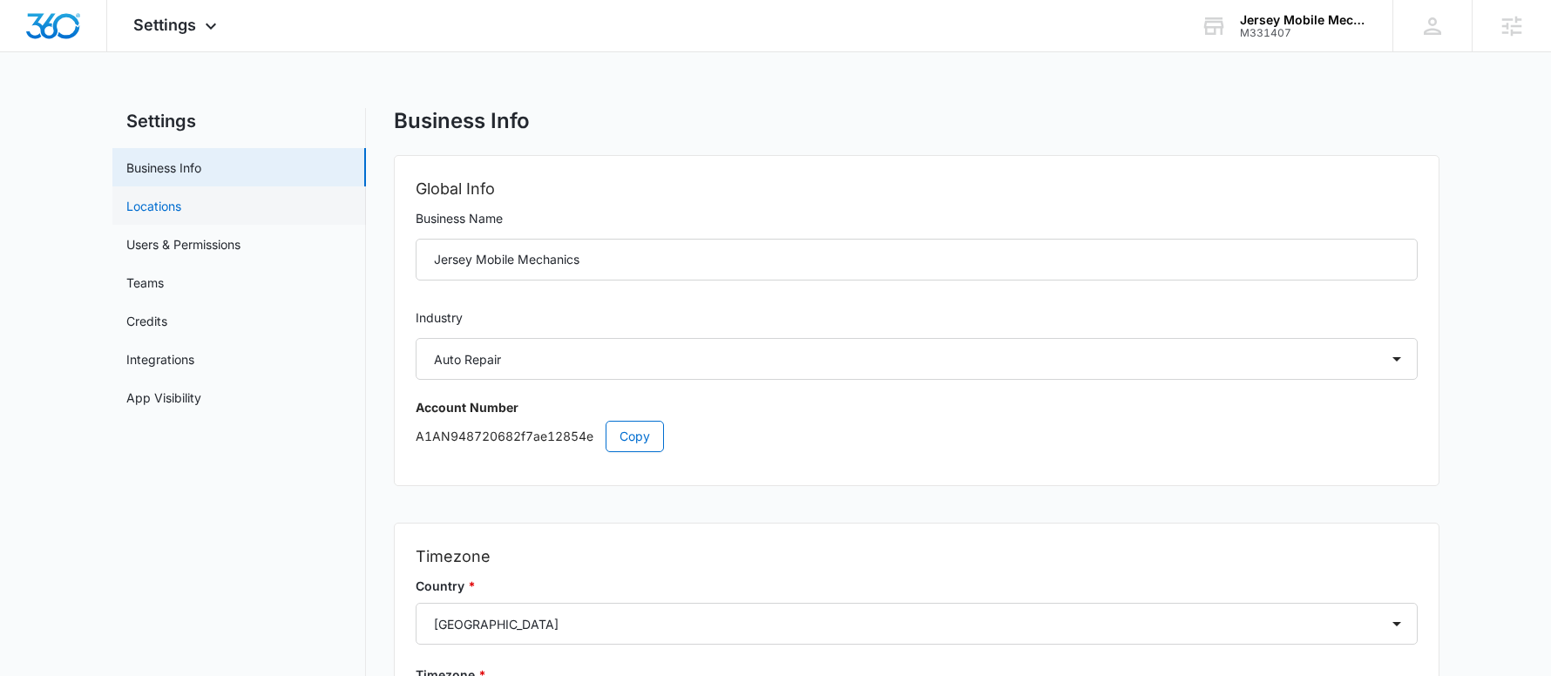
click at [176, 215] on link "Locations" at bounding box center [153, 206] width 55 height 18
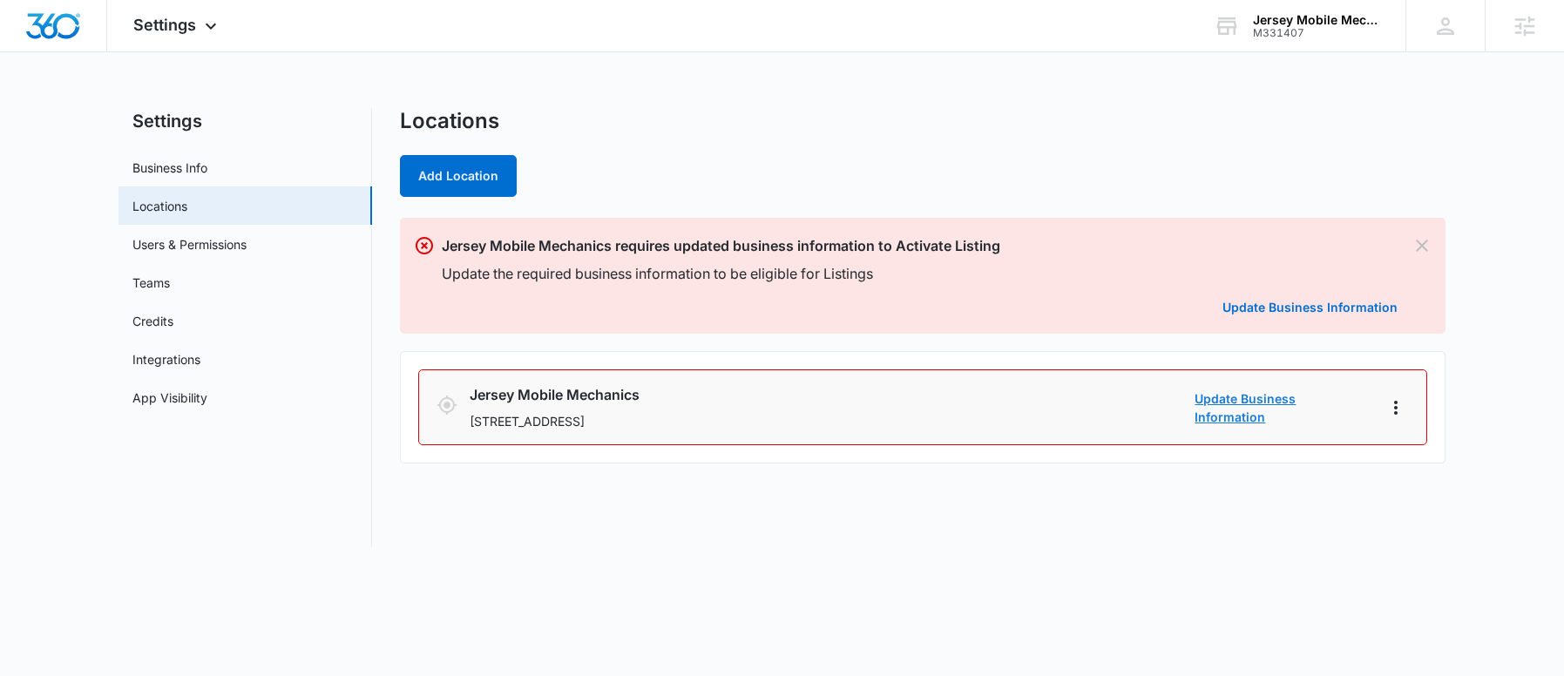
click at [1281, 409] on link "Update Business Information" at bounding box center [1281, 407] width 174 height 37
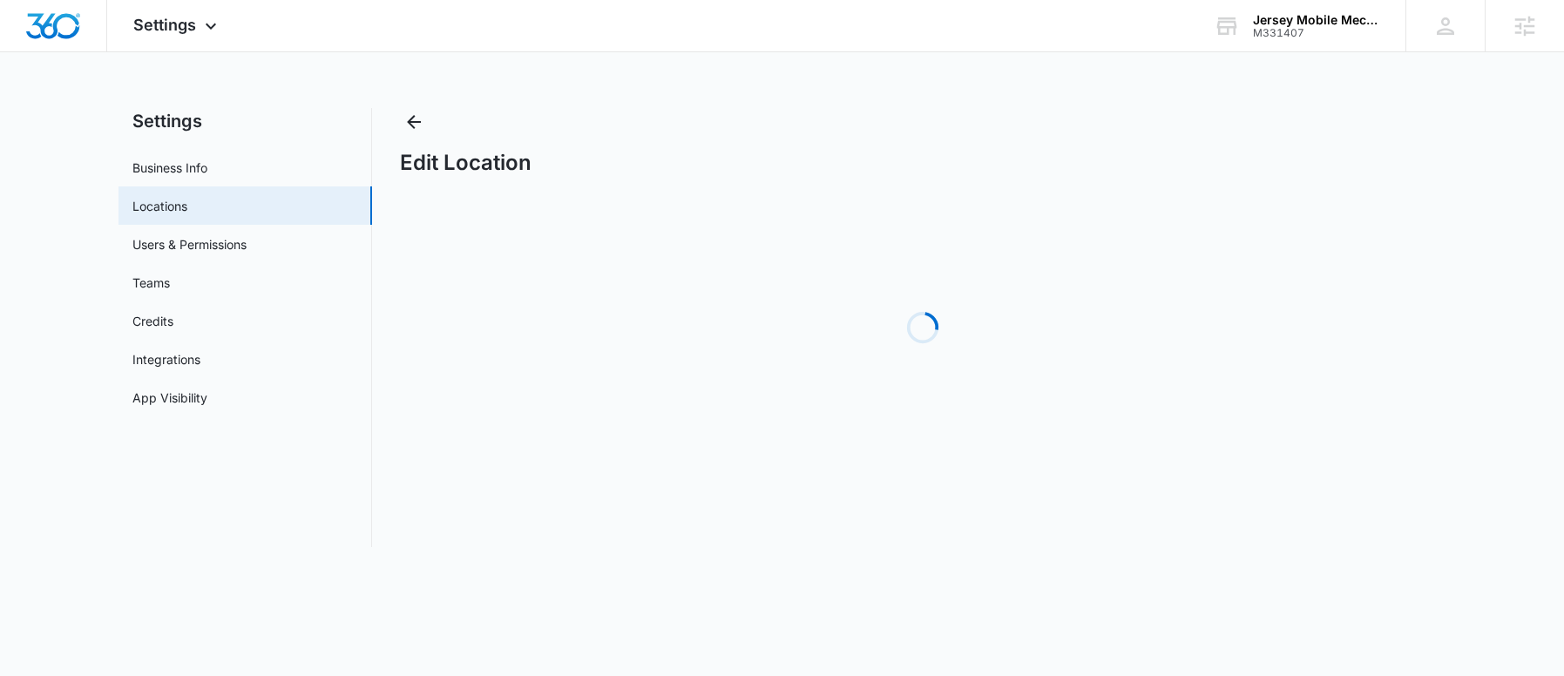
select select "[US_STATE]"
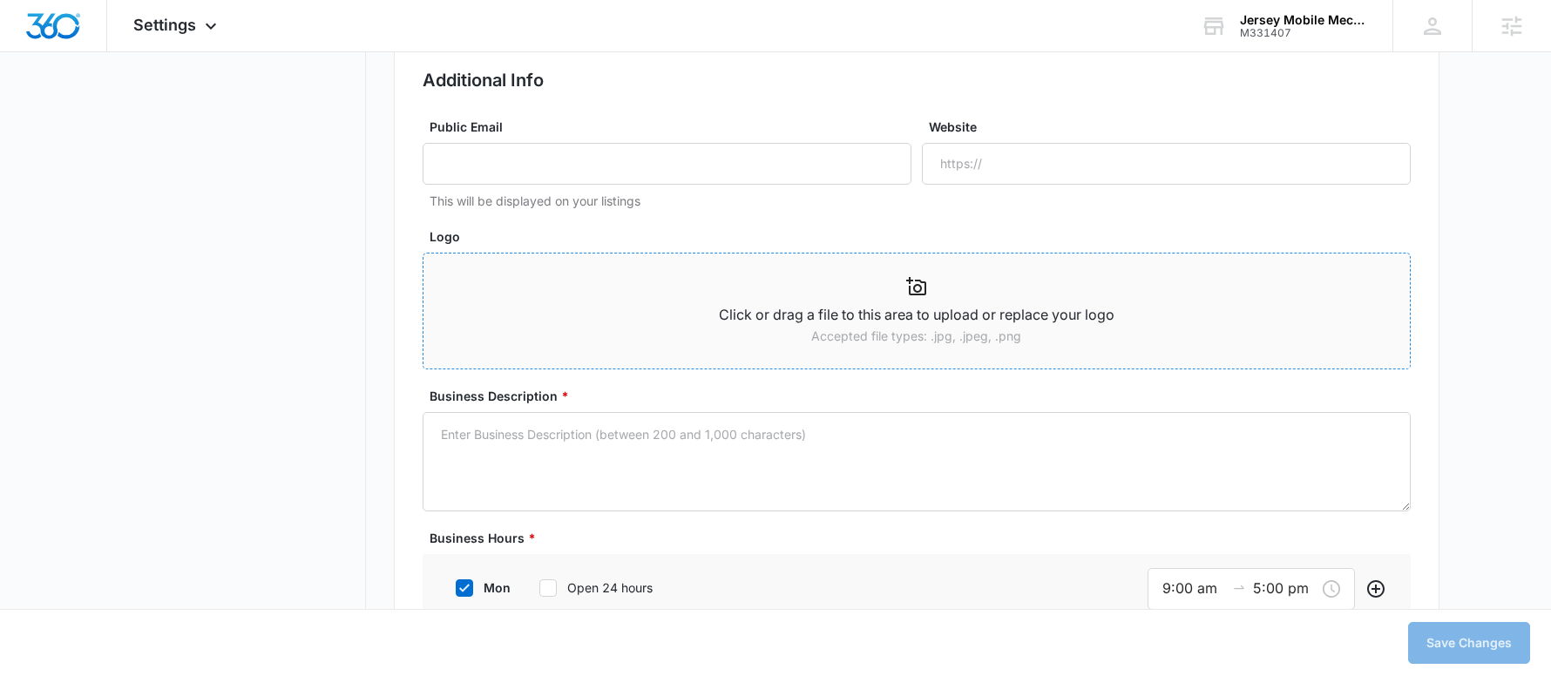
scroll to position [1045, 0]
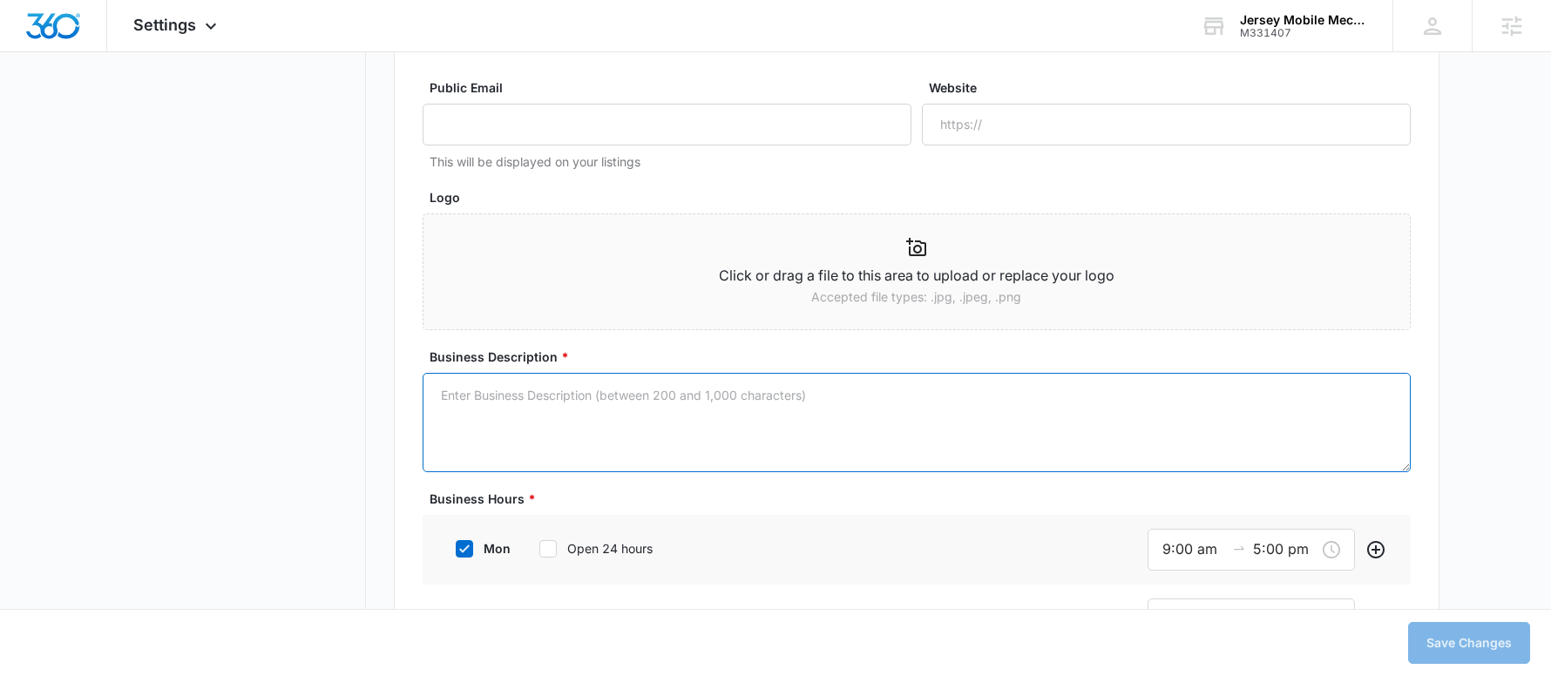
click at [579, 430] on textarea "Business Description *" at bounding box center [917, 422] width 988 height 99
paste textarea "No need to deal with the hassle of a garage. We bring professional automotive r…"
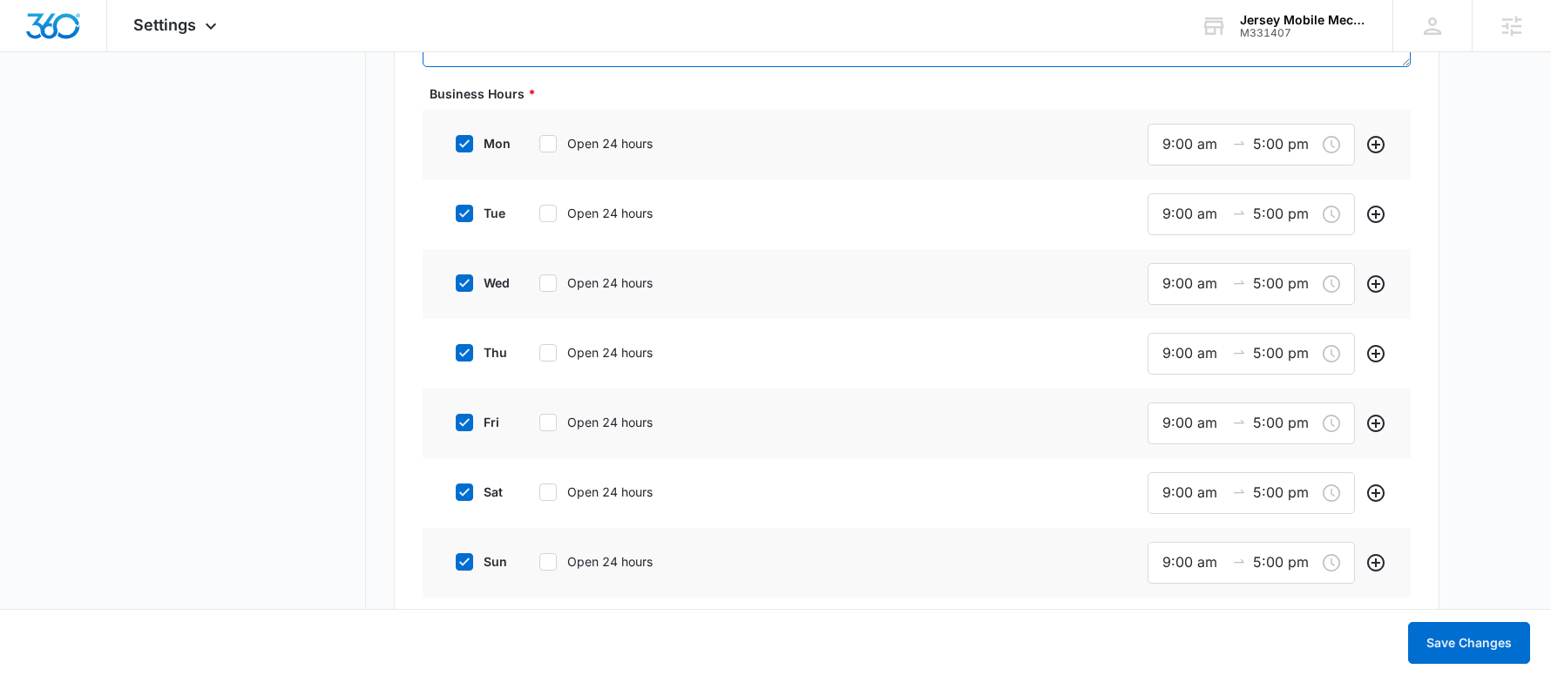
scroll to position [1481, 0]
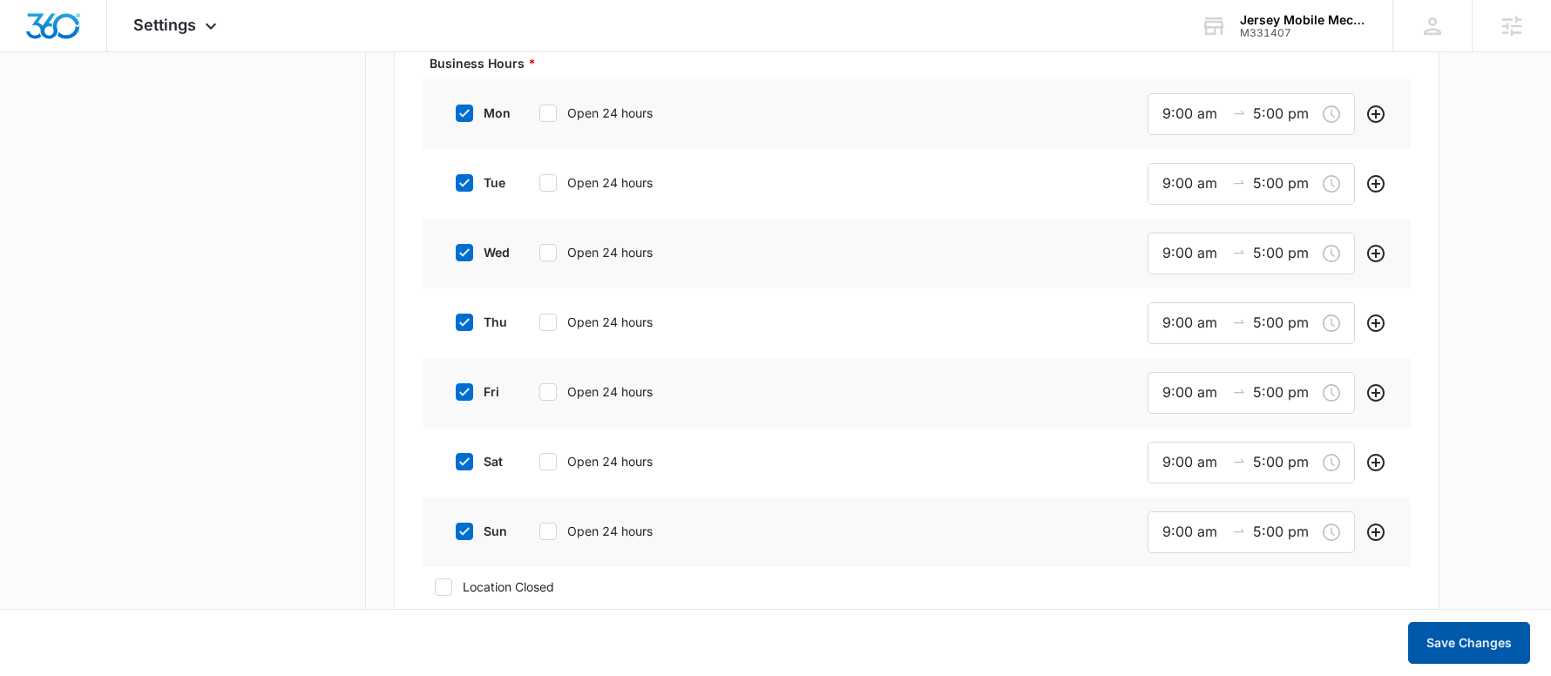
type textarea "No need to deal with the hassle of a garage. We bring professional automotive r…"
click at [1486, 631] on button "Save Changes" at bounding box center [1469, 643] width 122 height 42
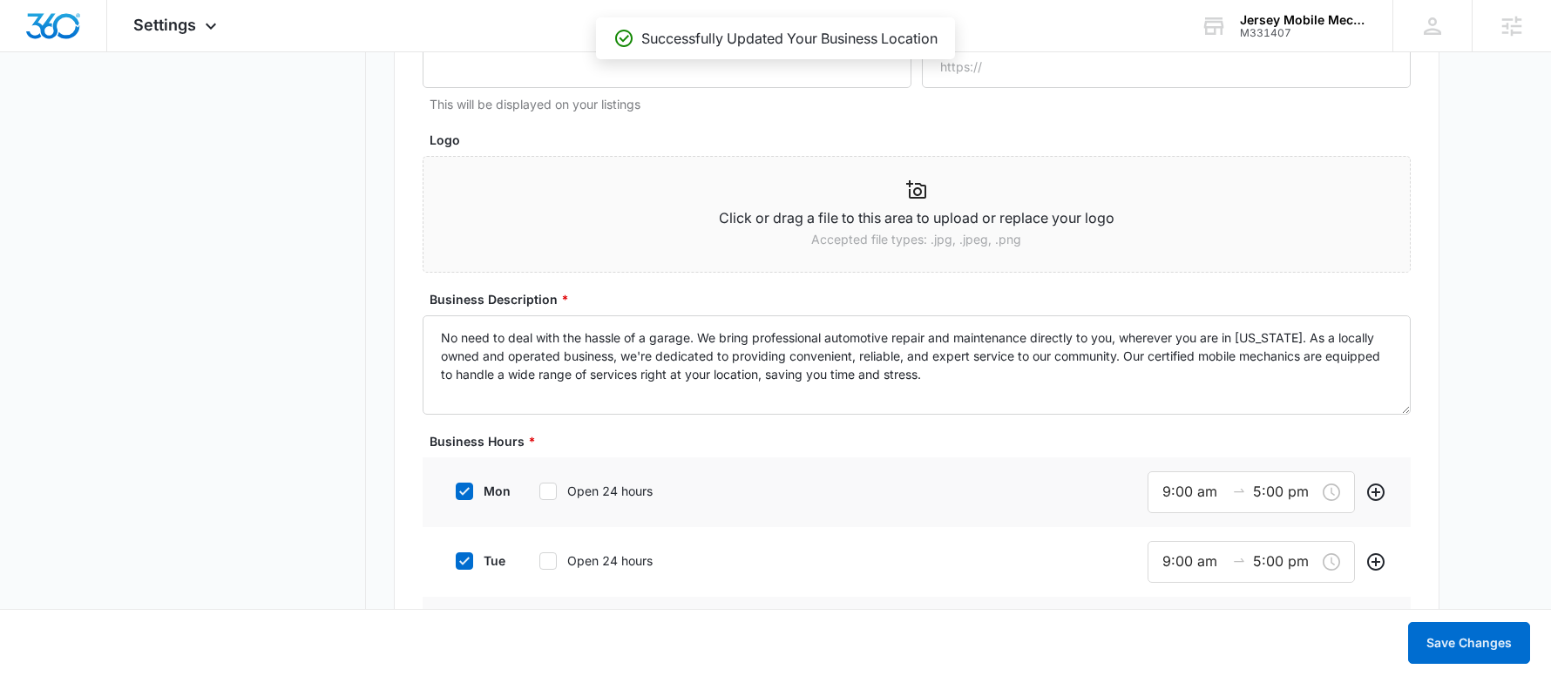
scroll to position [1133, 0]
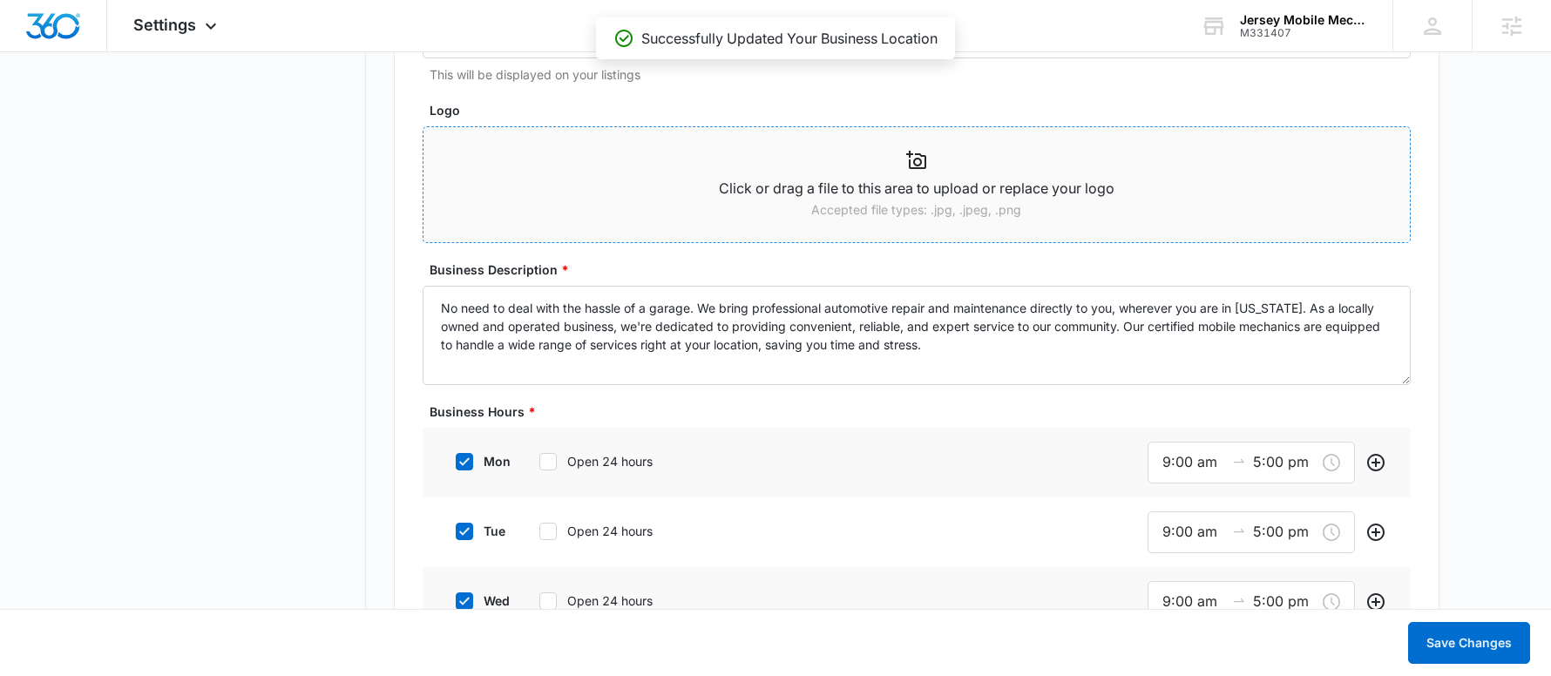
click at [895, 200] on p "Accepted file types: .jpg, .jpeg, .png" at bounding box center [916, 209] width 986 height 19
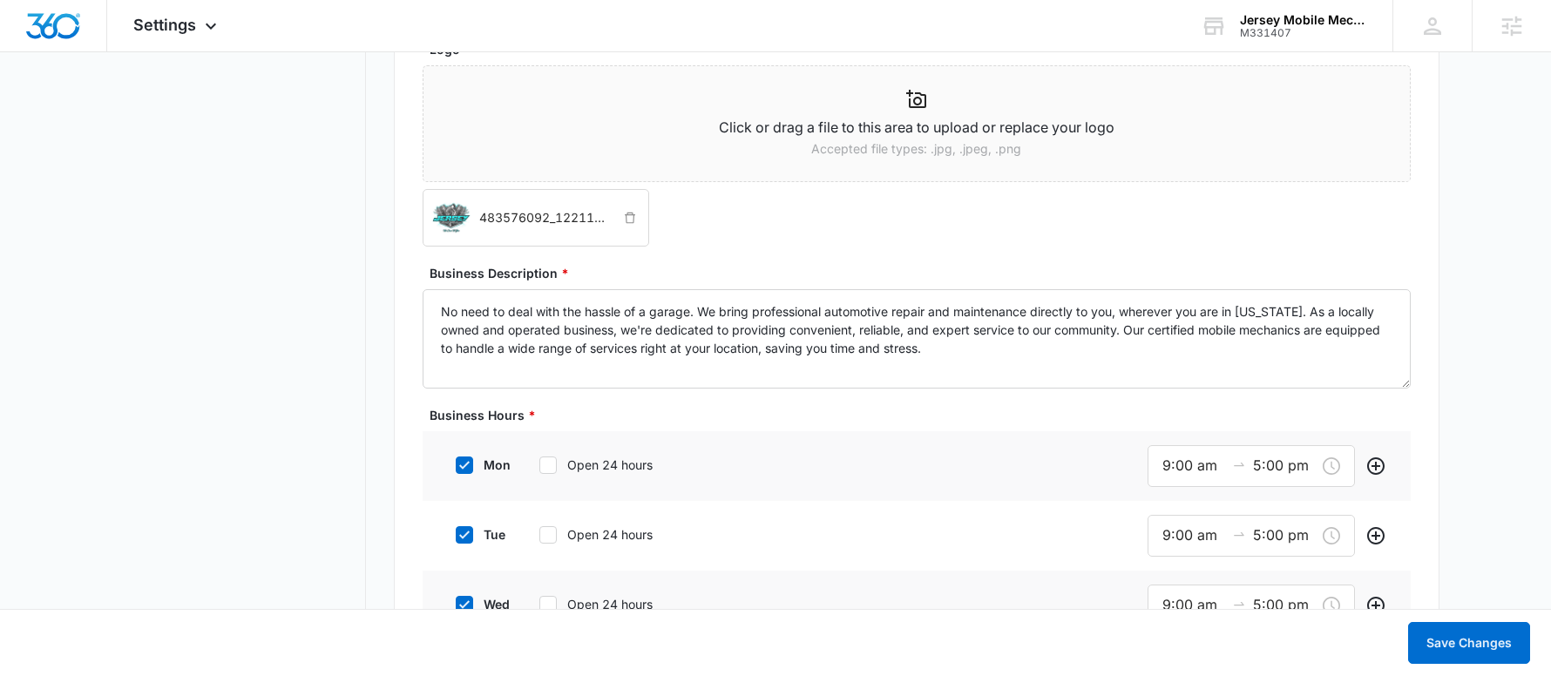
scroll to position [1220, 0]
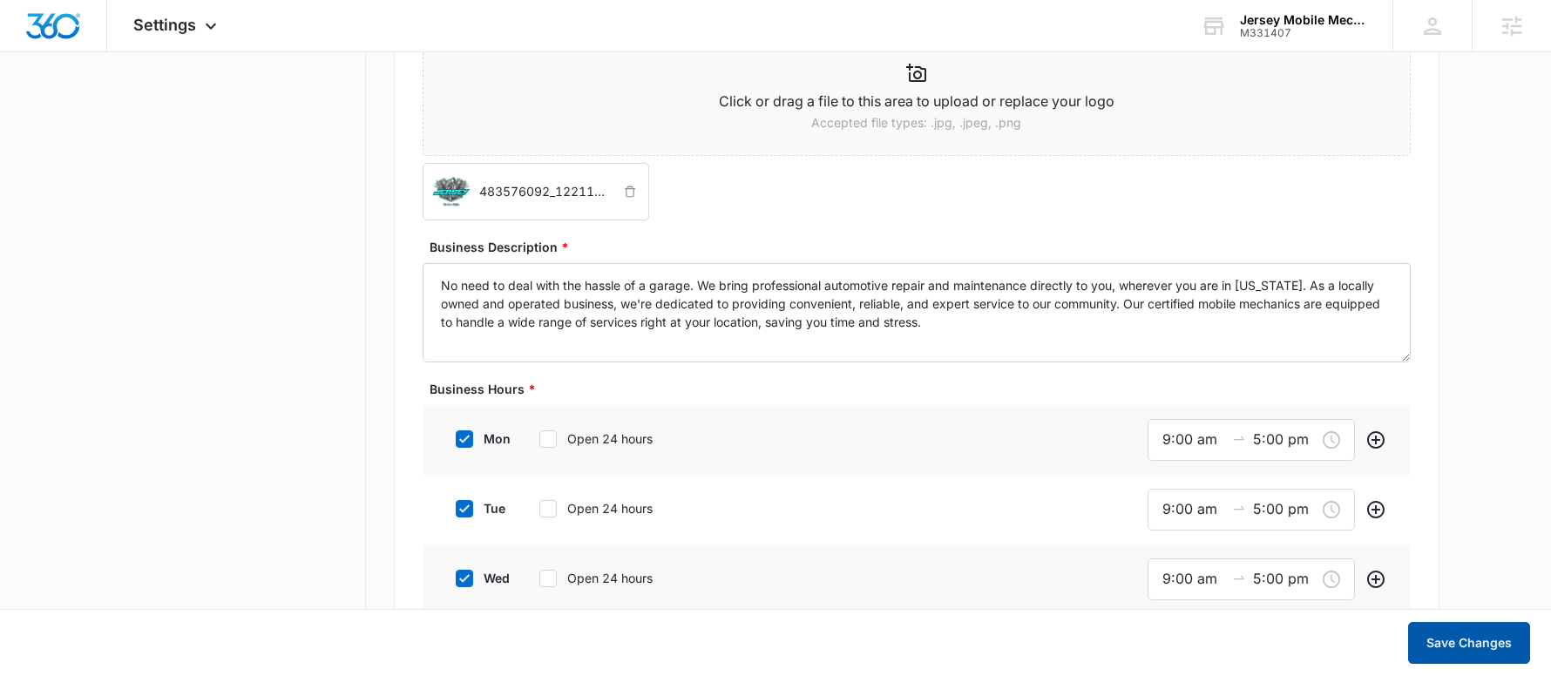
click at [1461, 628] on button "Save Changes" at bounding box center [1469, 643] width 122 height 42
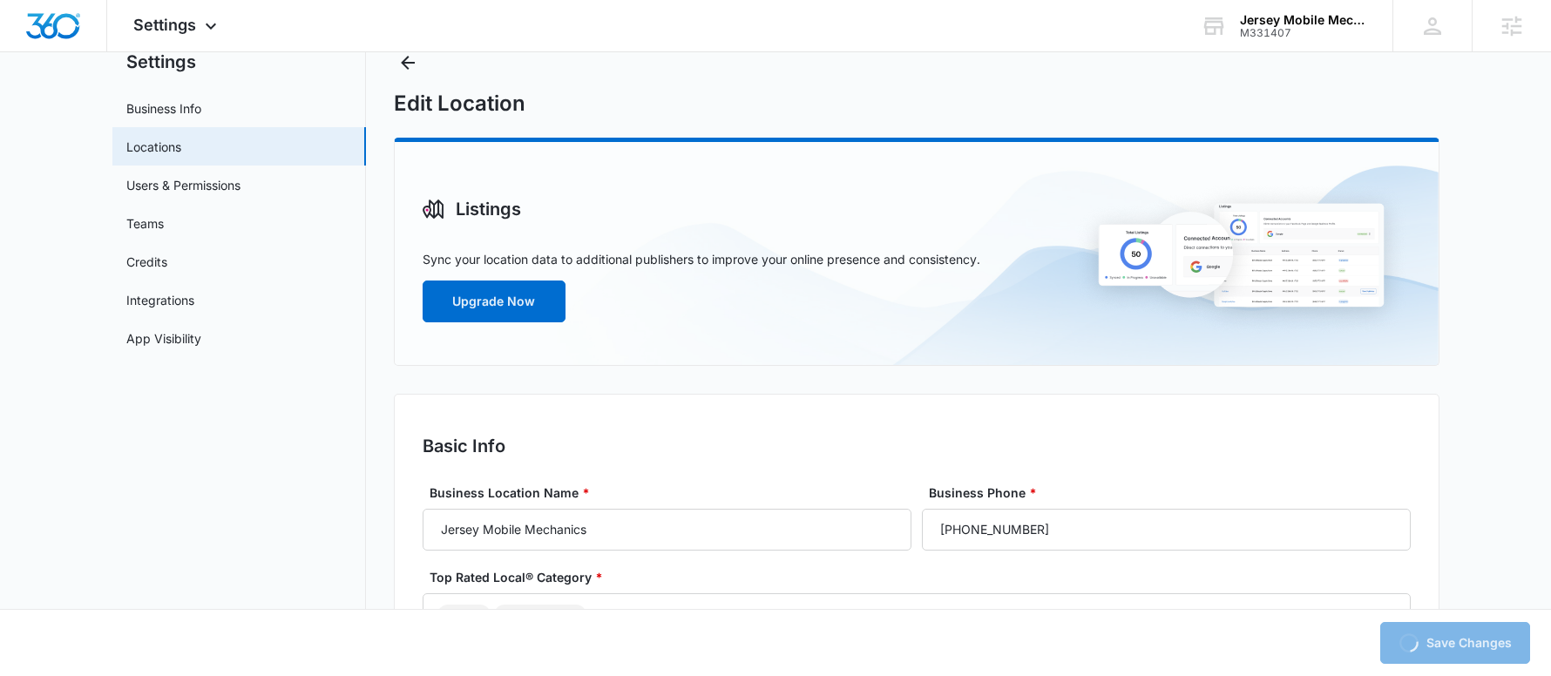
scroll to position [0, 0]
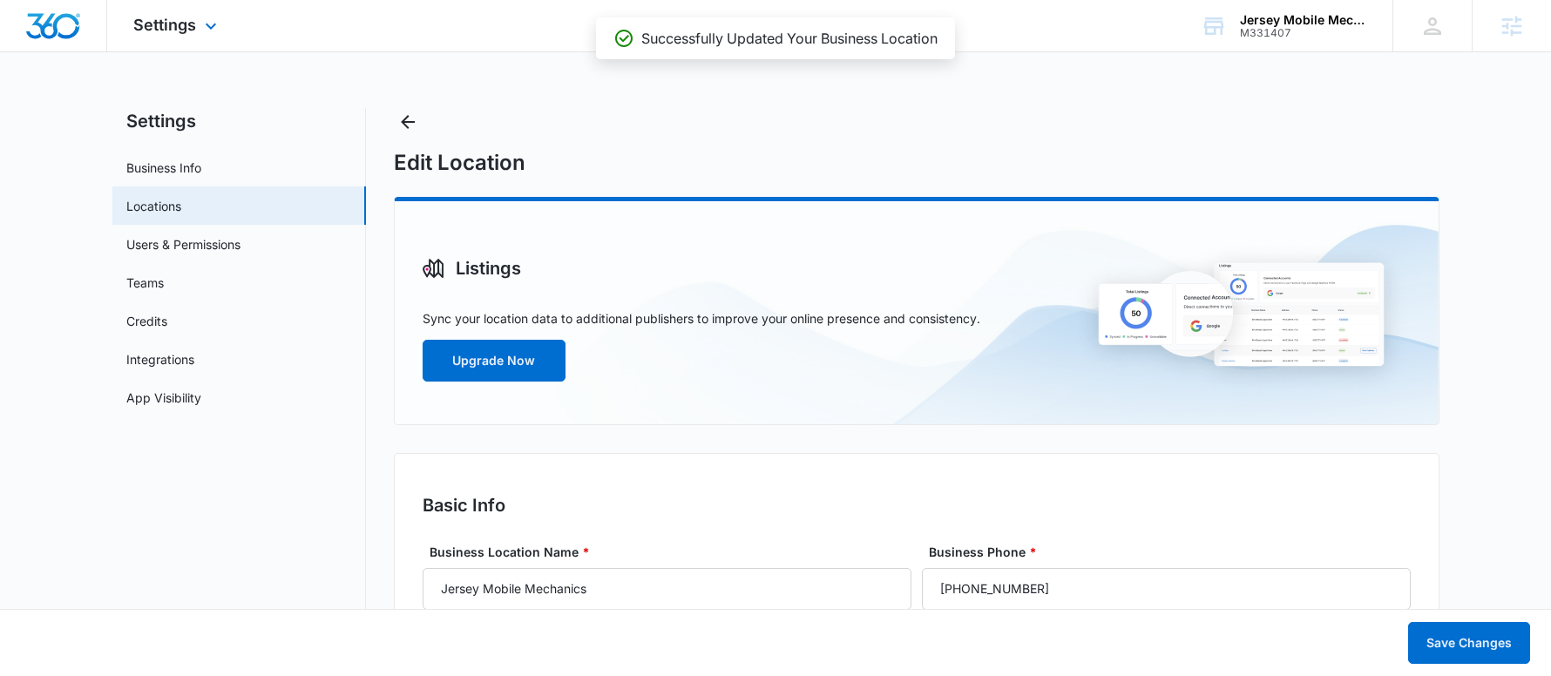
click at [57, 19] on img "Dashboard" at bounding box center [53, 26] width 56 height 26
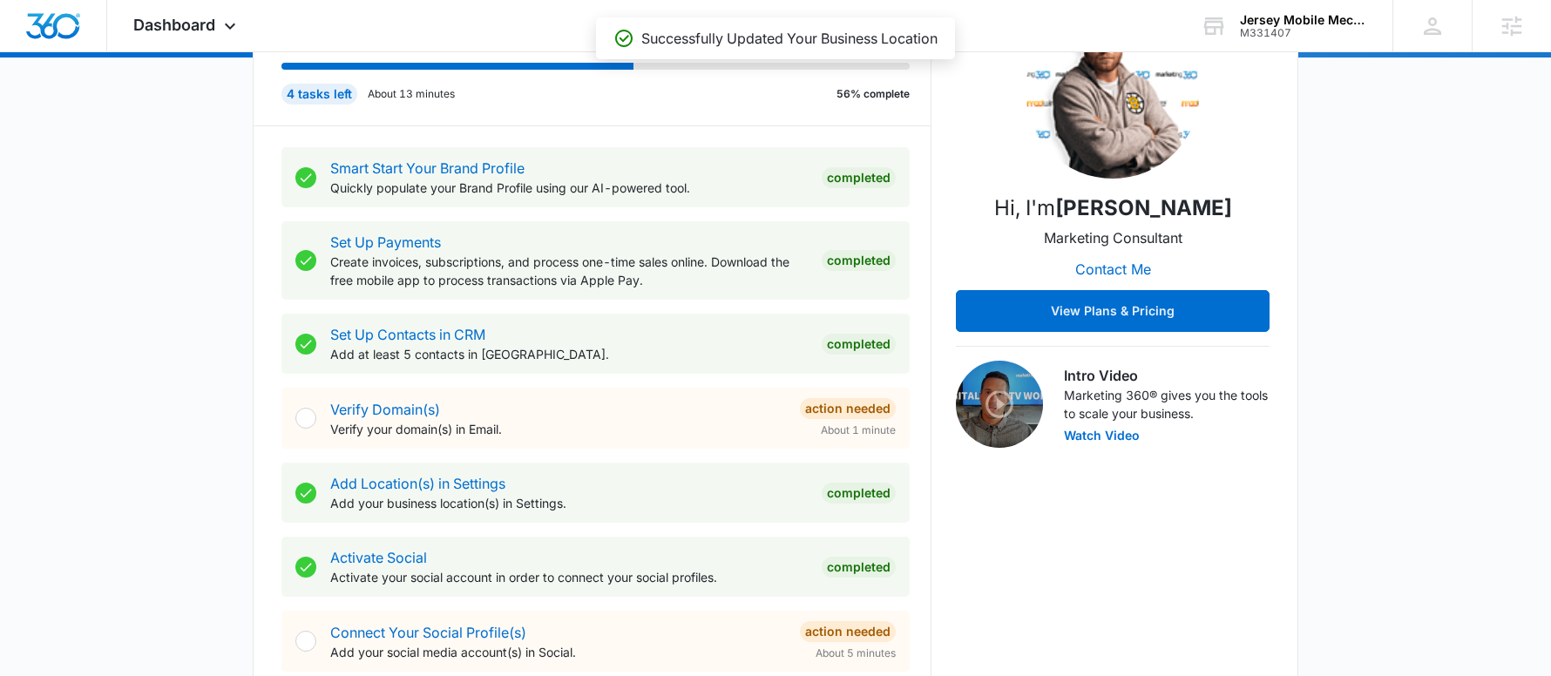
scroll to position [436, 0]
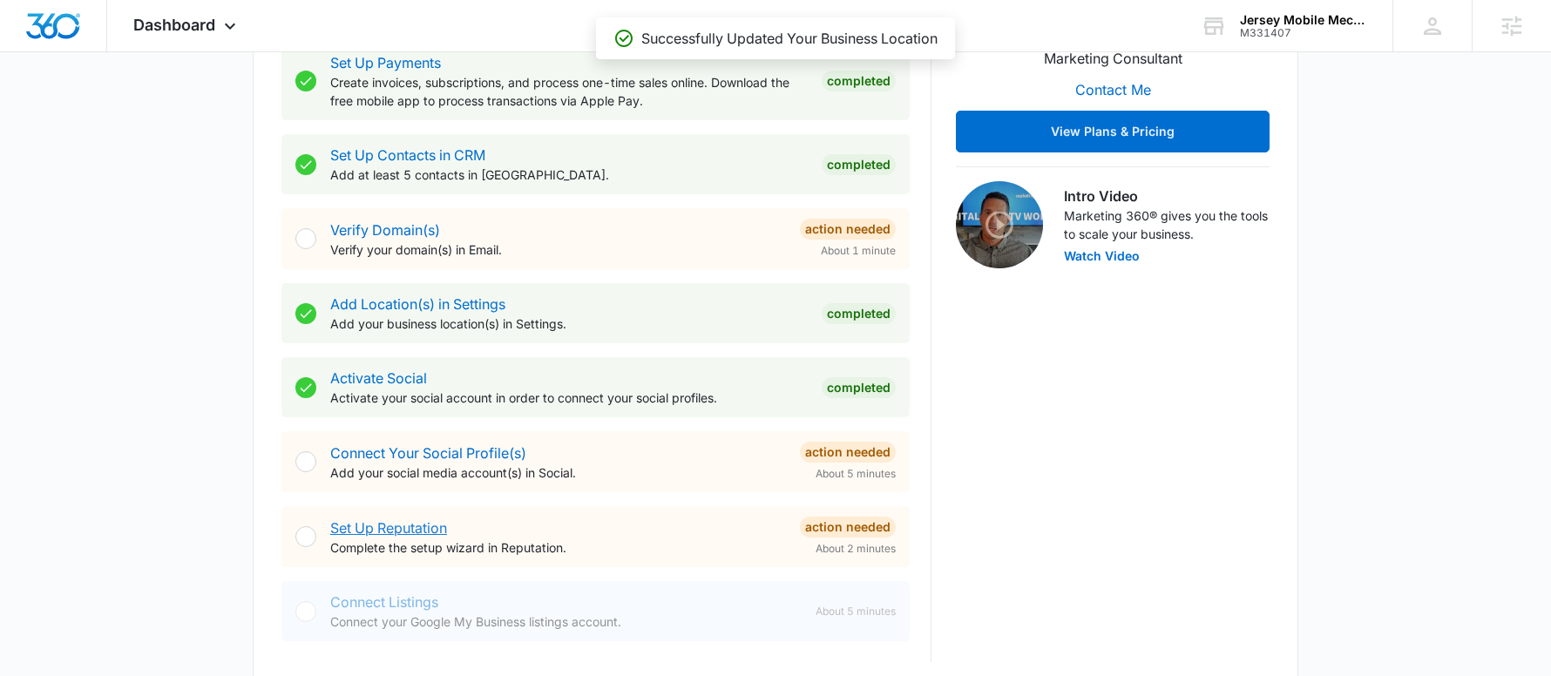
click at [412, 530] on link "Set Up Reputation" at bounding box center [388, 527] width 117 height 17
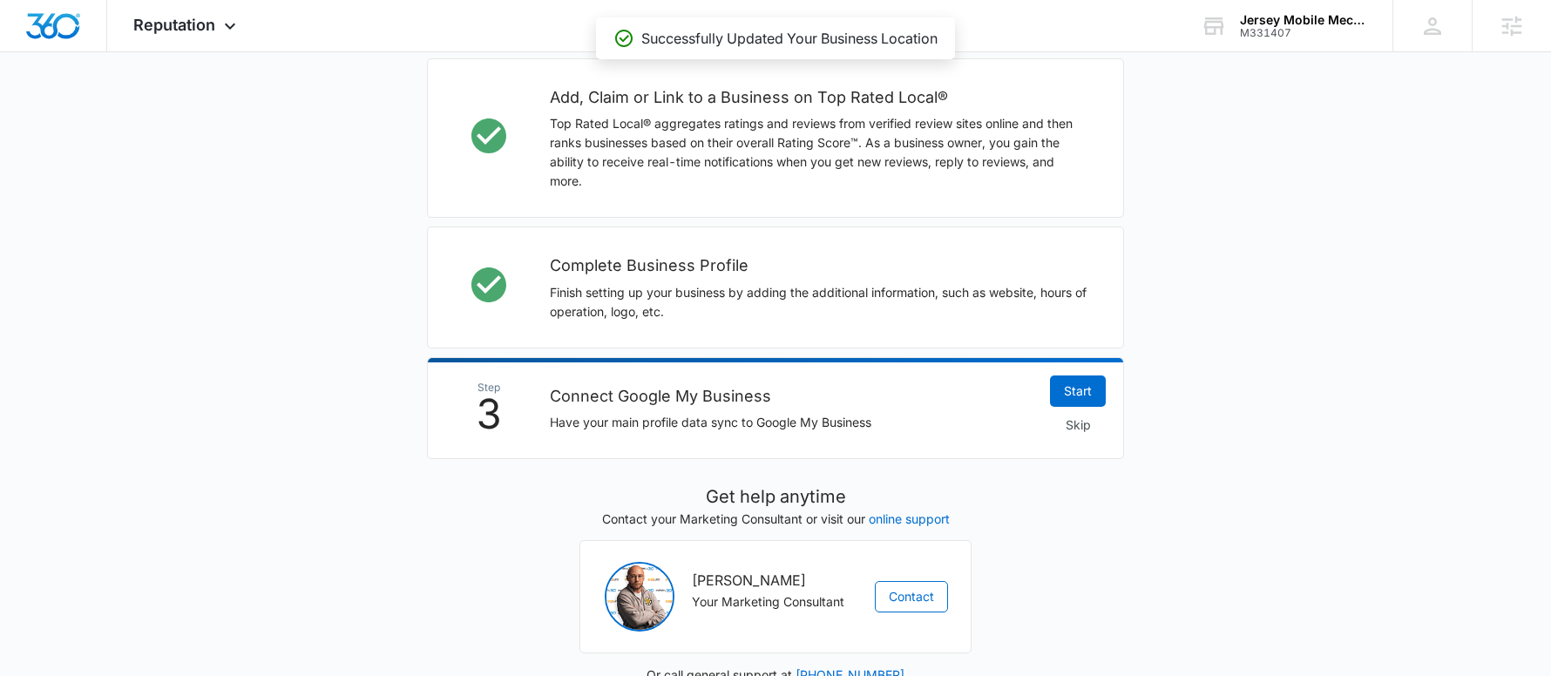
scroll to position [523, 0]
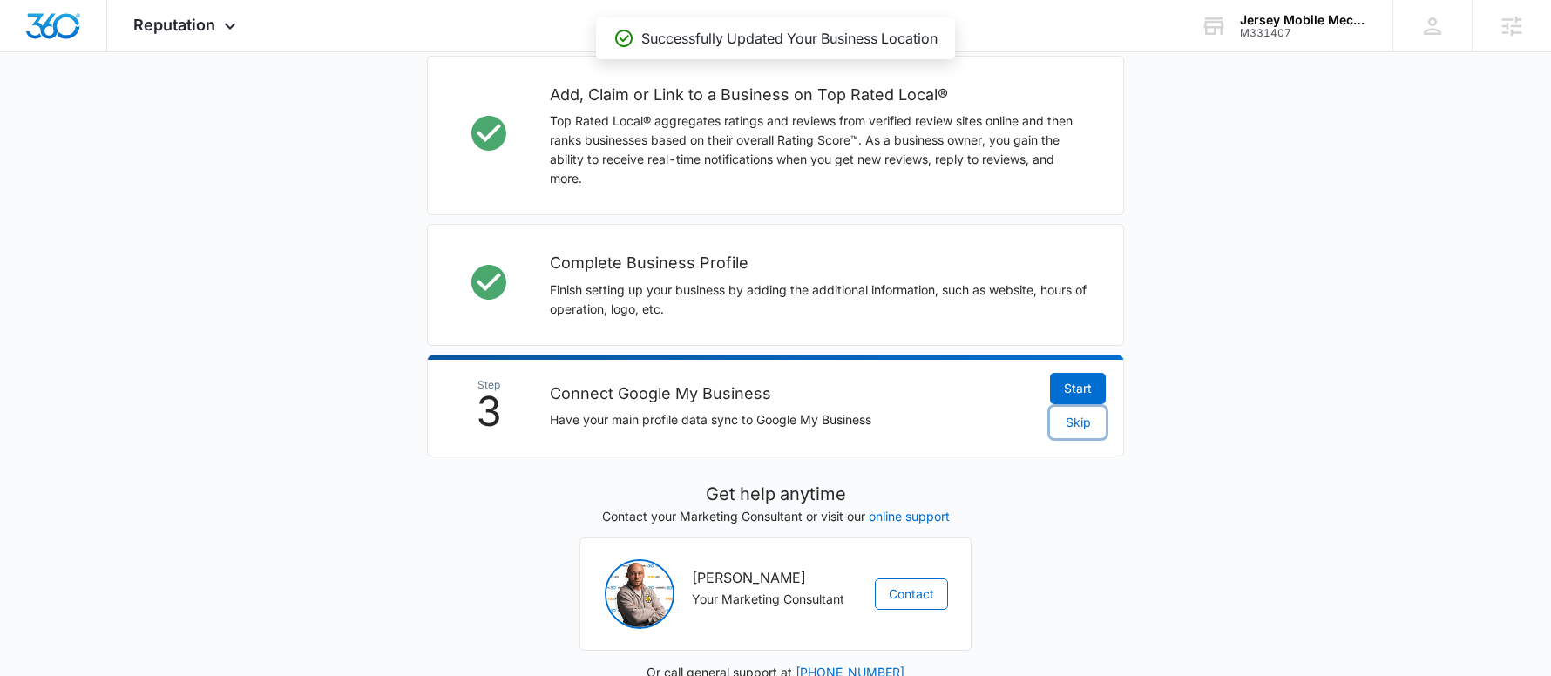
click at [1079, 426] on span "Skip" at bounding box center [1077, 422] width 25 height 19
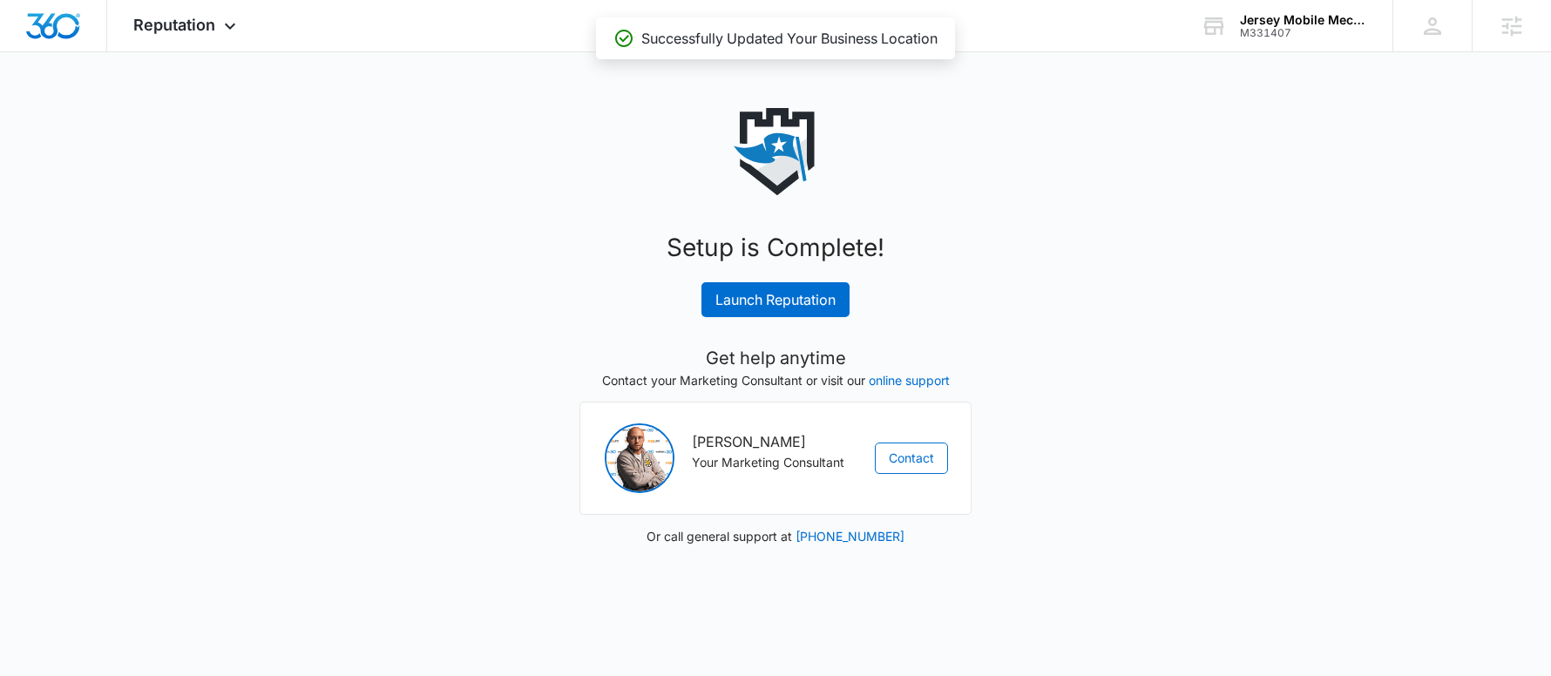
scroll to position [0, 0]
drag, startPoint x: 772, startPoint y: 306, endPoint x: 762, endPoint y: 306, distance: 9.6
click at [771, 306] on link "Launch Reputation" at bounding box center [782, 299] width 148 height 35
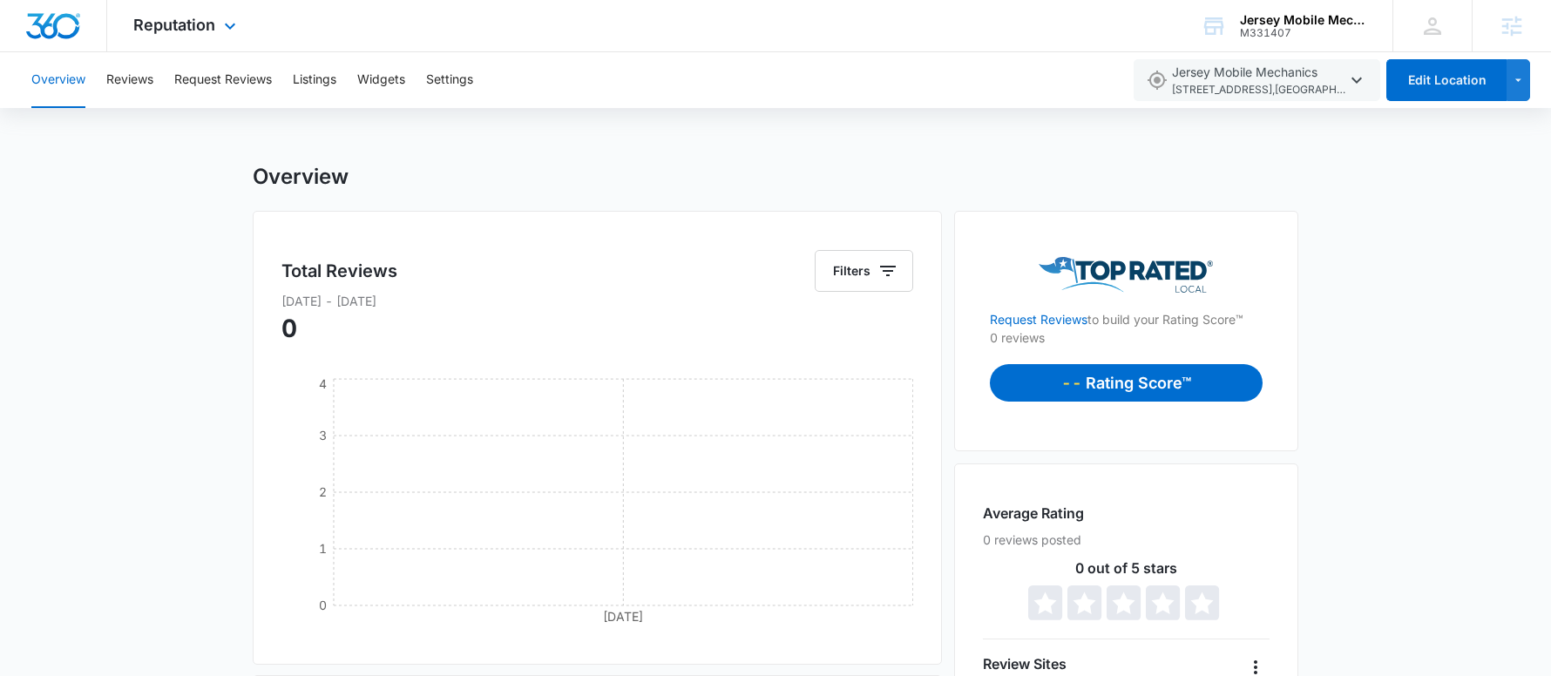
click at [57, 32] on img "Dashboard" at bounding box center [53, 26] width 56 height 26
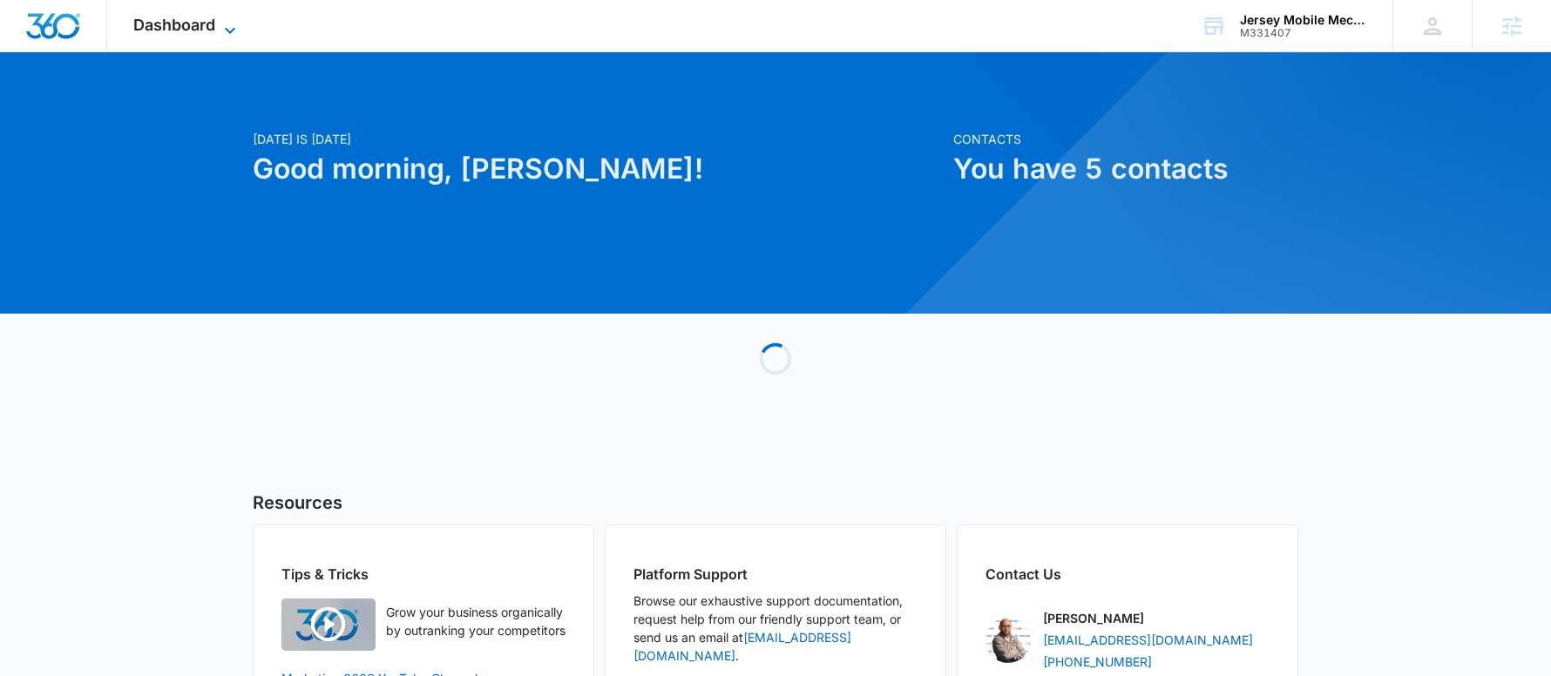
click at [197, 28] on span "Dashboard" at bounding box center [174, 25] width 82 height 18
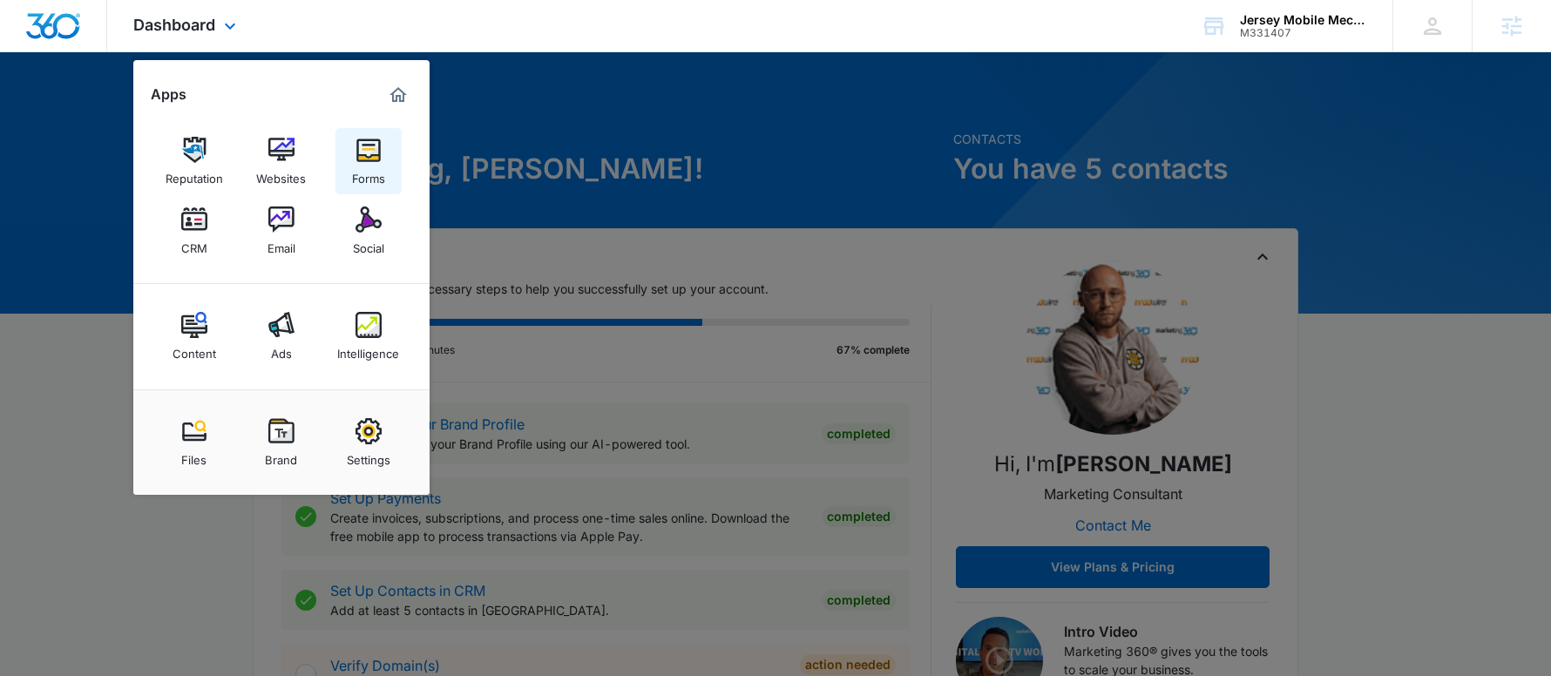
click at [364, 151] on img at bounding box center [368, 150] width 26 height 26
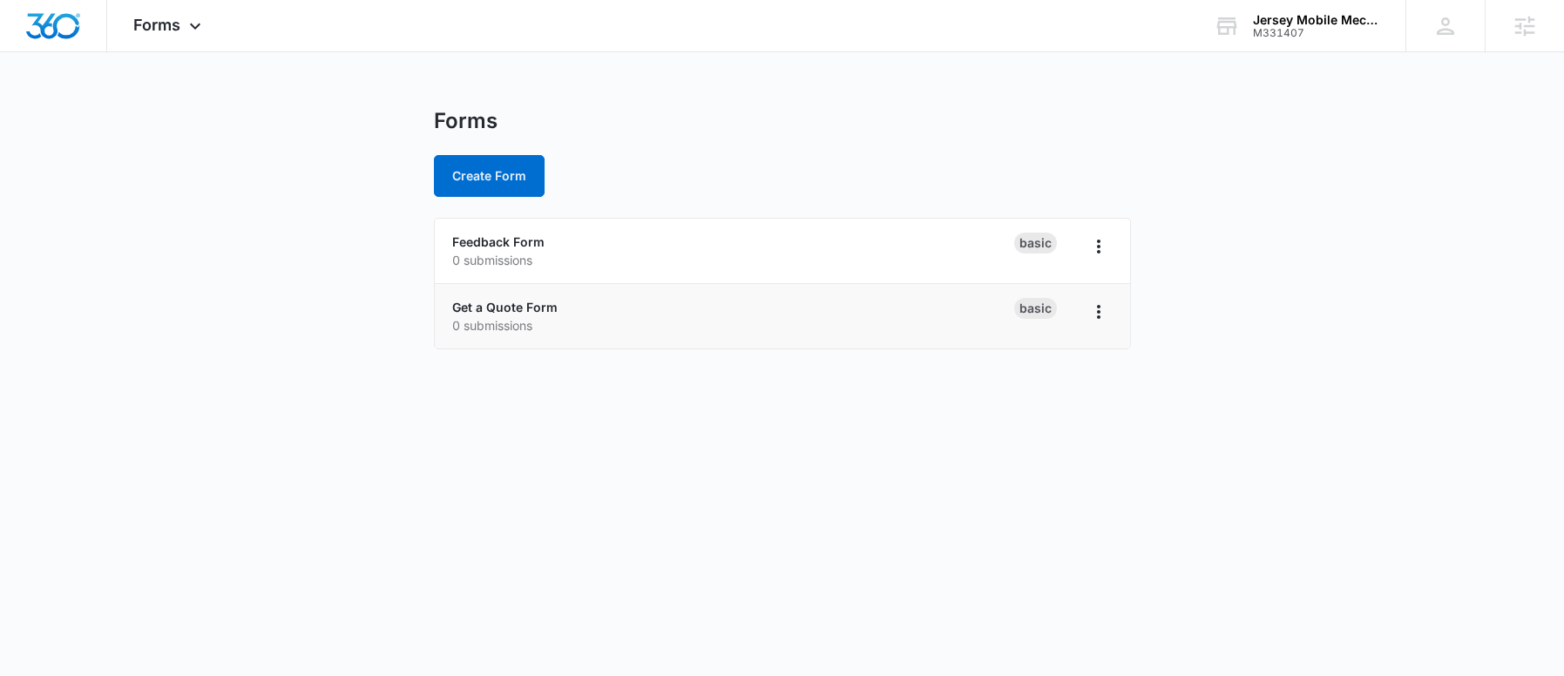
click at [509, 298] on div "Get a Quote Form 0 submissions" at bounding box center [733, 316] width 562 height 37
click at [509, 307] on link "Get a Quote Form" at bounding box center [504, 307] width 105 height 15
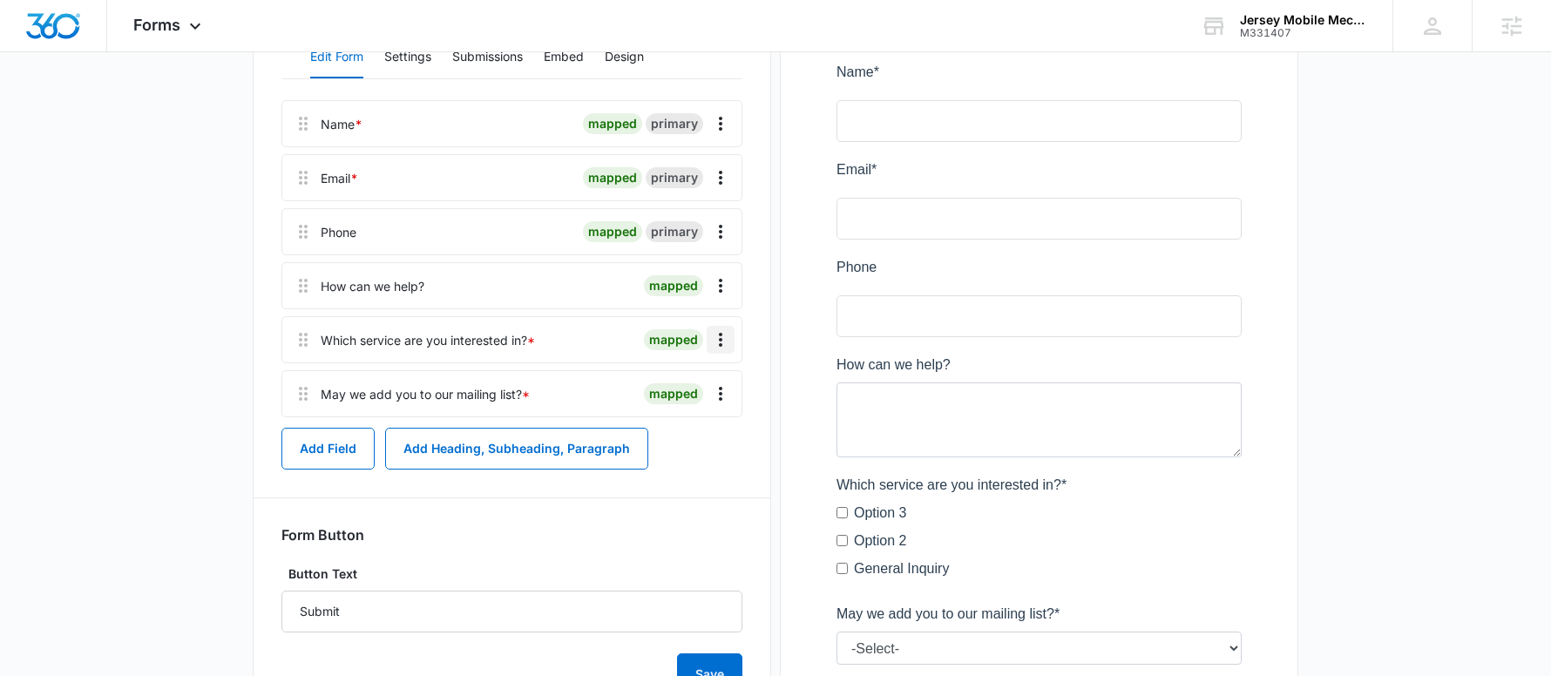
scroll to position [257, 0]
click at [715, 341] on icon "Overflow Menu" at bounding box center [720, 340] width 21 height 21
click at [686, 423] on button "Delete" at bounding box center [683, 415] width 99 height 26
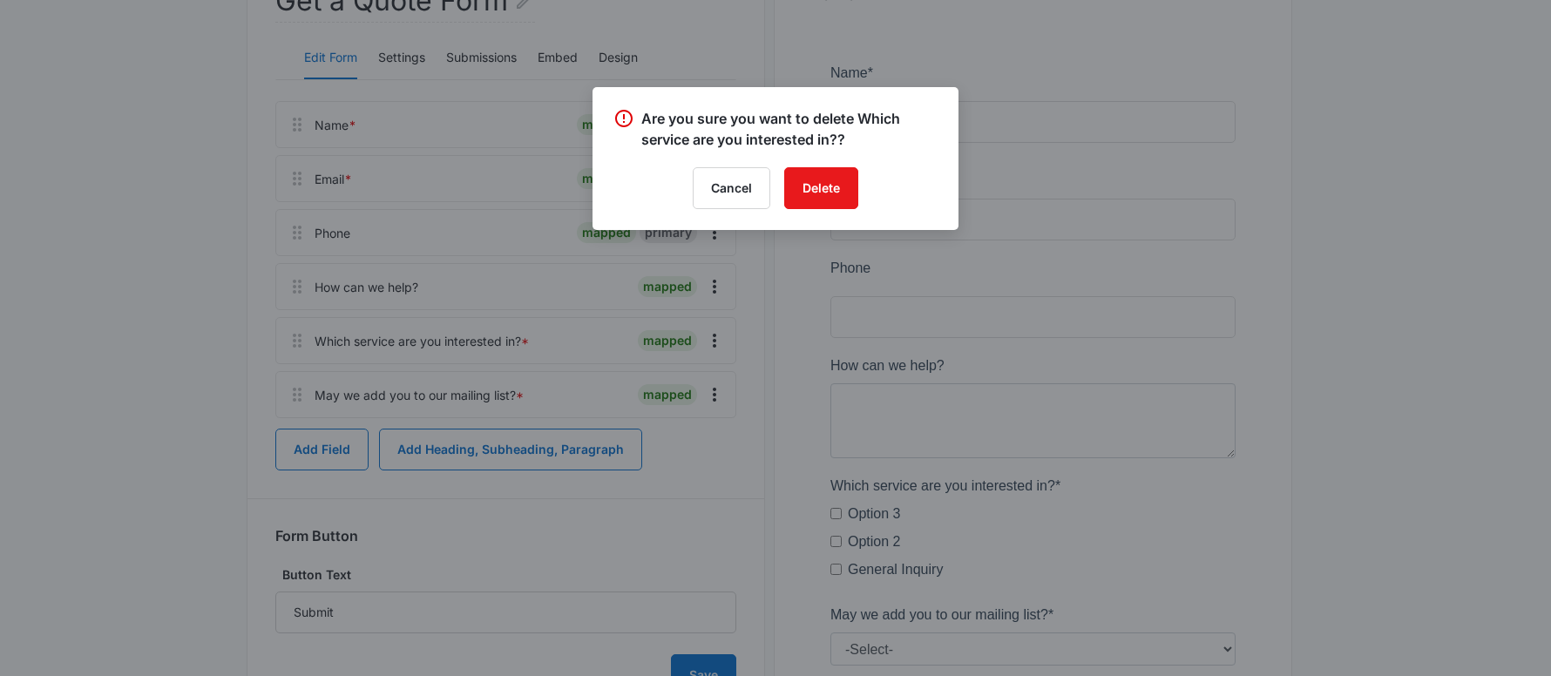
click at [781, 188] on div "Cancel Delete" at bounding box center [775, 188] width 324 height 42
click at [804, 188] on button "Delete" at bounding box center [821, 188] width 74 height 42
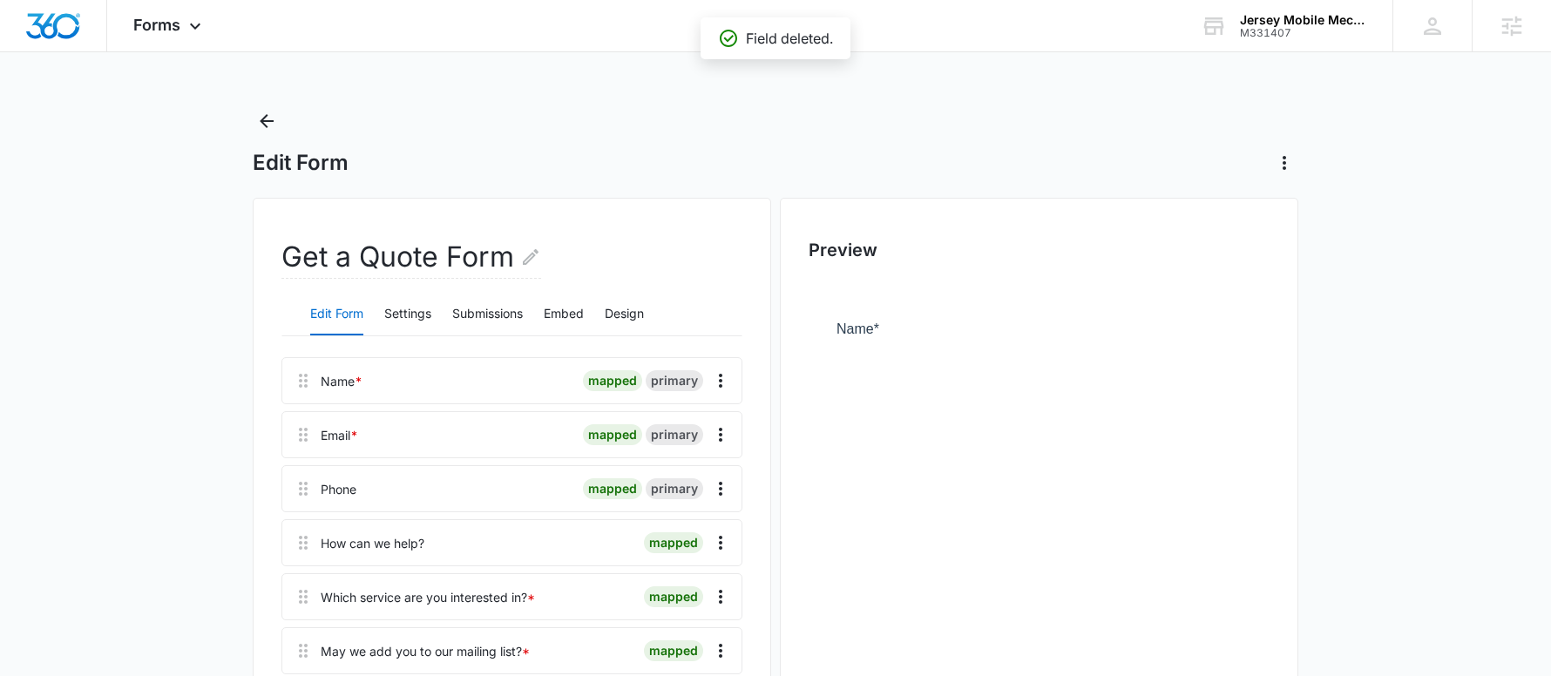
scroll to position [0, 0]
click at [522, 239] on button "Edit Form Name" at bounding box center [530, 258] width 21 height 42
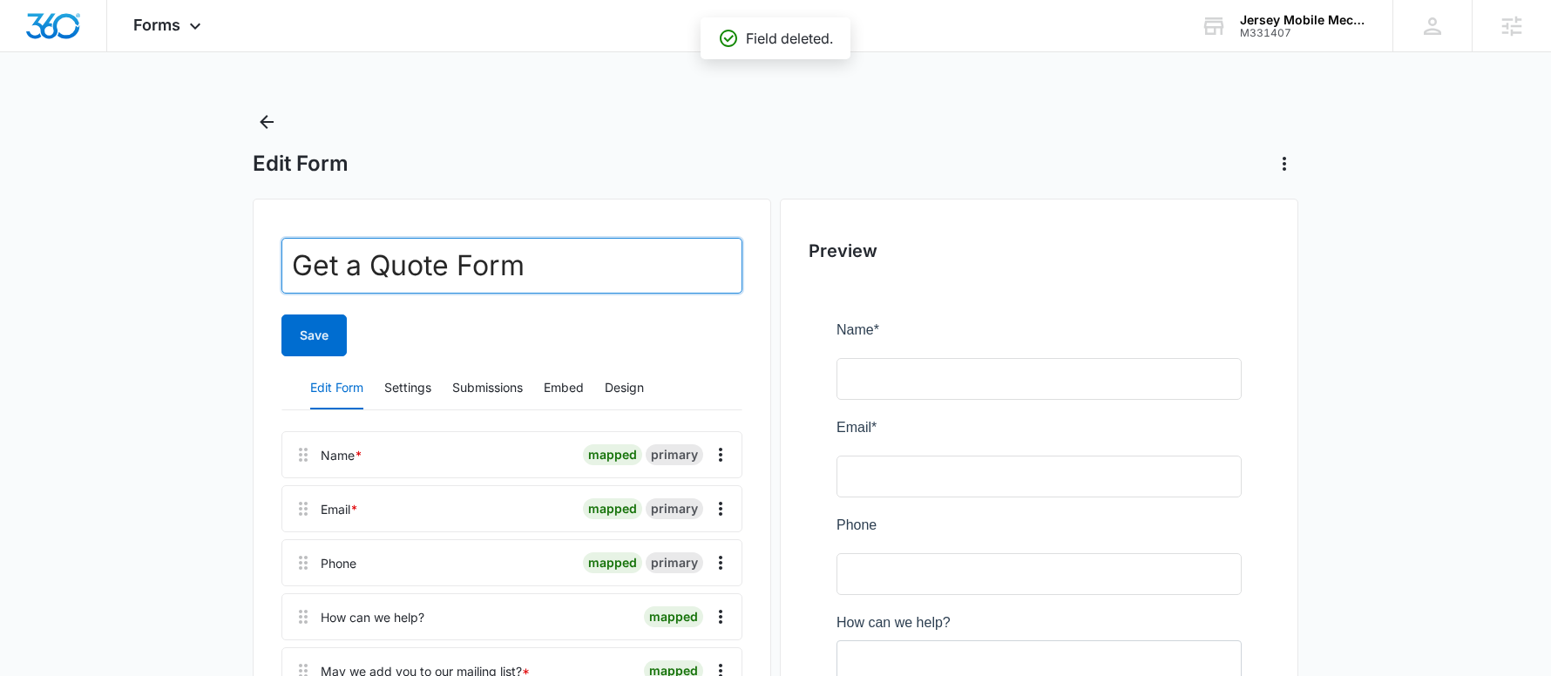
drag, startPoint x: 445, startPoint y: 264, endPoint x: 237, endPoint y: 257, distance: 208.3
click at [244, 257] on main "Edit Form Get a Quote Form Save Edit Form Settings Submissions Embed Design Nam…" at bounding box center [775, 572] width 1551 height 928
type input "Contact Form"
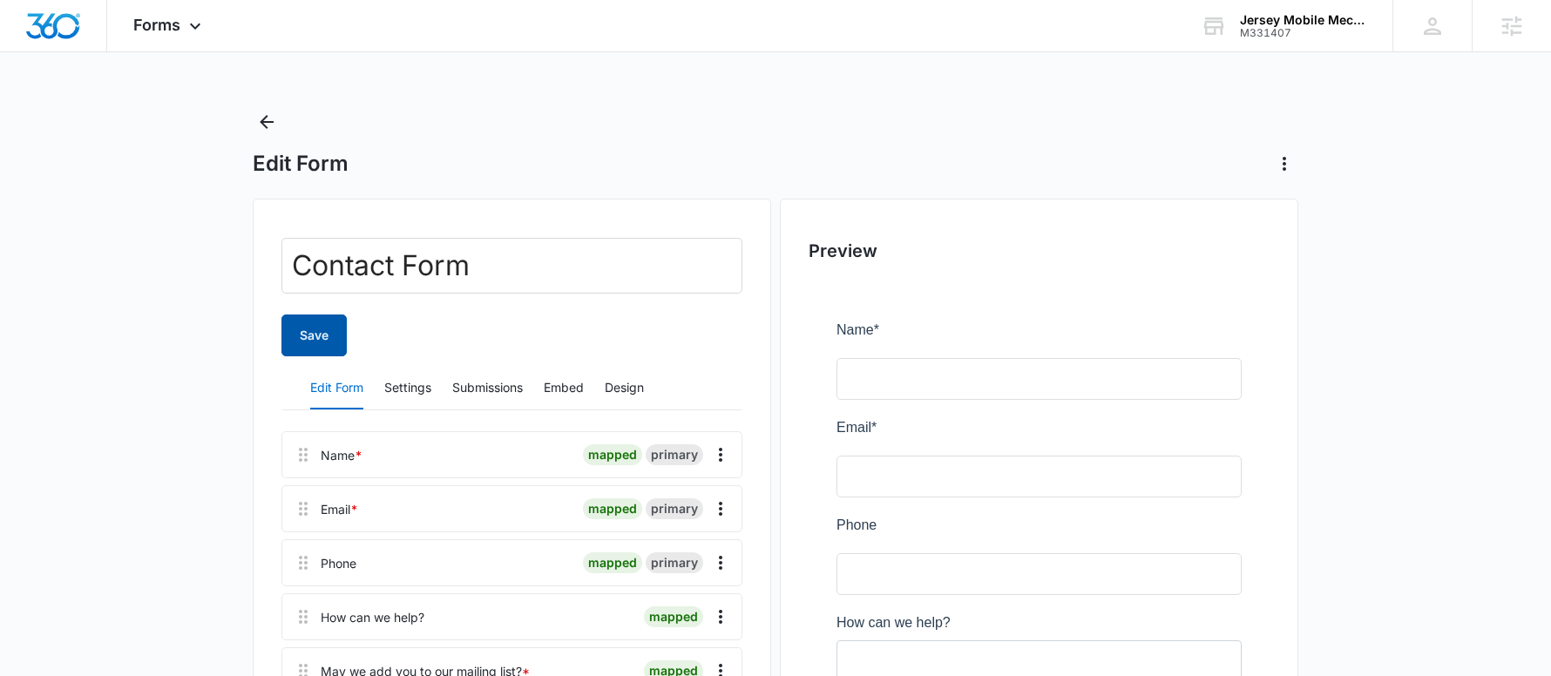
click at [301, 327] on button "Save" at bounding box center [313, 335] width 65 height 42
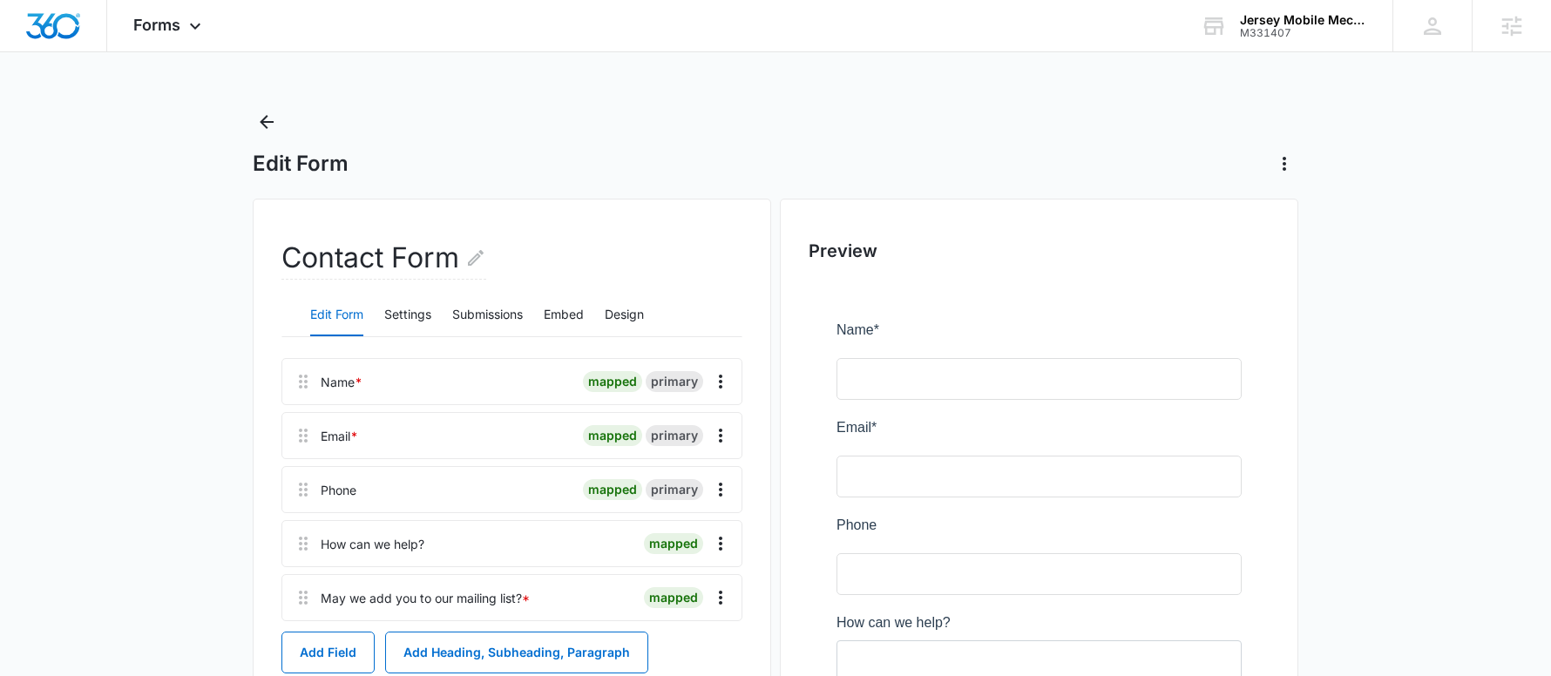
click at [713, 143] on div "Edit Form" at bounding box center [775, 143] width 1045 height 70
click at [63, 24] on img "Dashboard" at bounding box center [53, 26] width 56 height 26
